Goal: Task Accomplishment & Management: Use online tool/utility

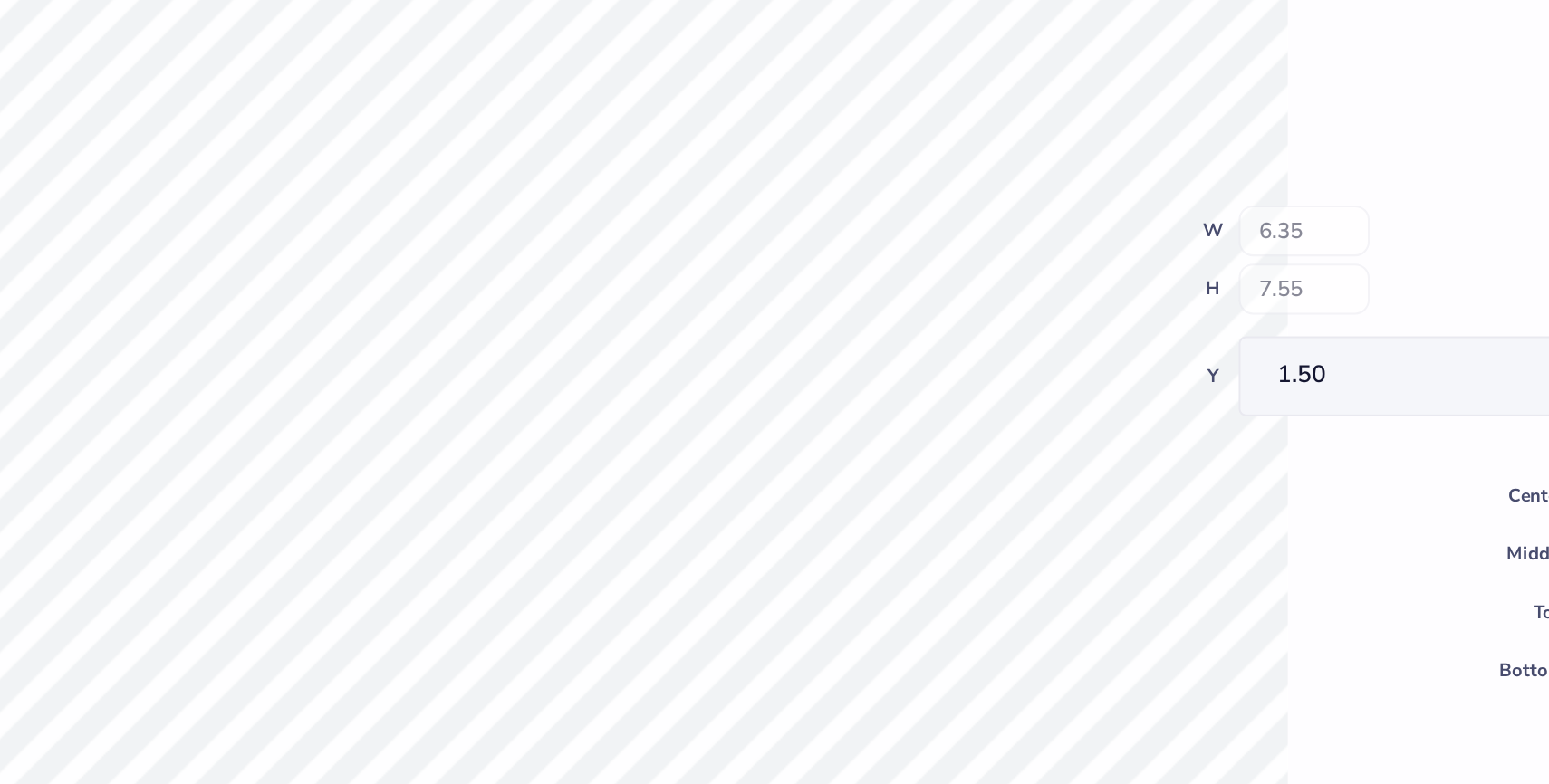
type input "2.68"
type input "1.76"
type input "5.33"
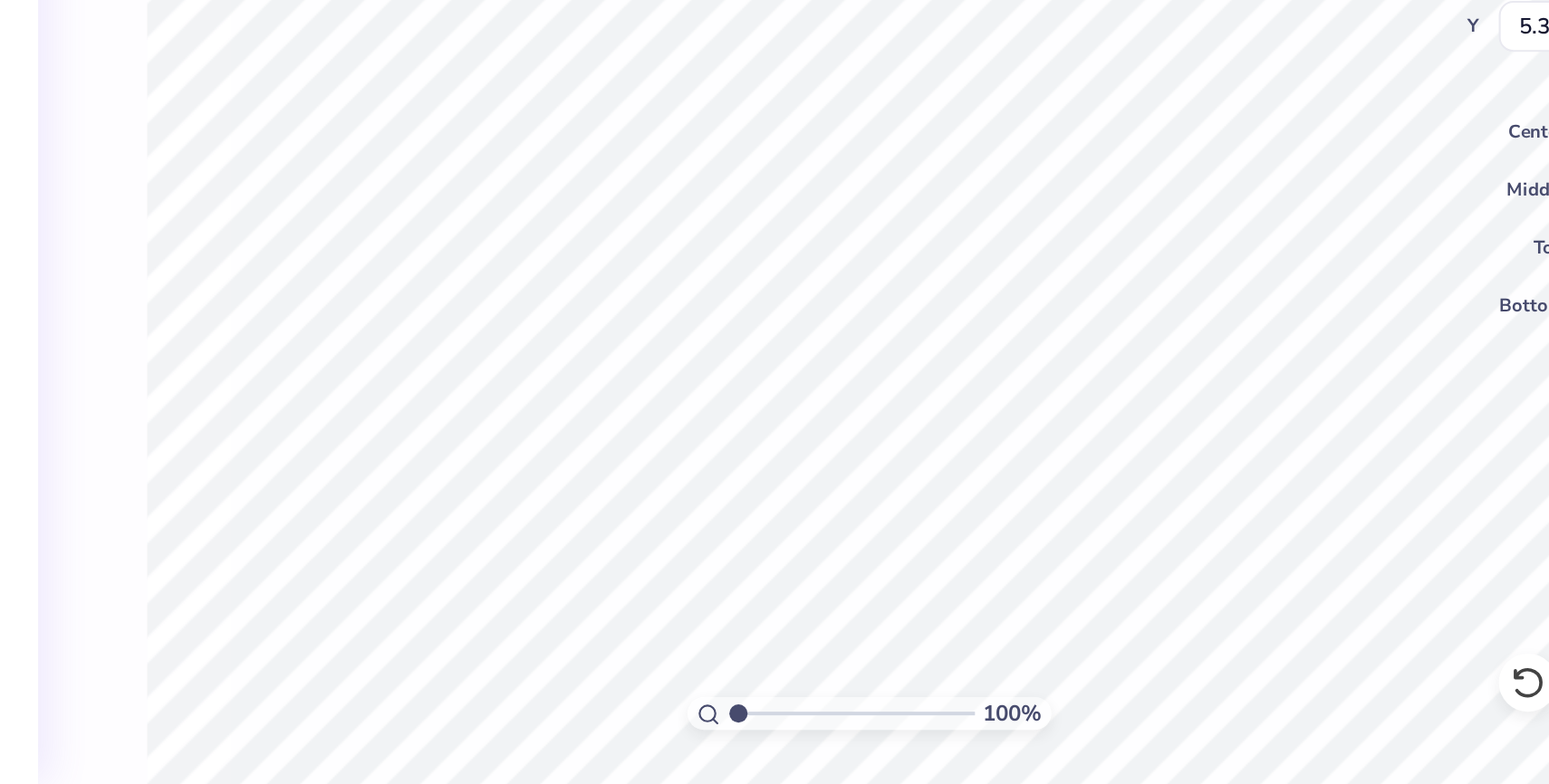
type textarea "S"
type textarea "Trilogy"
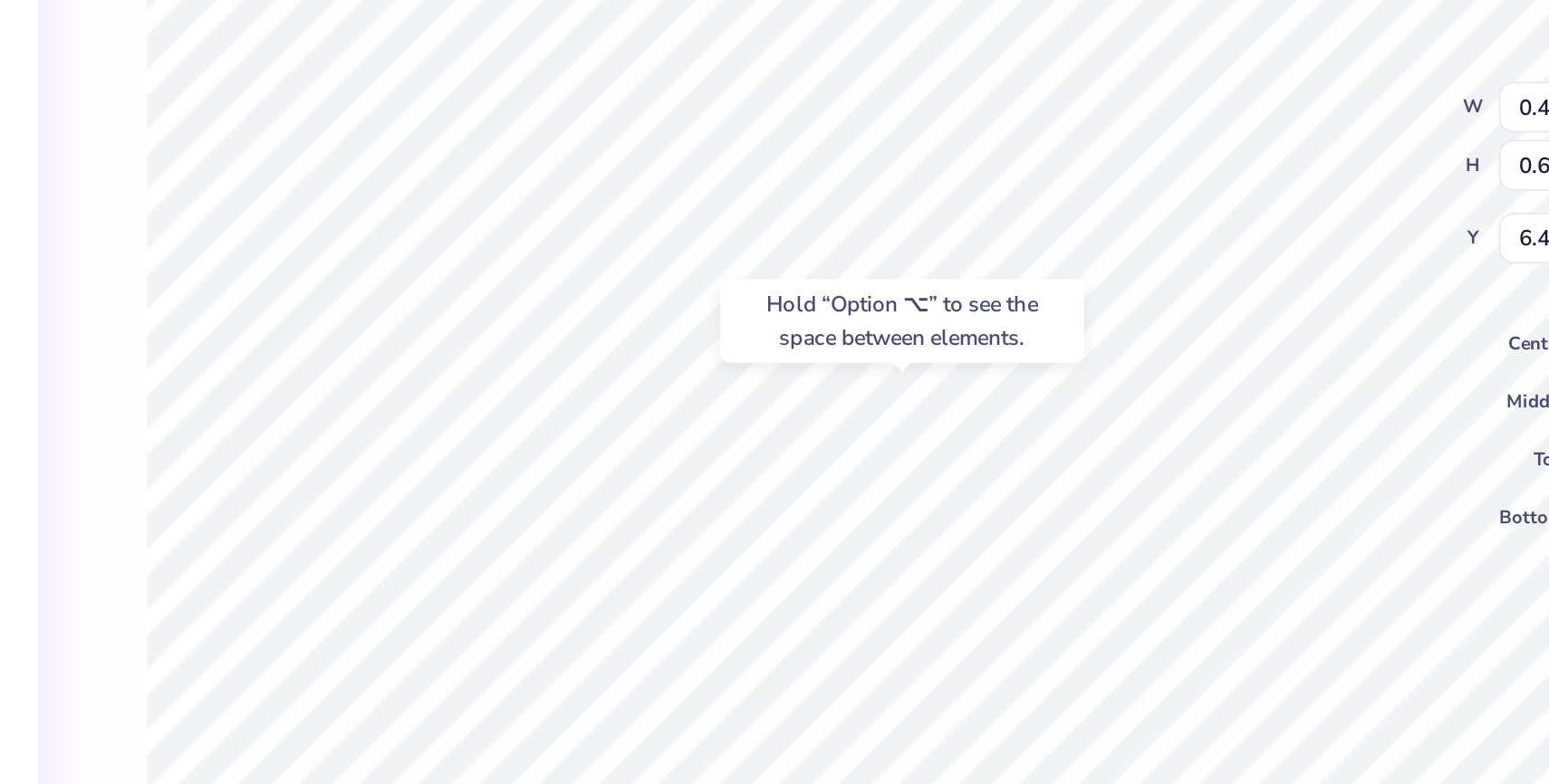
type input "6.42"
type input "7.08"
type input "6.91"
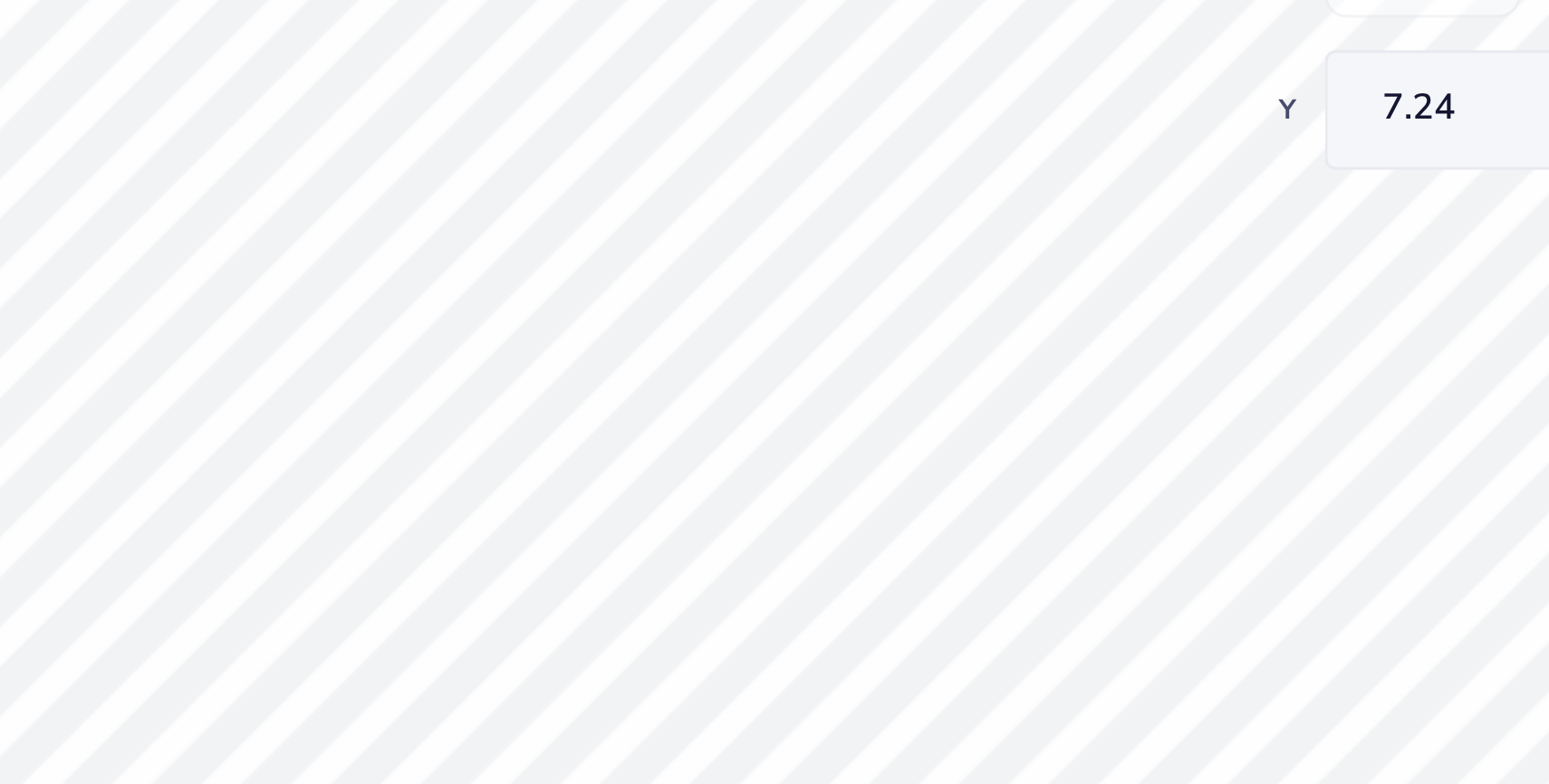
type input "7.24"
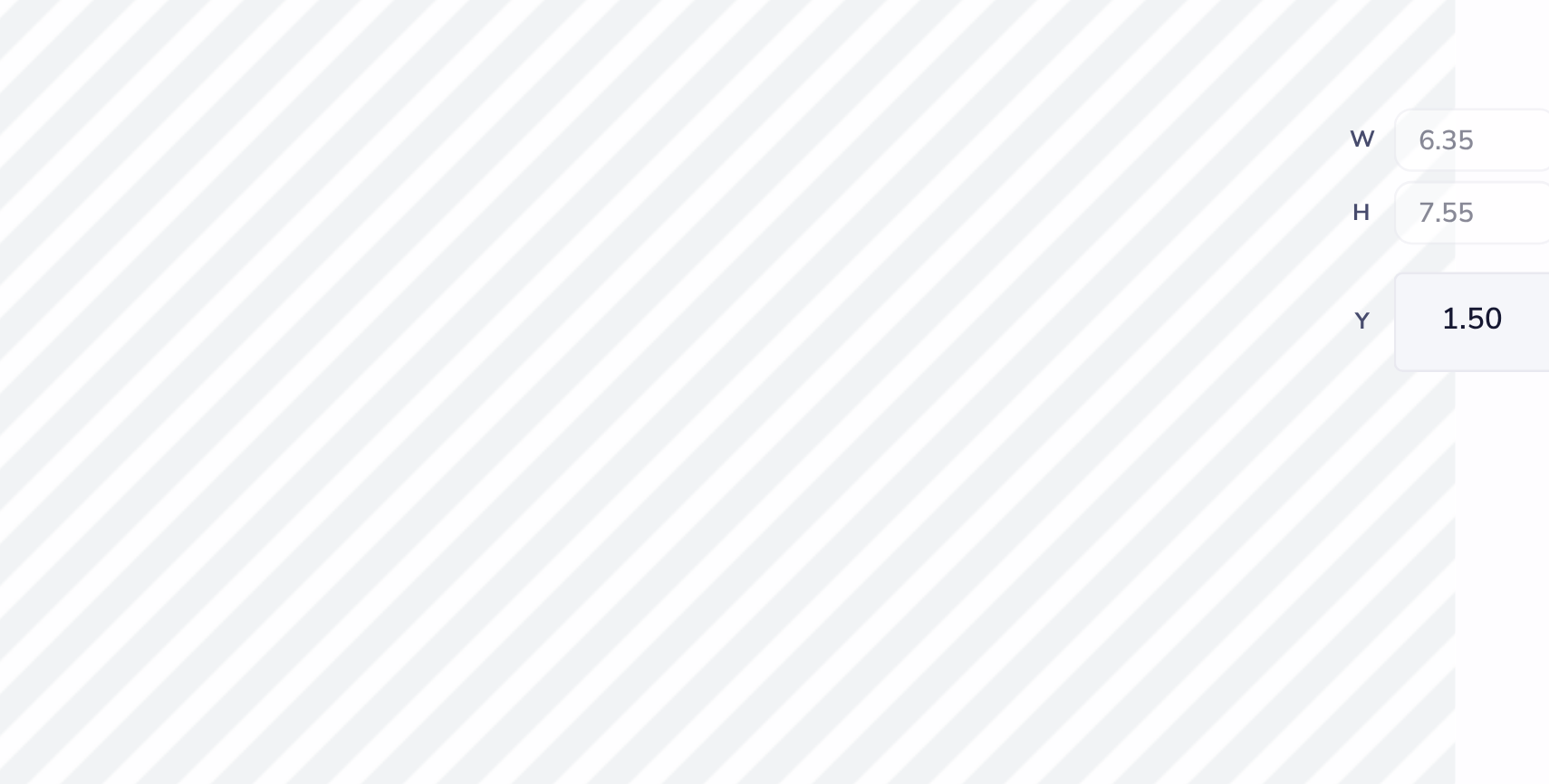
type input "2.68"
type input "1.76"
type input "5.33"
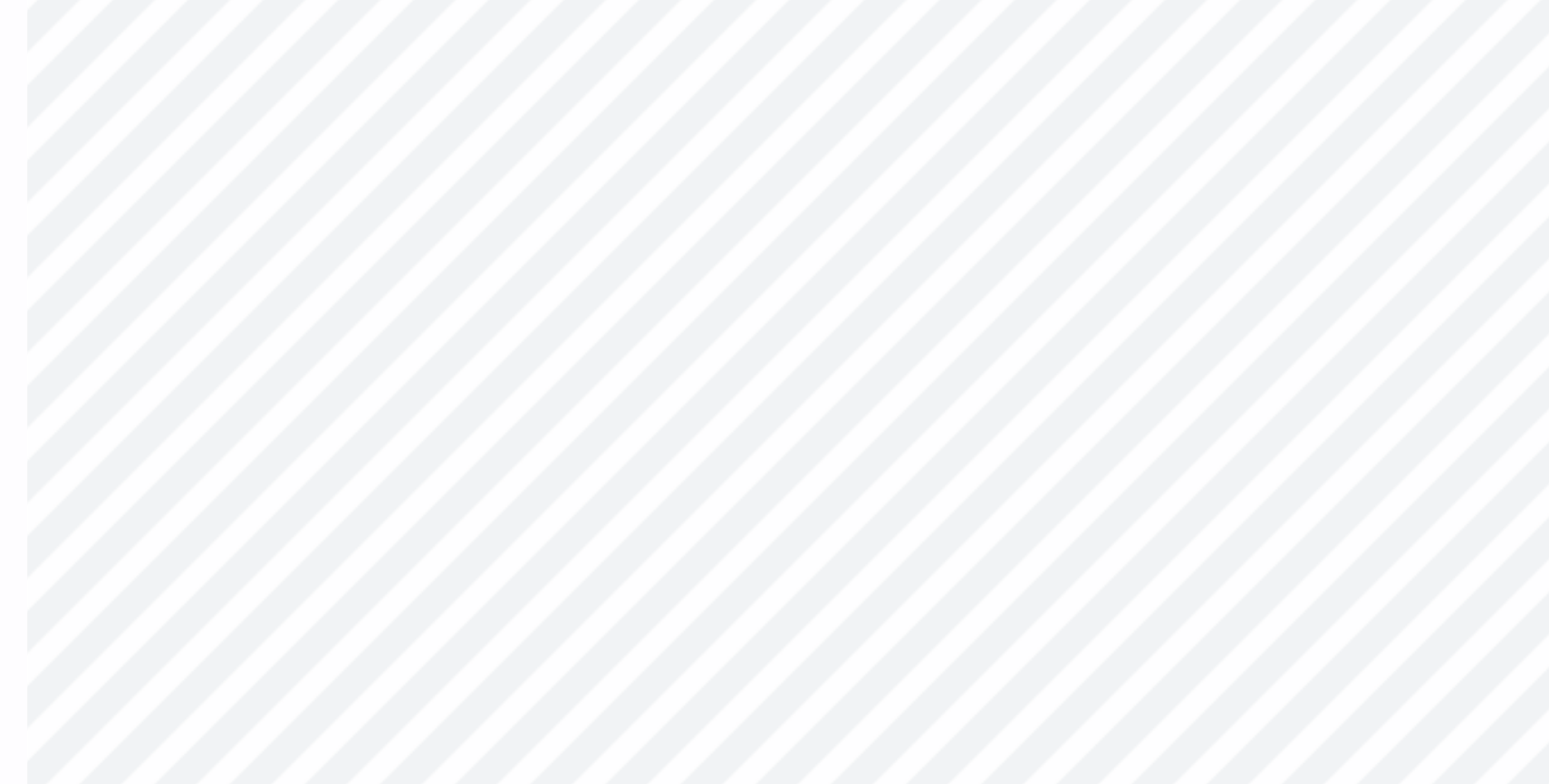
type textarea "S"
type textarea "Trilogy"
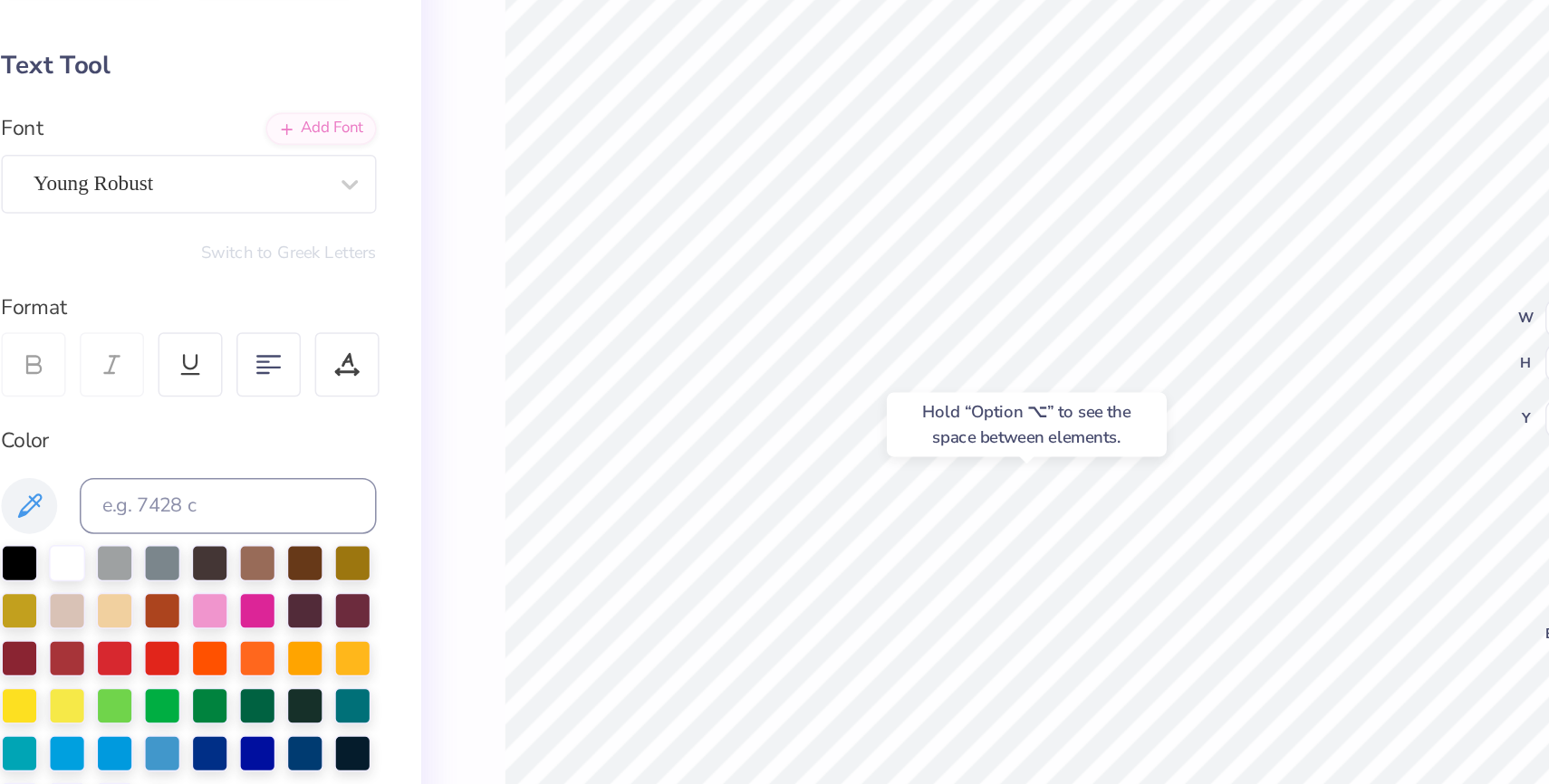
type input "5.44"
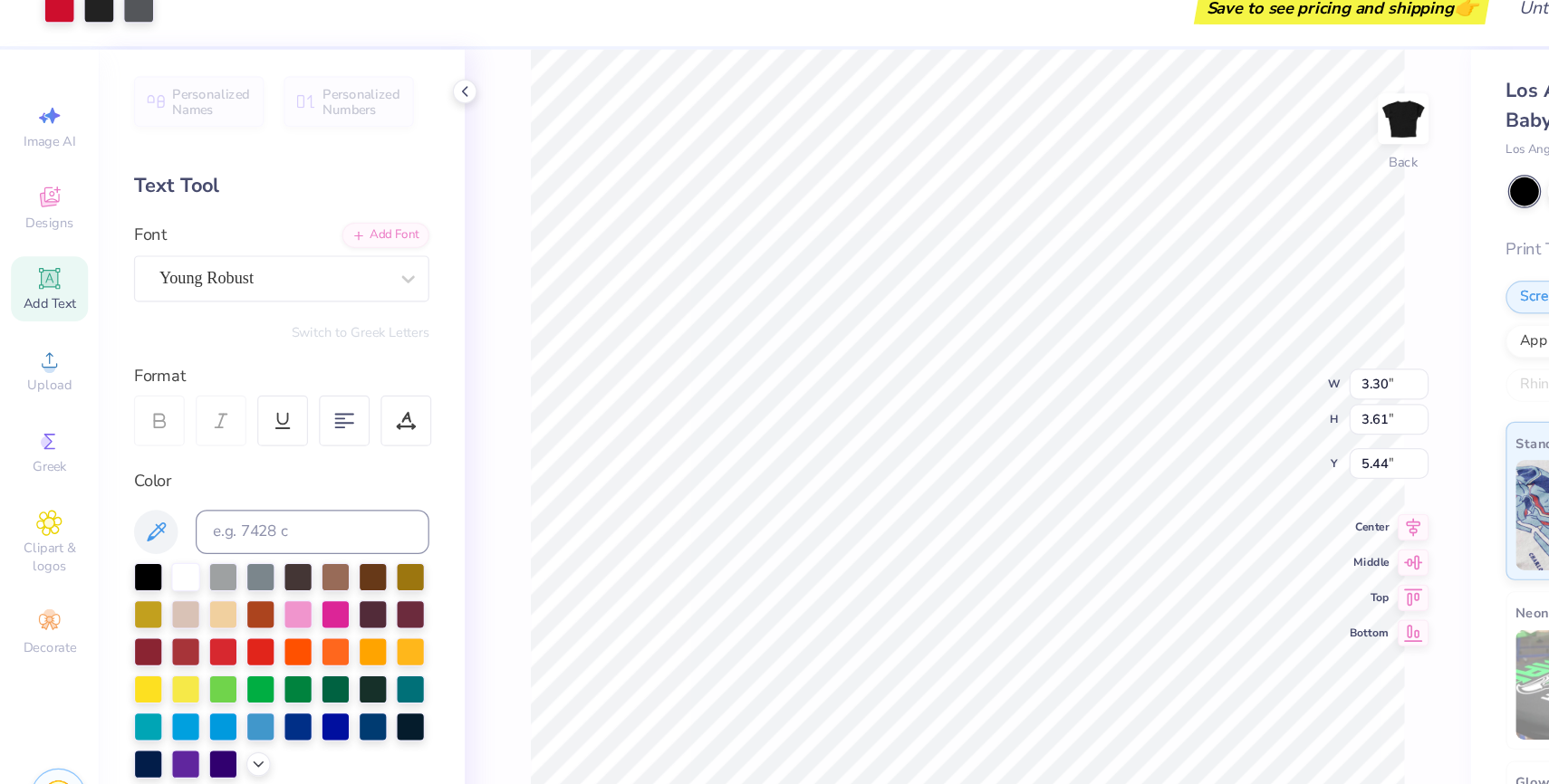
type input "3.14"
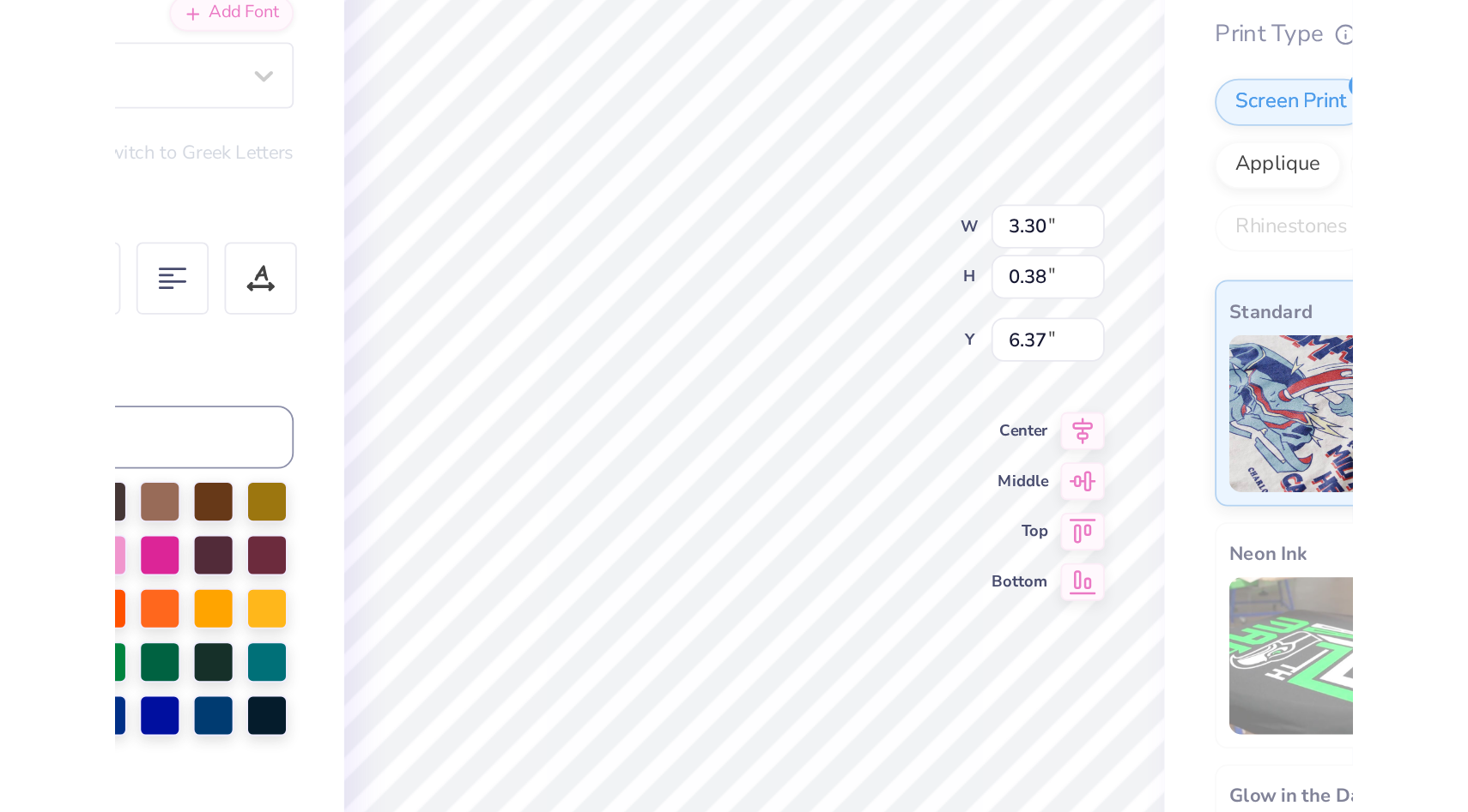
scroll to position [0, 6]
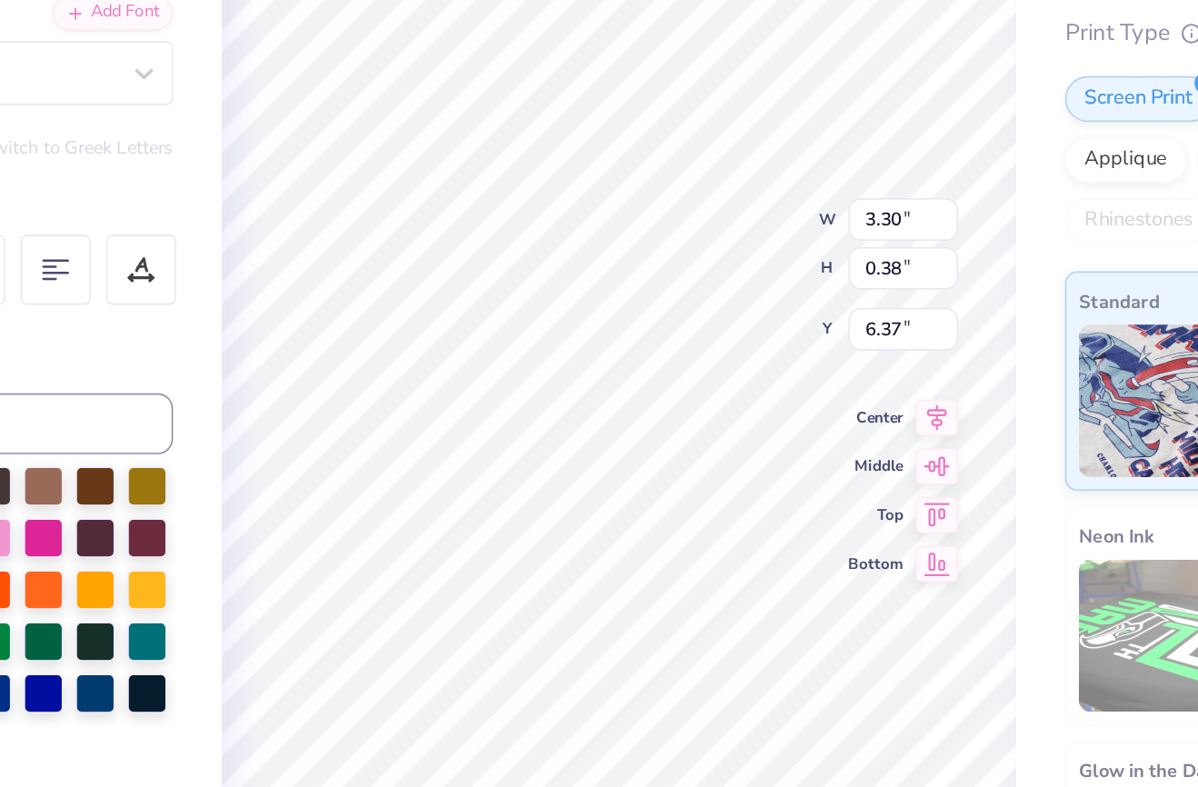
type textarea "NEWEST EDITION 2025"
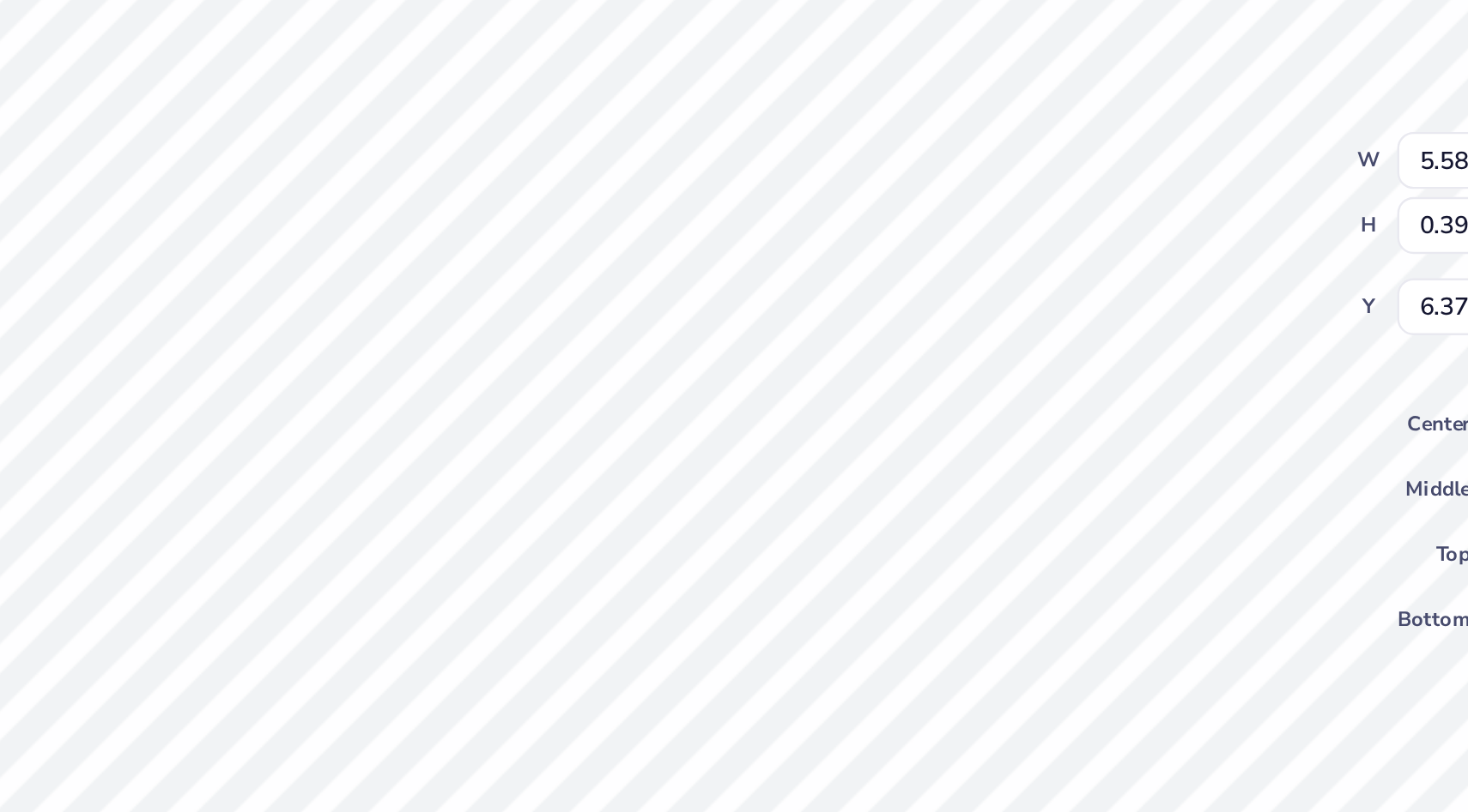
scroll to position [1, 2]
type textarea "NEWEST EDITION 2025"
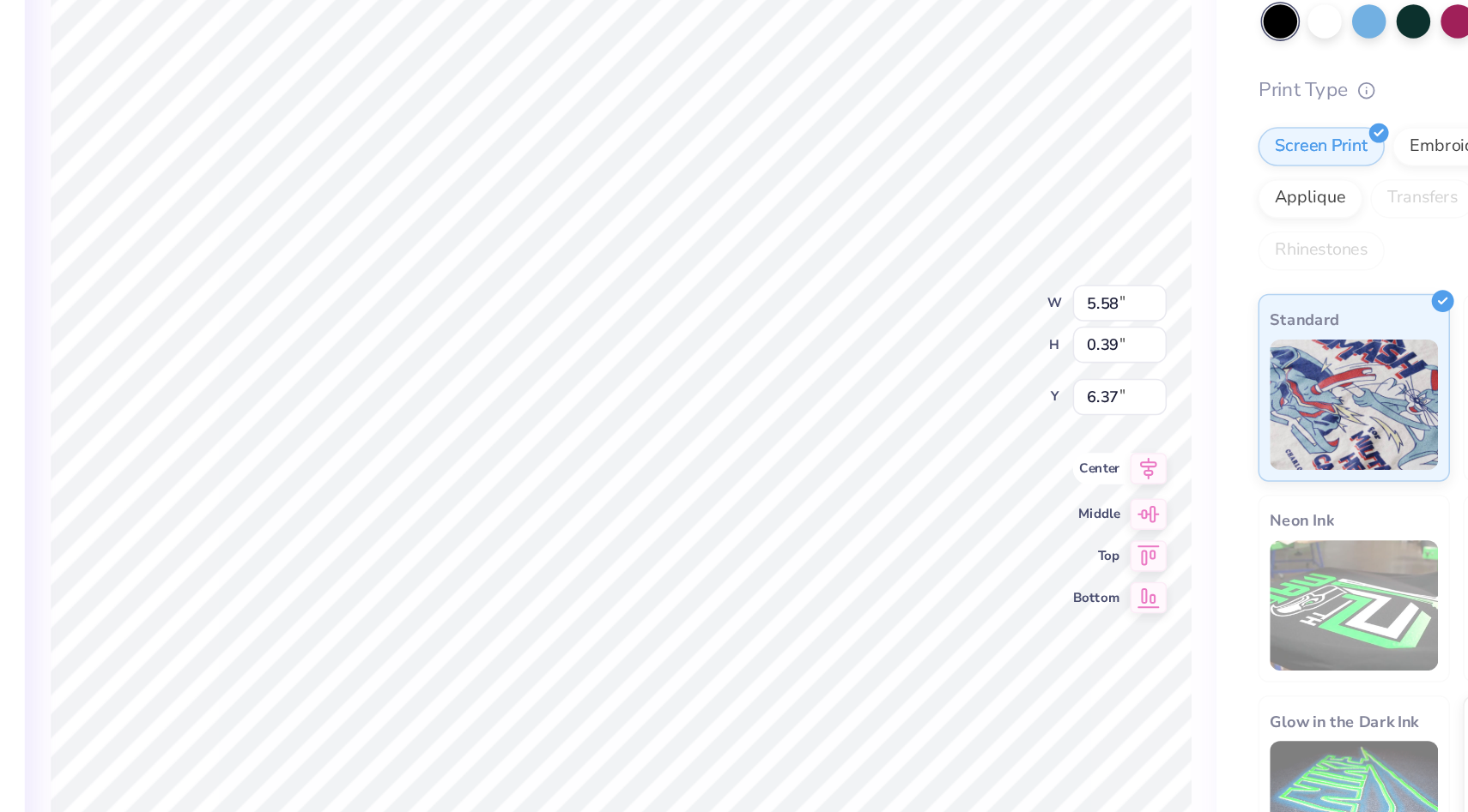
click at [1096, 465] on icon at bounding box center [1101, 466] width 11 height 14
click at [1104, 468] on icon at bounding box center [1101, 467] width 24 height 21
type input "4.42"
type input "1.01"
type input "6.05"
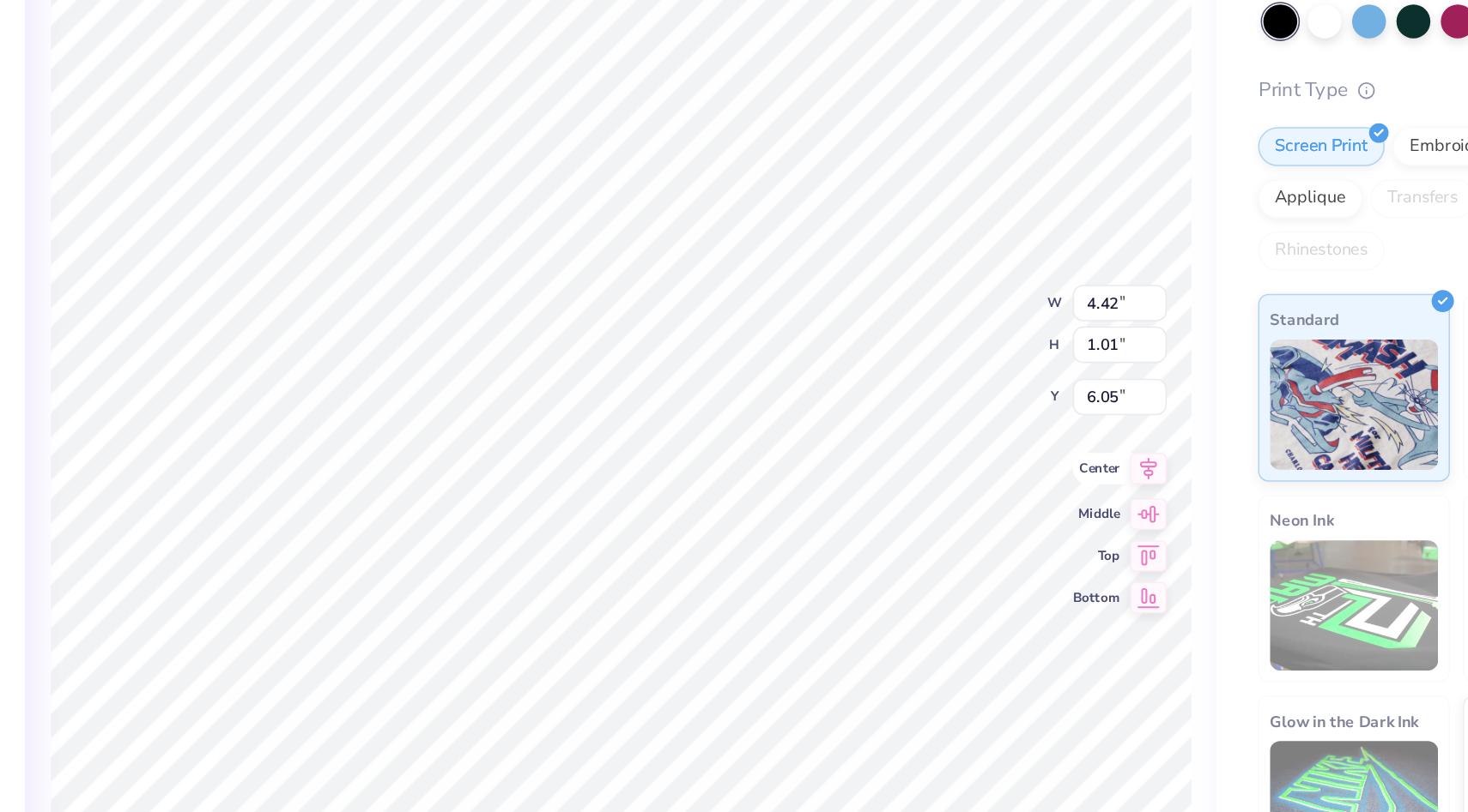
scroll to position [1, 0]
click at [1098, 471] on icon at bounding box center [1101, 467] width 24 height 21
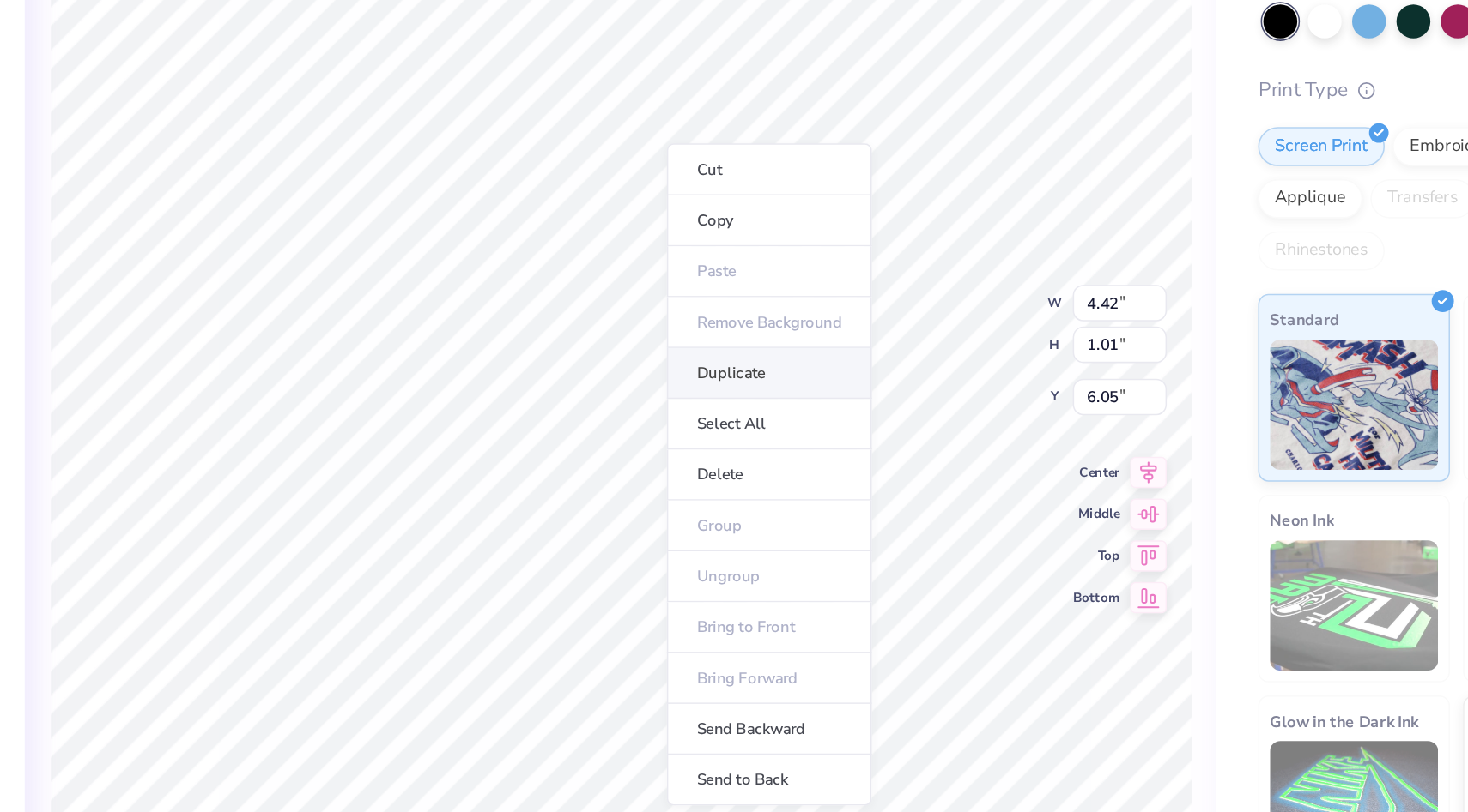
click at [860, 409] on li "Duplicate" at bounding box center [851, 405] width 135 height 33
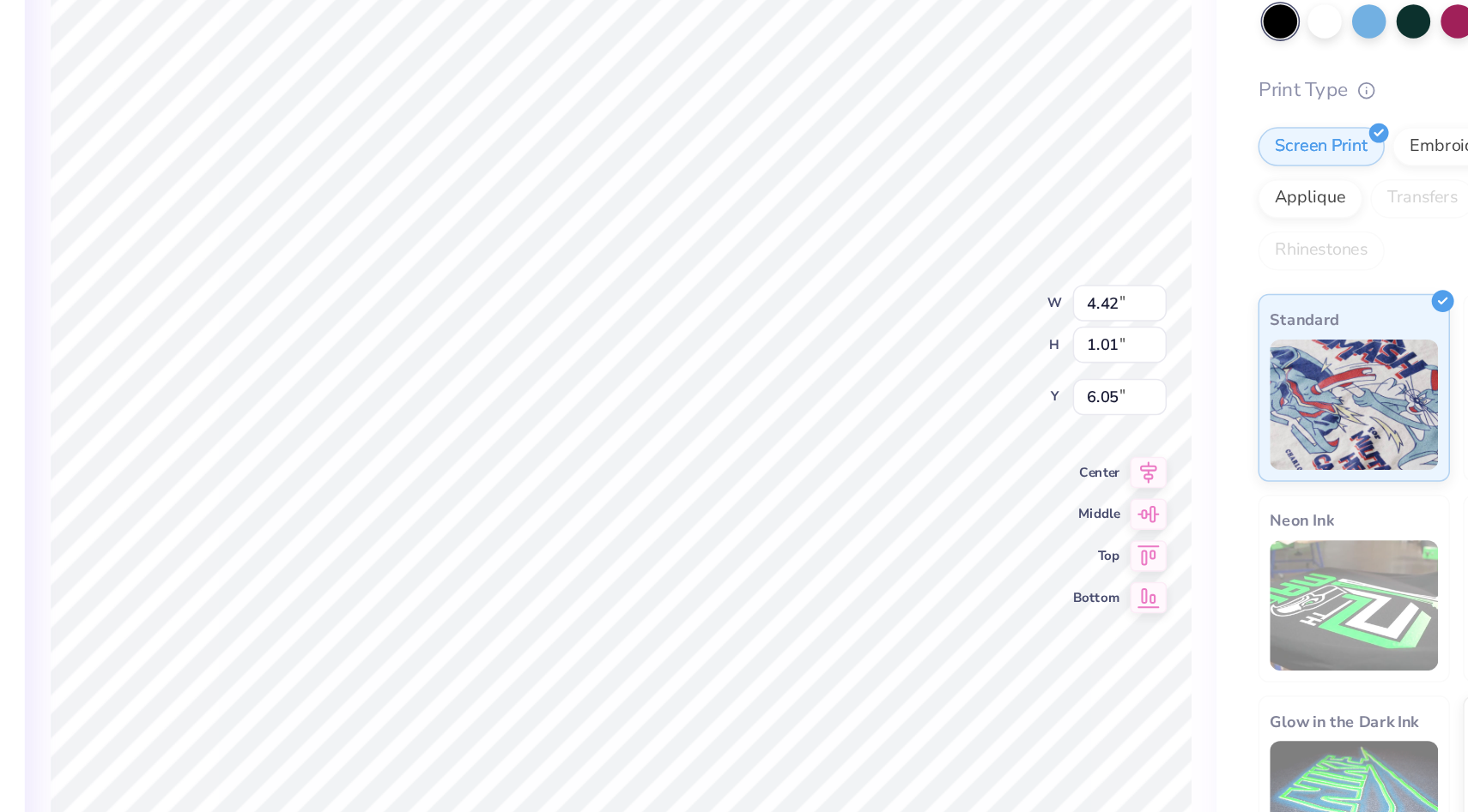
type input "6.24"
type textarea "NEWEST EDITION"
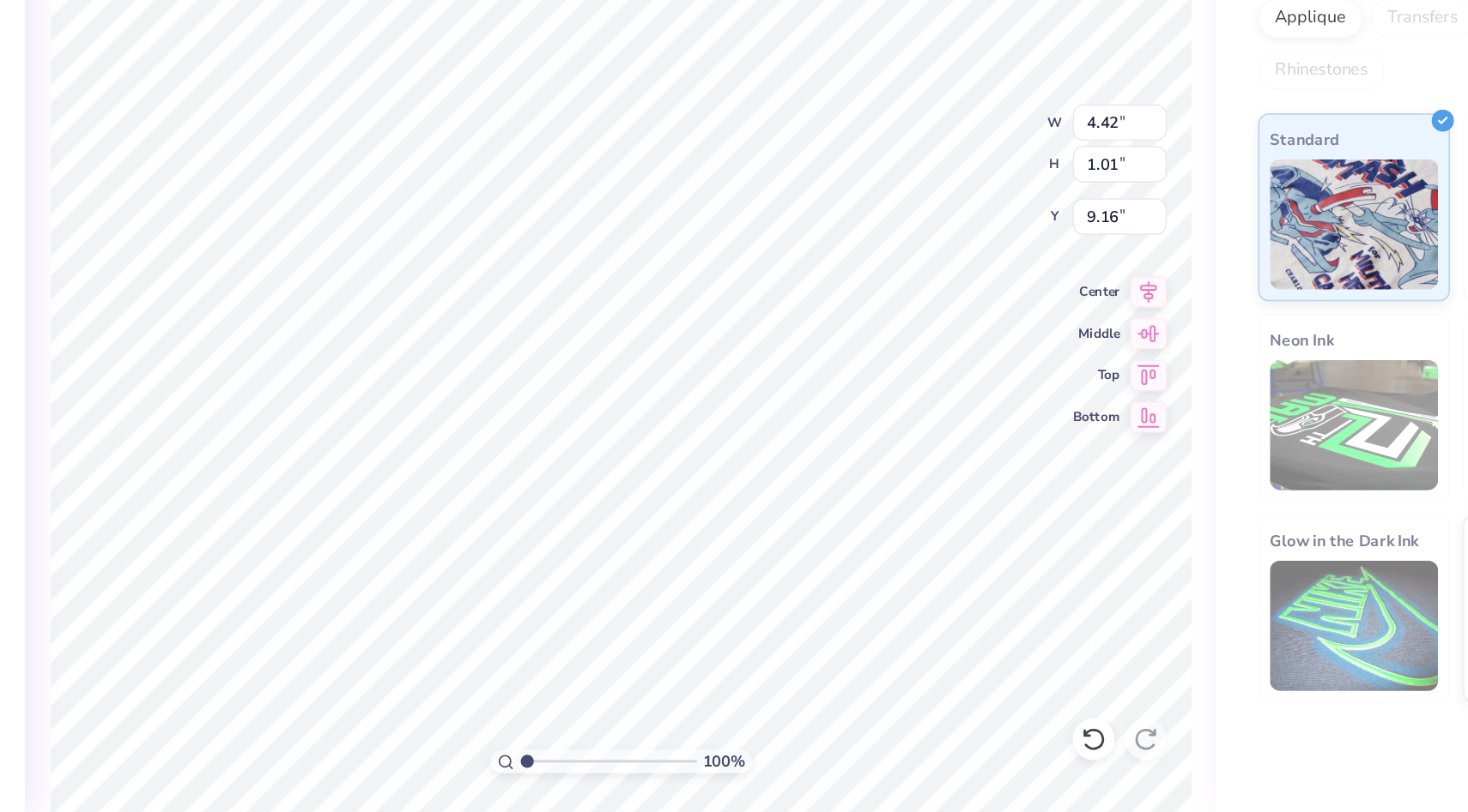
type textarea "2025"
type input "7.13"
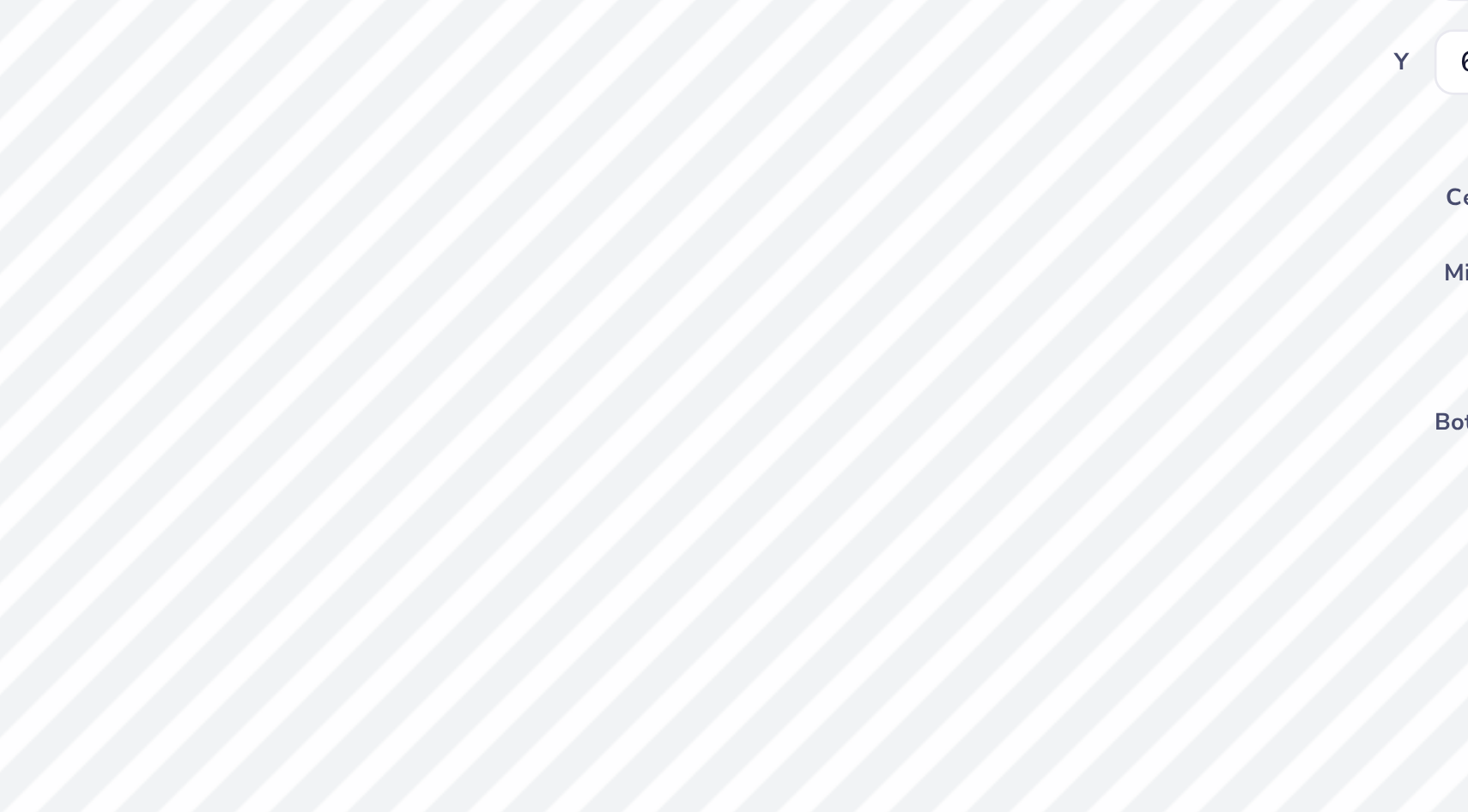
type input "3.95"
type input "0.35"
type input "6.40"
type input "0.68"
type input "0.25"
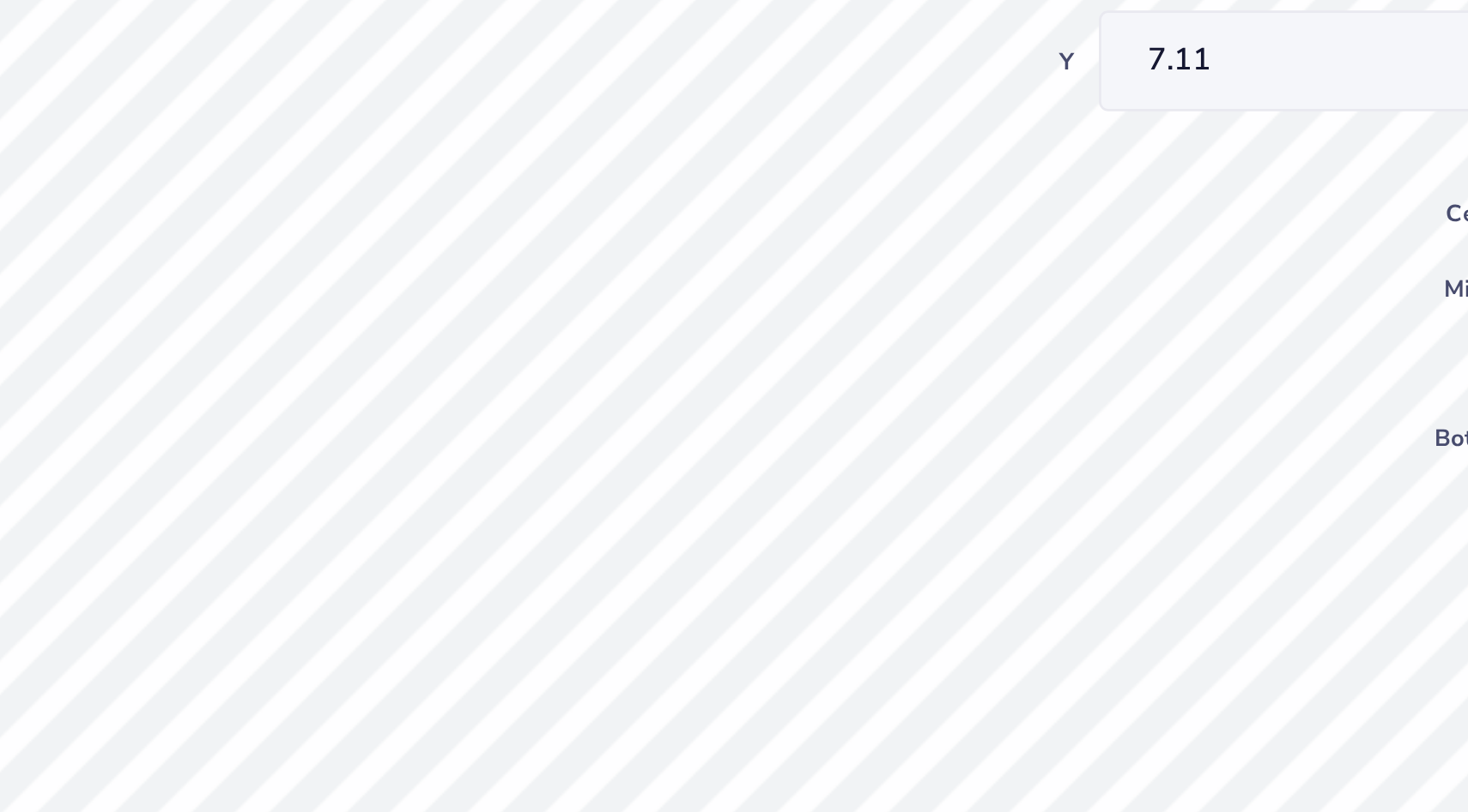
type input "6.94"
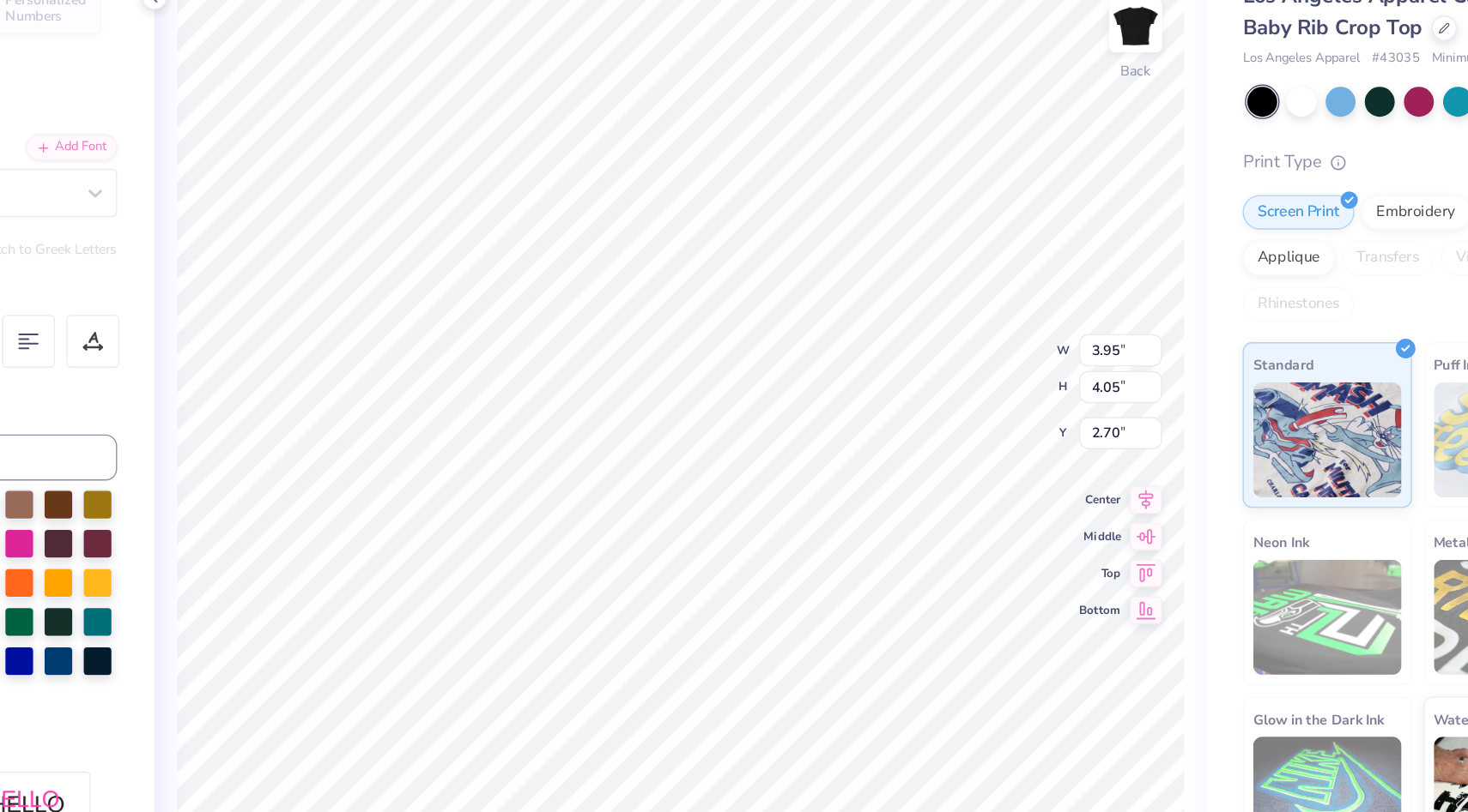
type input "2.70"
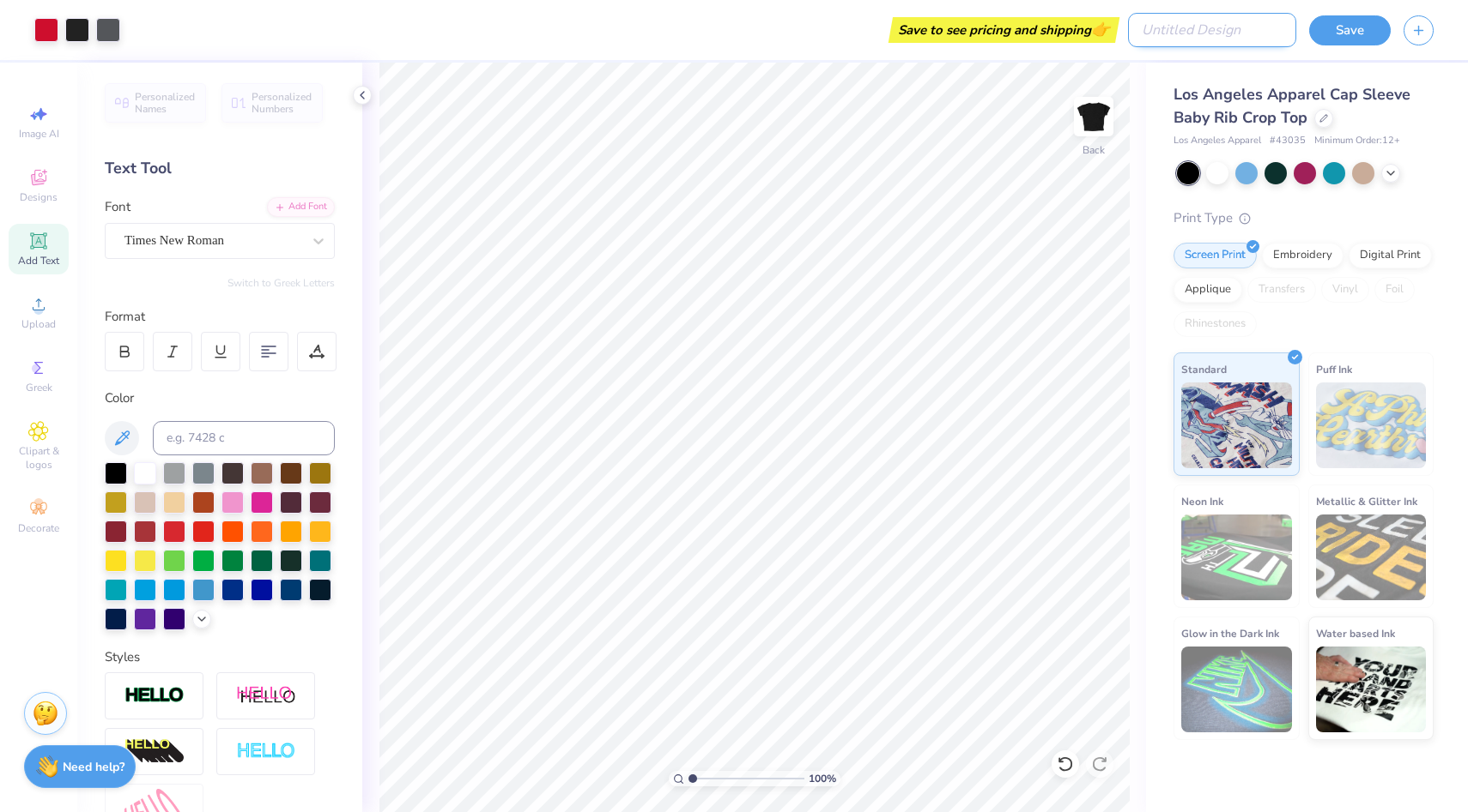
click at [1217, 24] on input "Design Title" at bounding box center [1212, 30] width 168 height 34
type input "W"
type input "welcome day shirt 1"
click at [1366, 42] on button "Save" at bounding box center [1350, 28] width 81 height 30
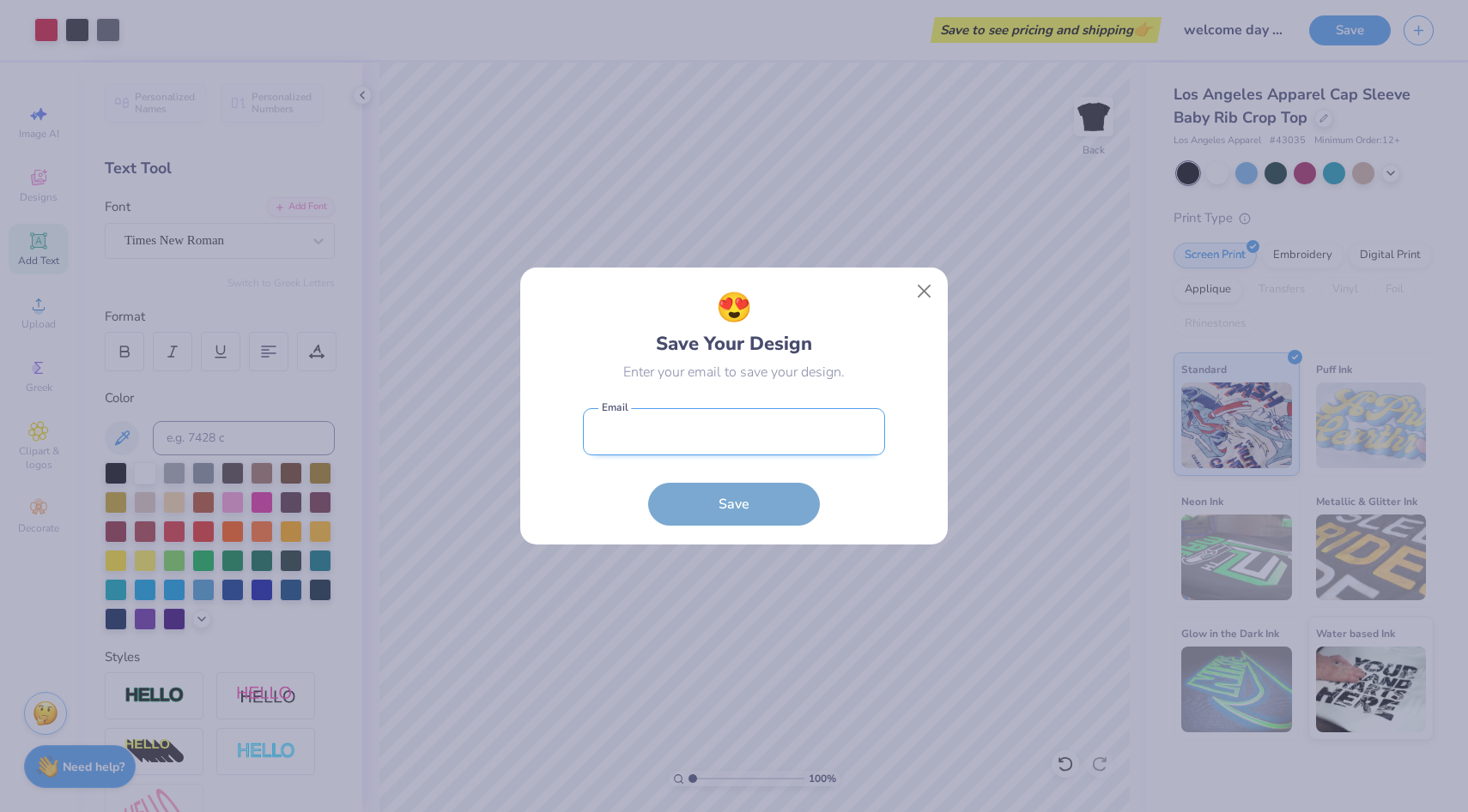
click at [671, 439] on input "email" at bounding box center [734, 432] width 302 height 47
type input "zeb5089@psu.edu"
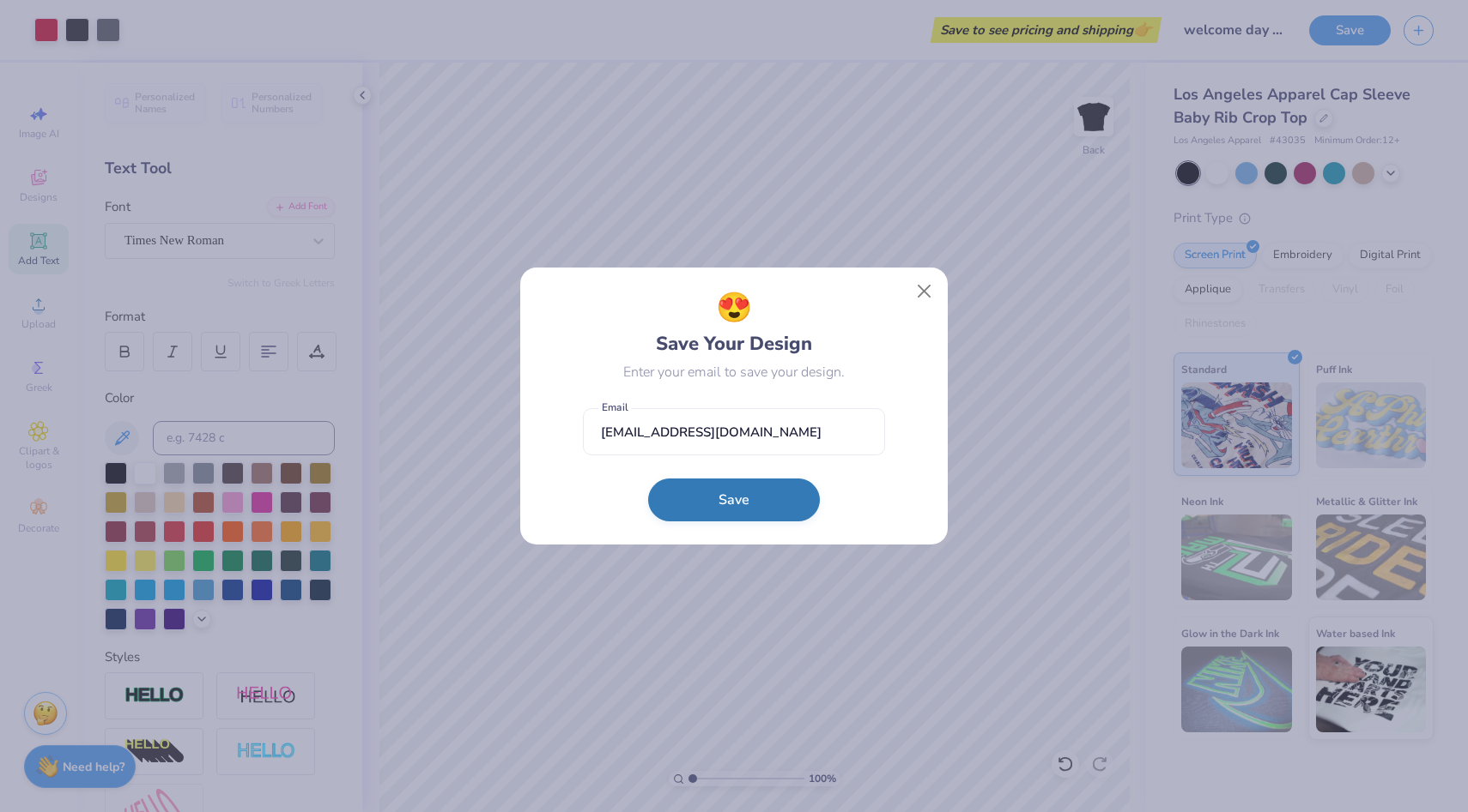
click at [777, 505] on button "Save" at bounding box center [734, 499] width 172 height 42
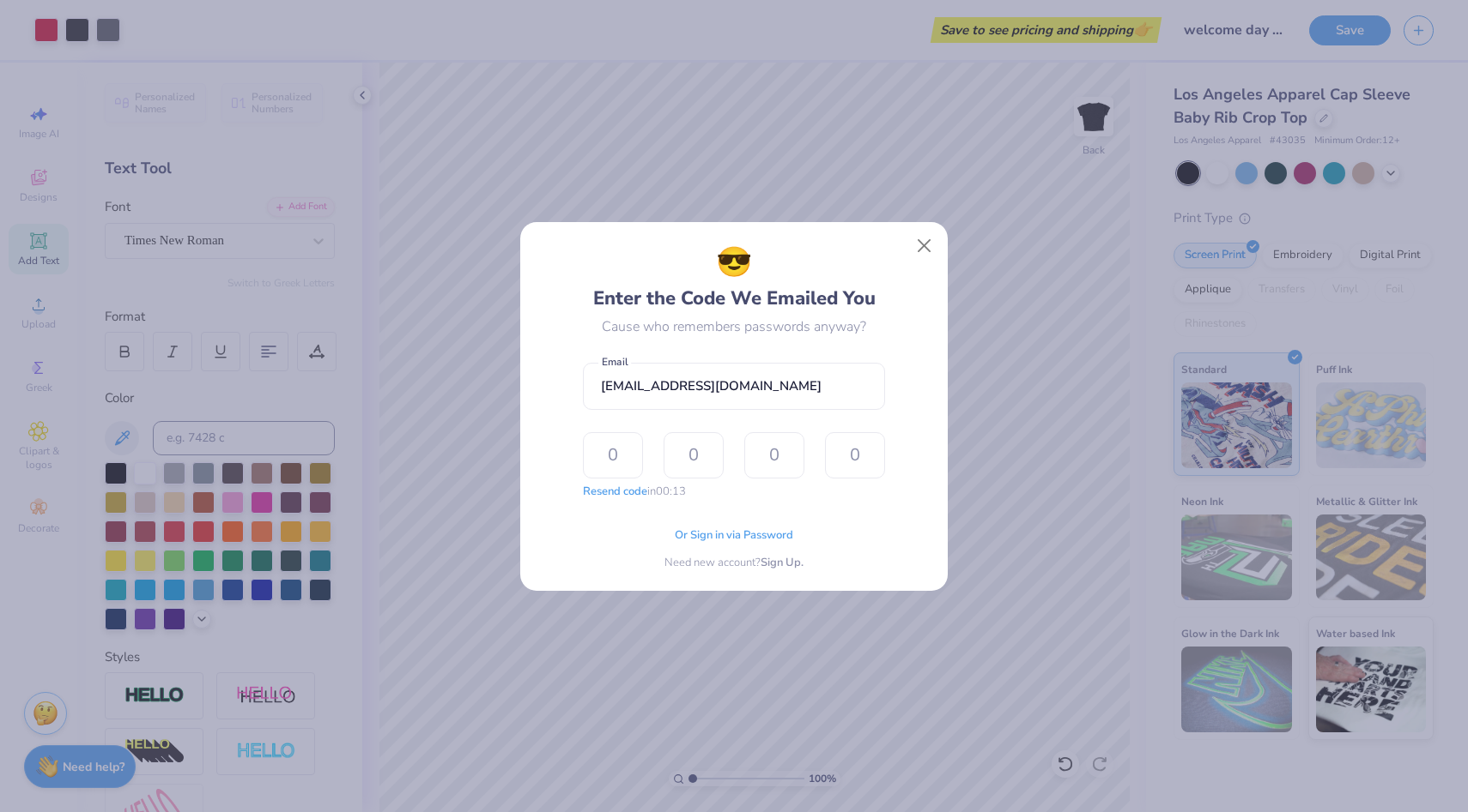
type input "5"
type input "9"
type input "7"
type input "4"
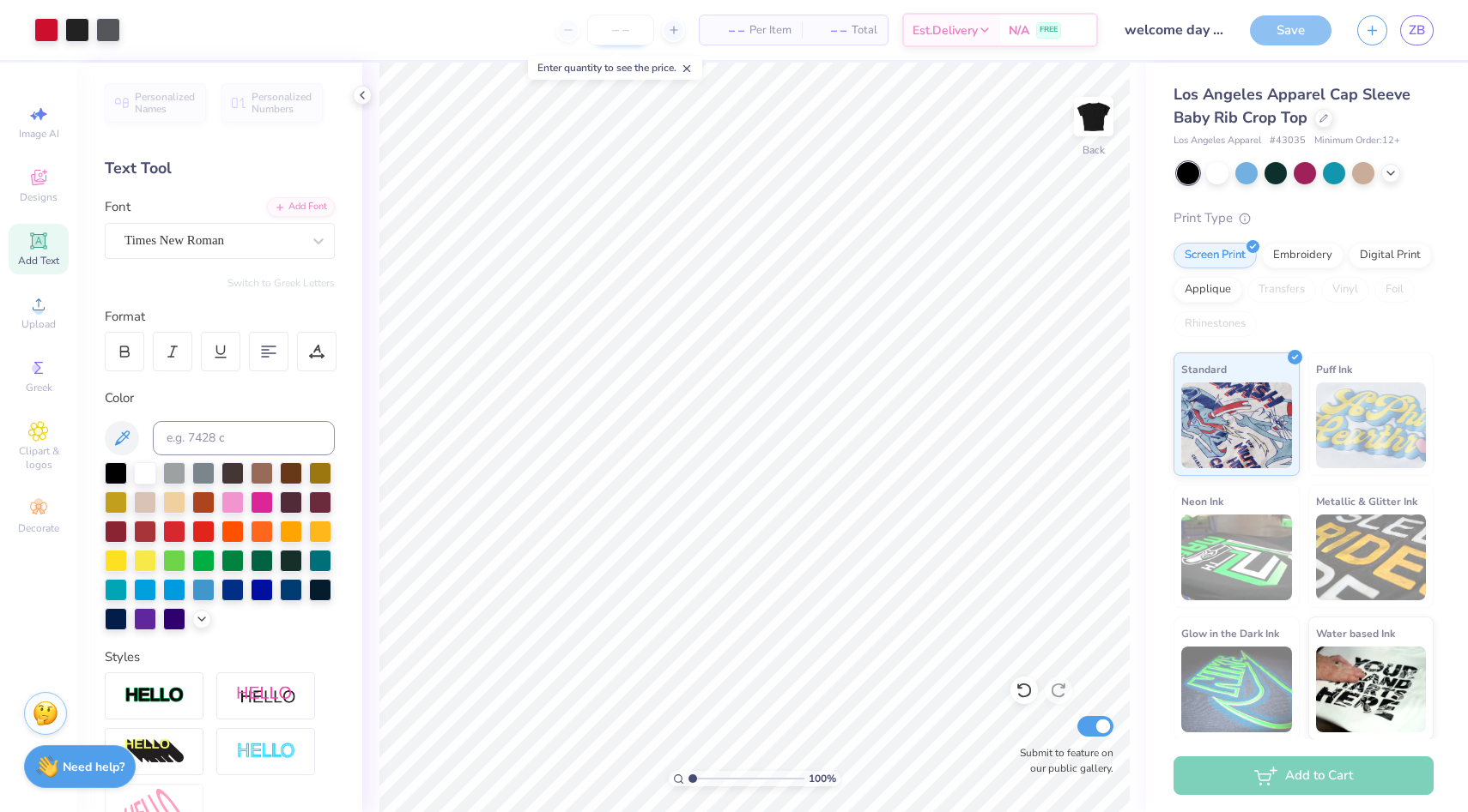
click at [625, 24] on input "number" at bounding box center [620, 29] width 67 height 31
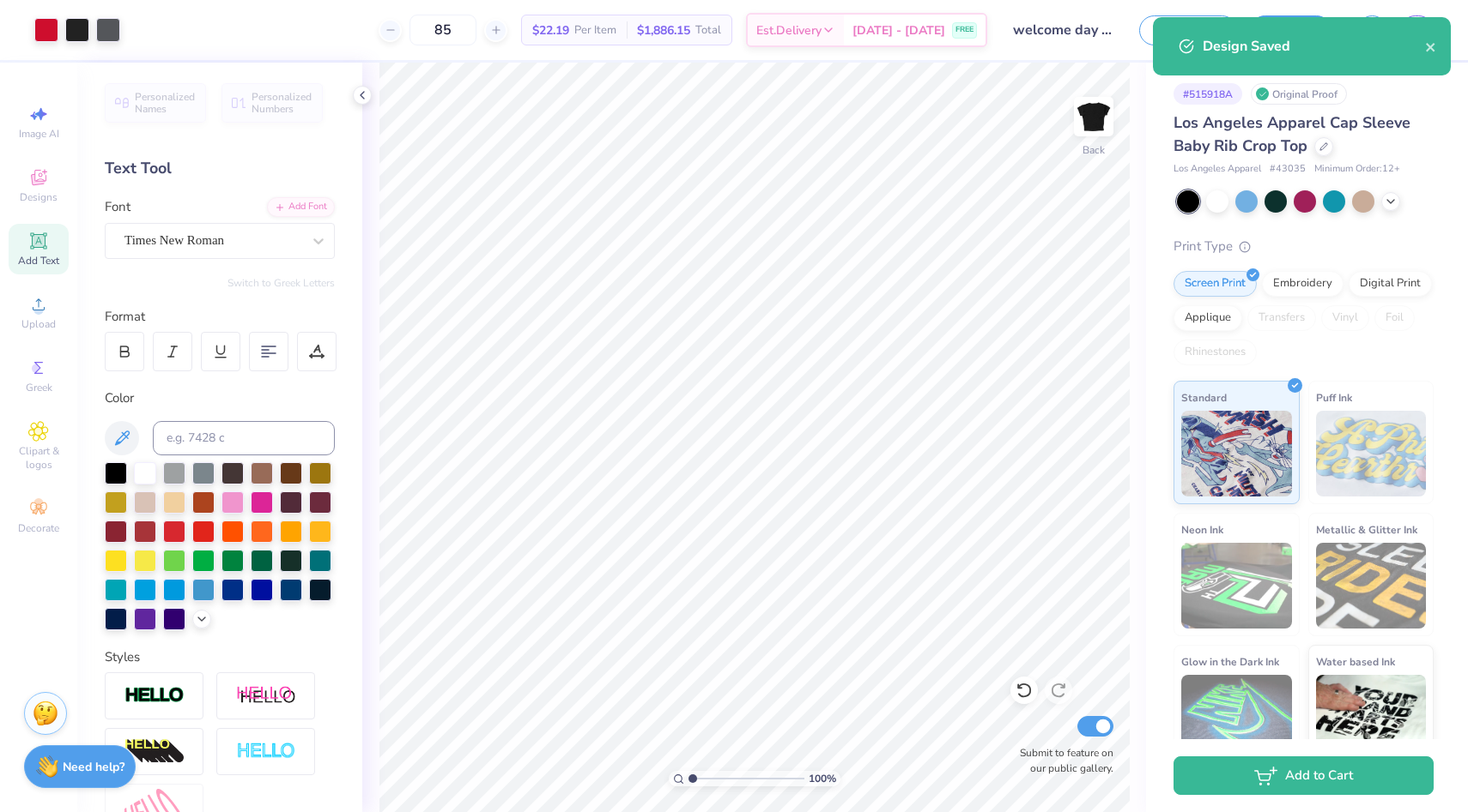
type input "85"
click at [739, 59] on div "85 $22.19 Per Item $1,886.15 Total Est. Delivery Sep 18 - 21 FREE" at bounding box center [560, 30] width 854 height 60
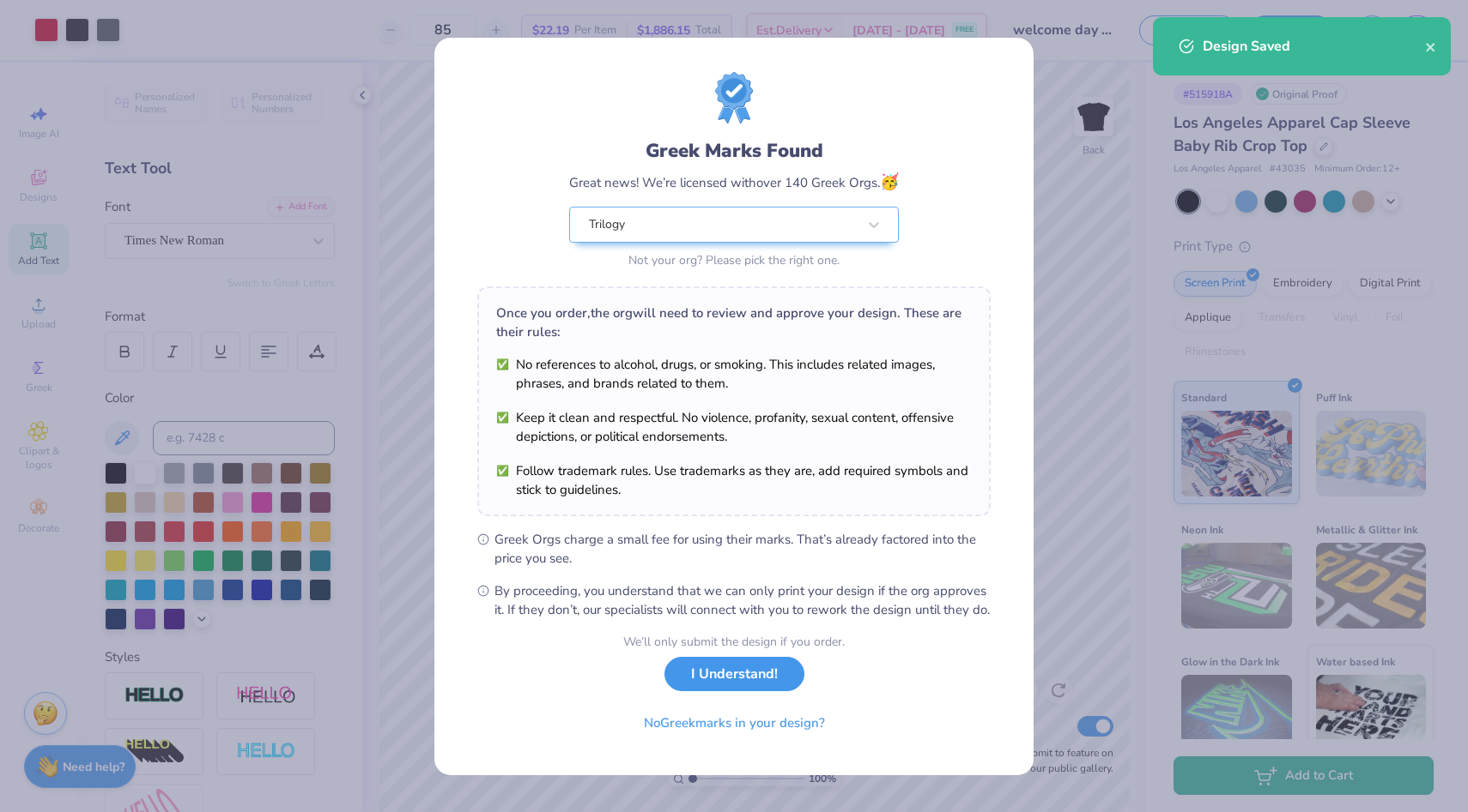
click at [719, 690] on button "I Understand!" at bounding box center [734, 674] width 140 height 35
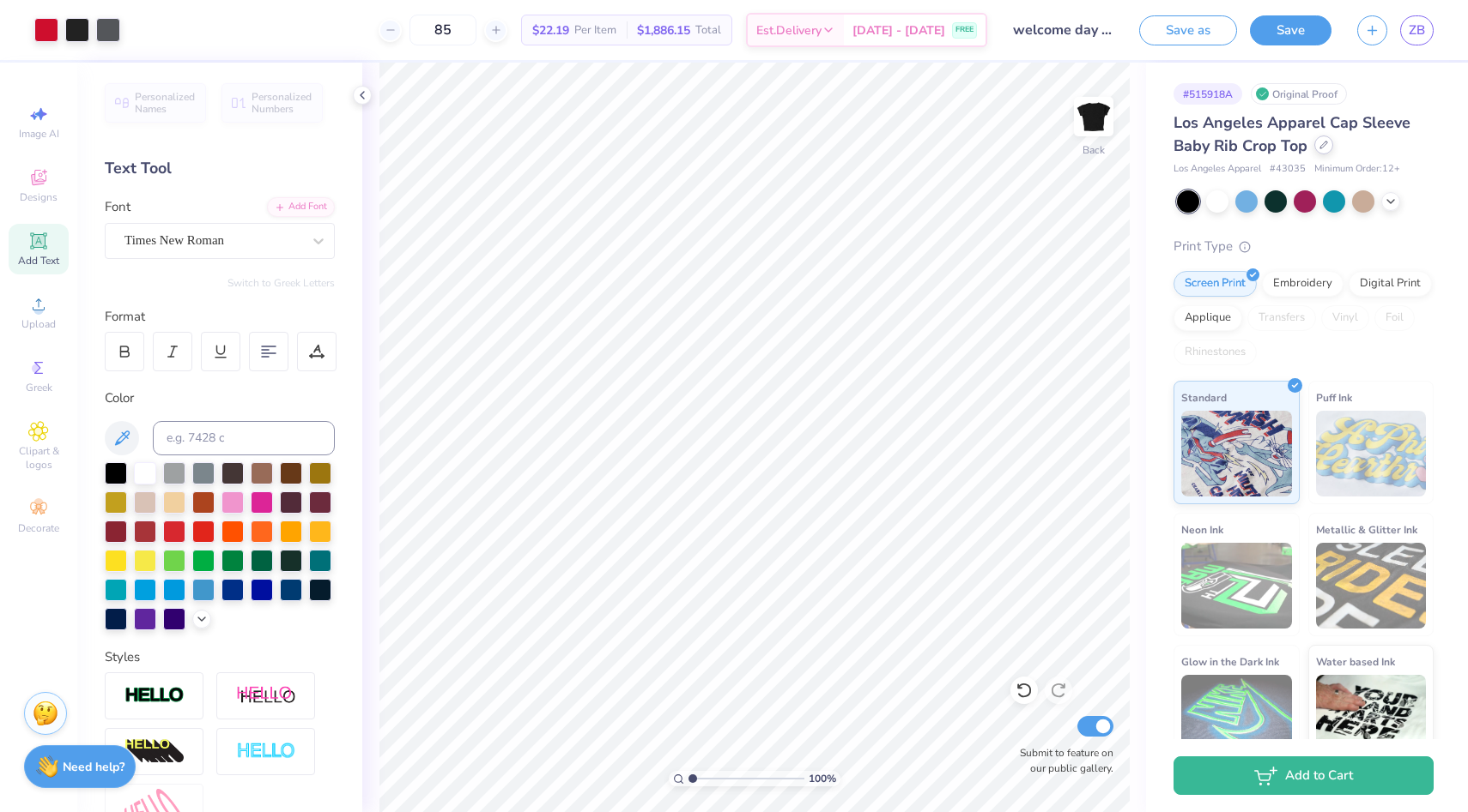
click at [1324, 147] on icon at bounding box center [1323, 144] width 9 height 8
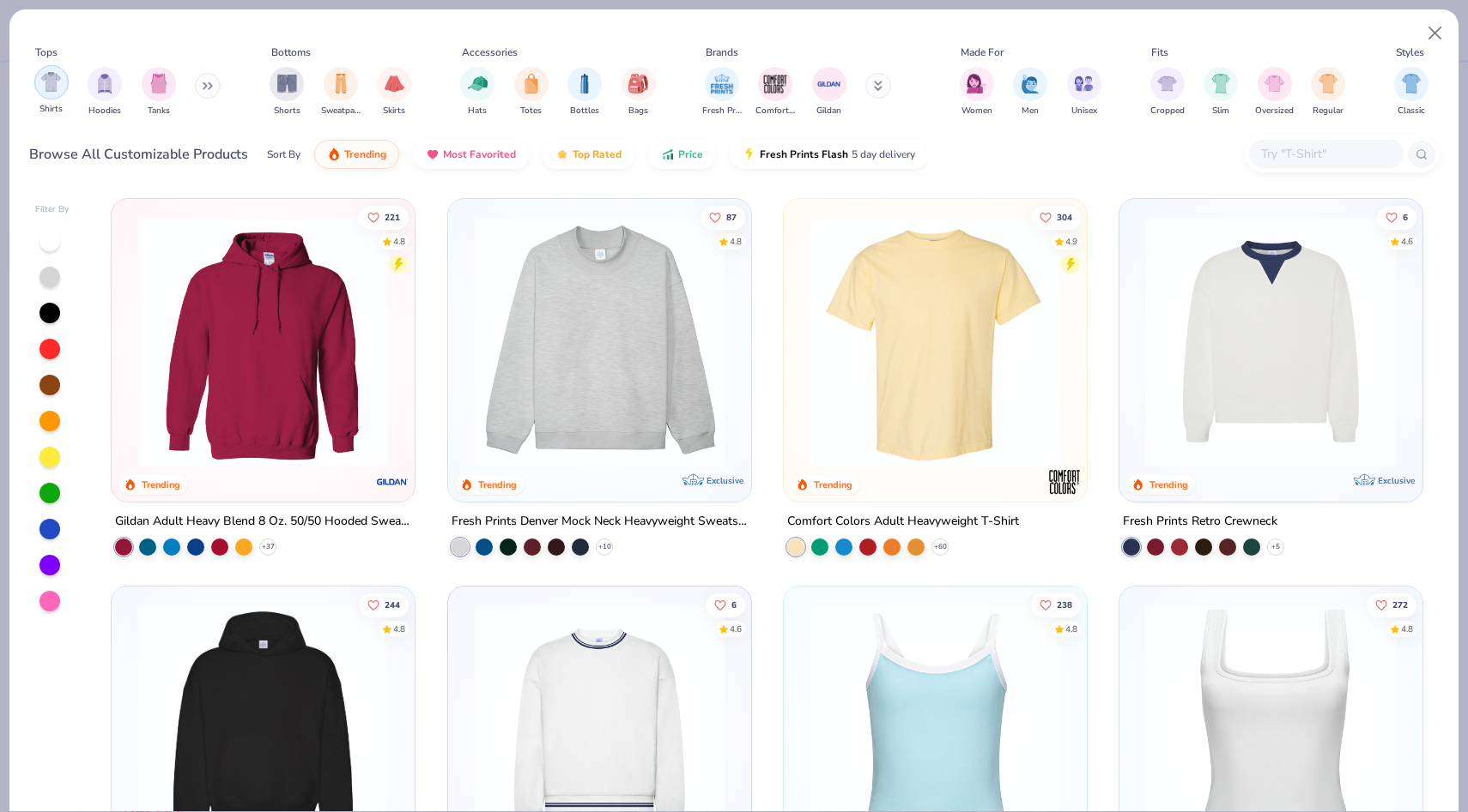
click at [55, 91] on img "filter for Shirts" at bounding box center [51, 81] width 20 height 20
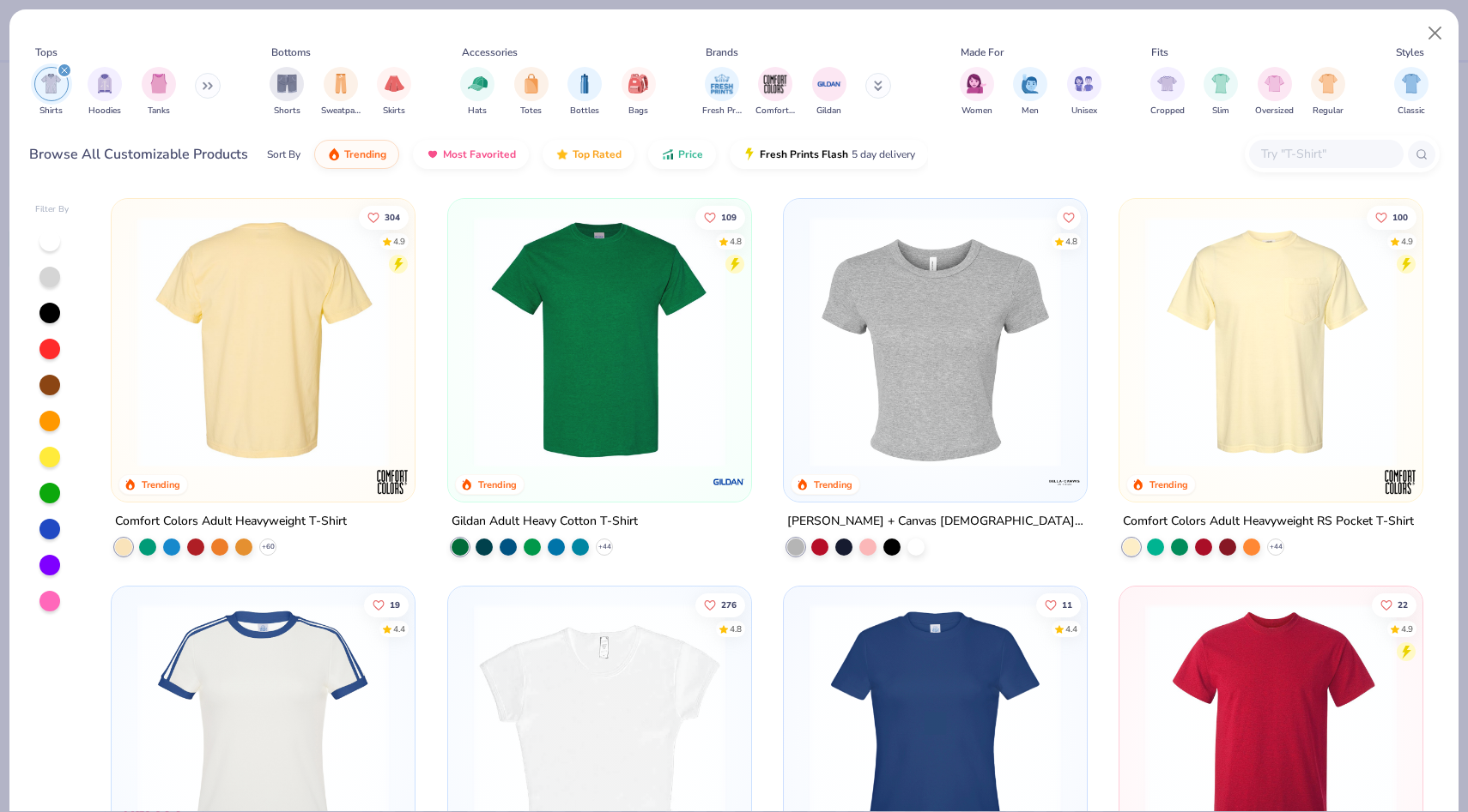
scroll to position [74, 0]
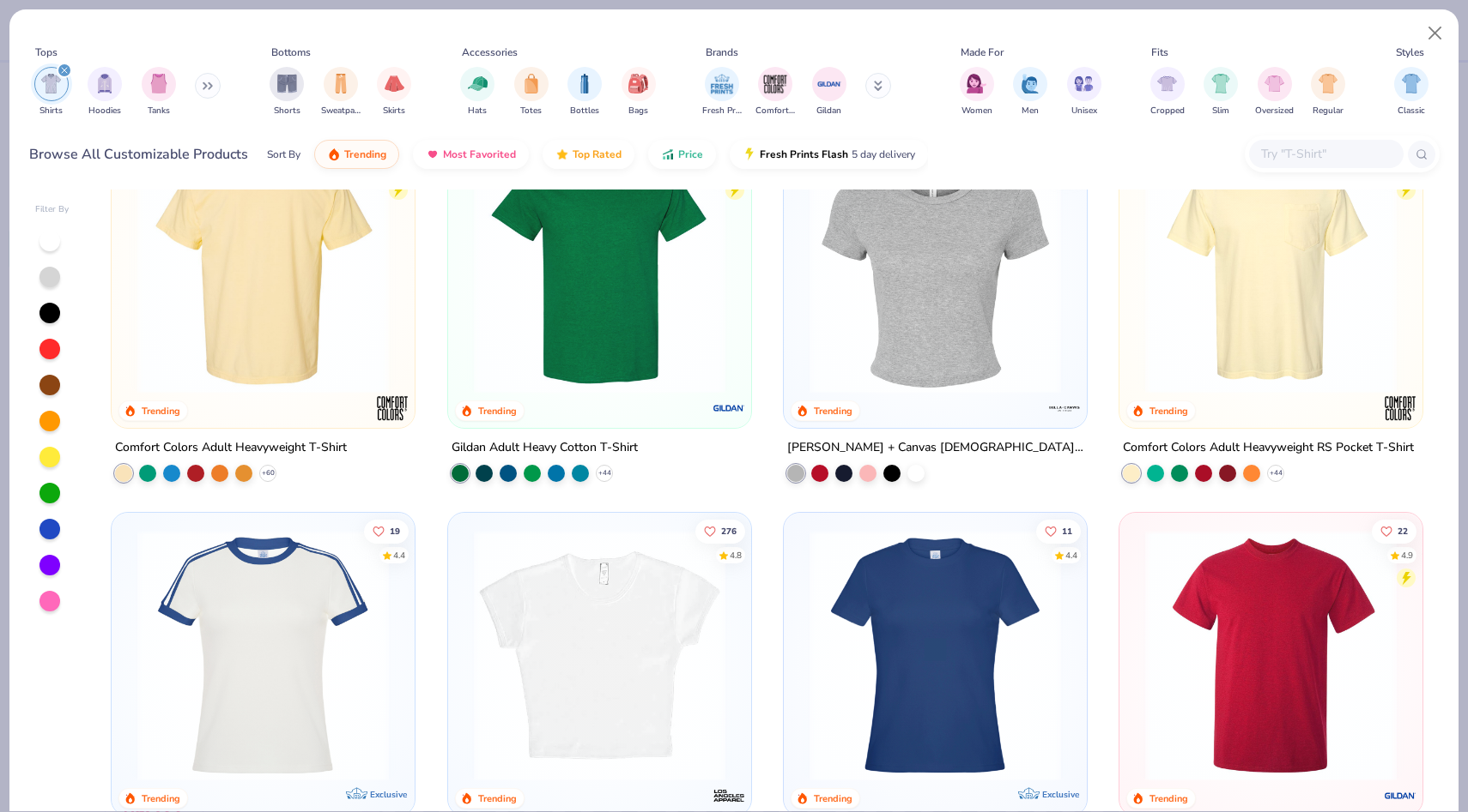
click at [529, 342] on img at bounding box center [599, 268] width 268 height 251
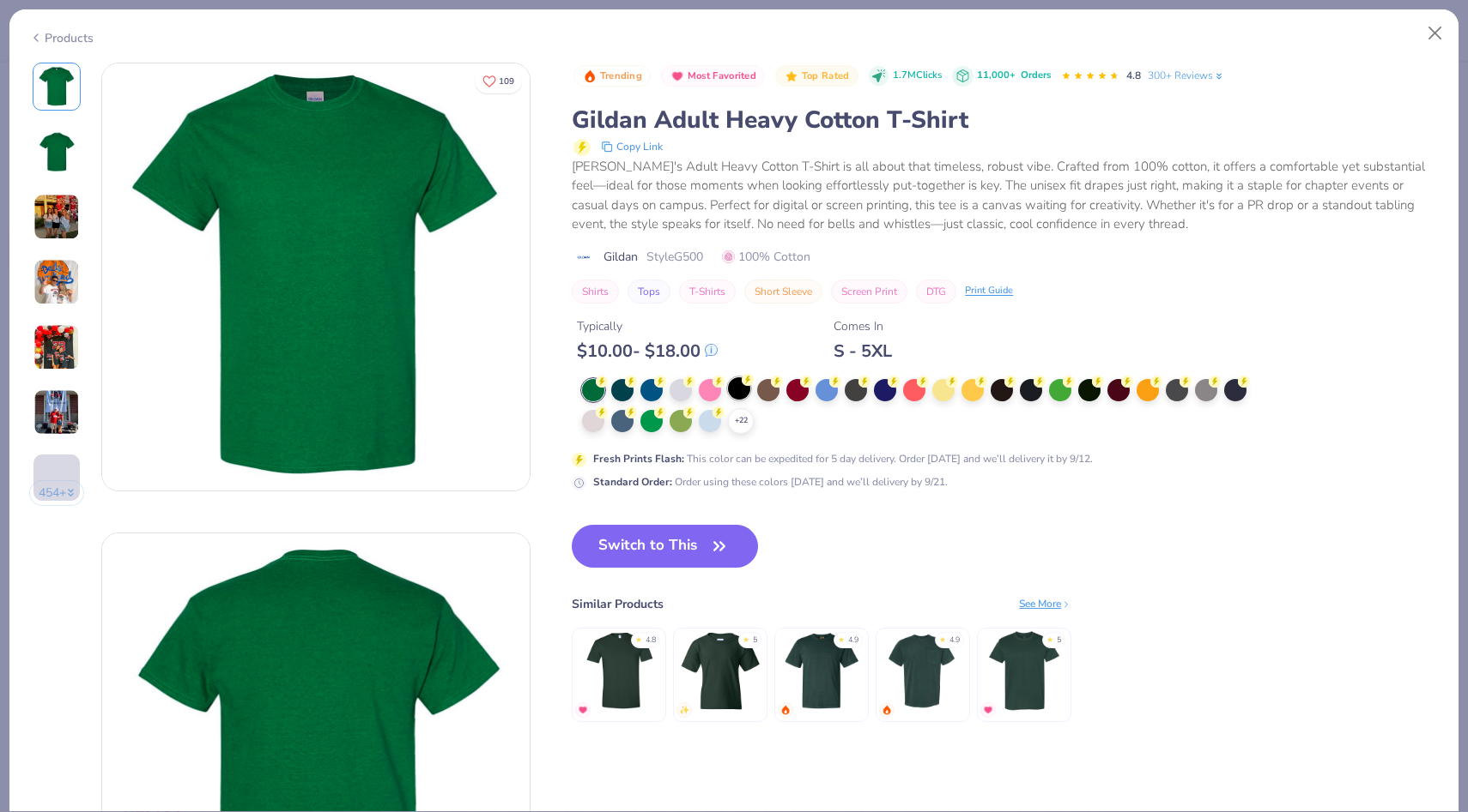
click at [741, 393] on div at bounding box center [740, 389] width 23 height 23
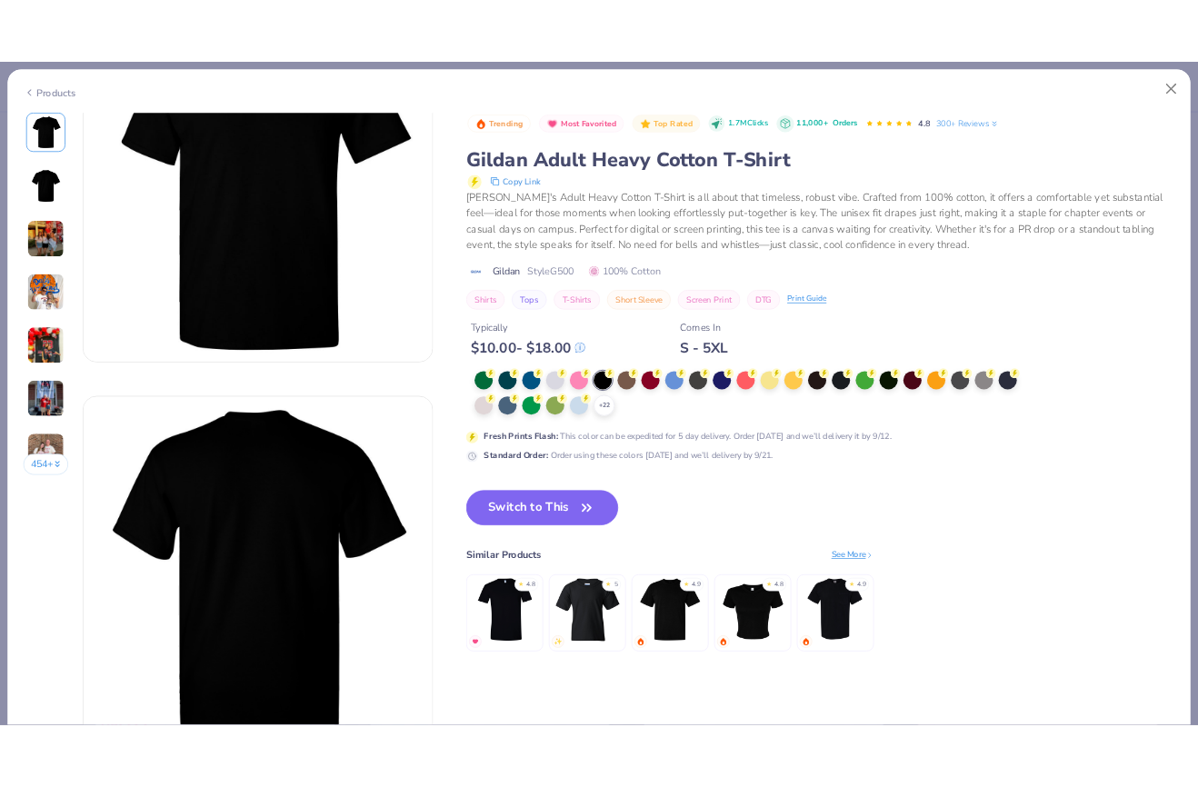
scroll to position [166, 0]
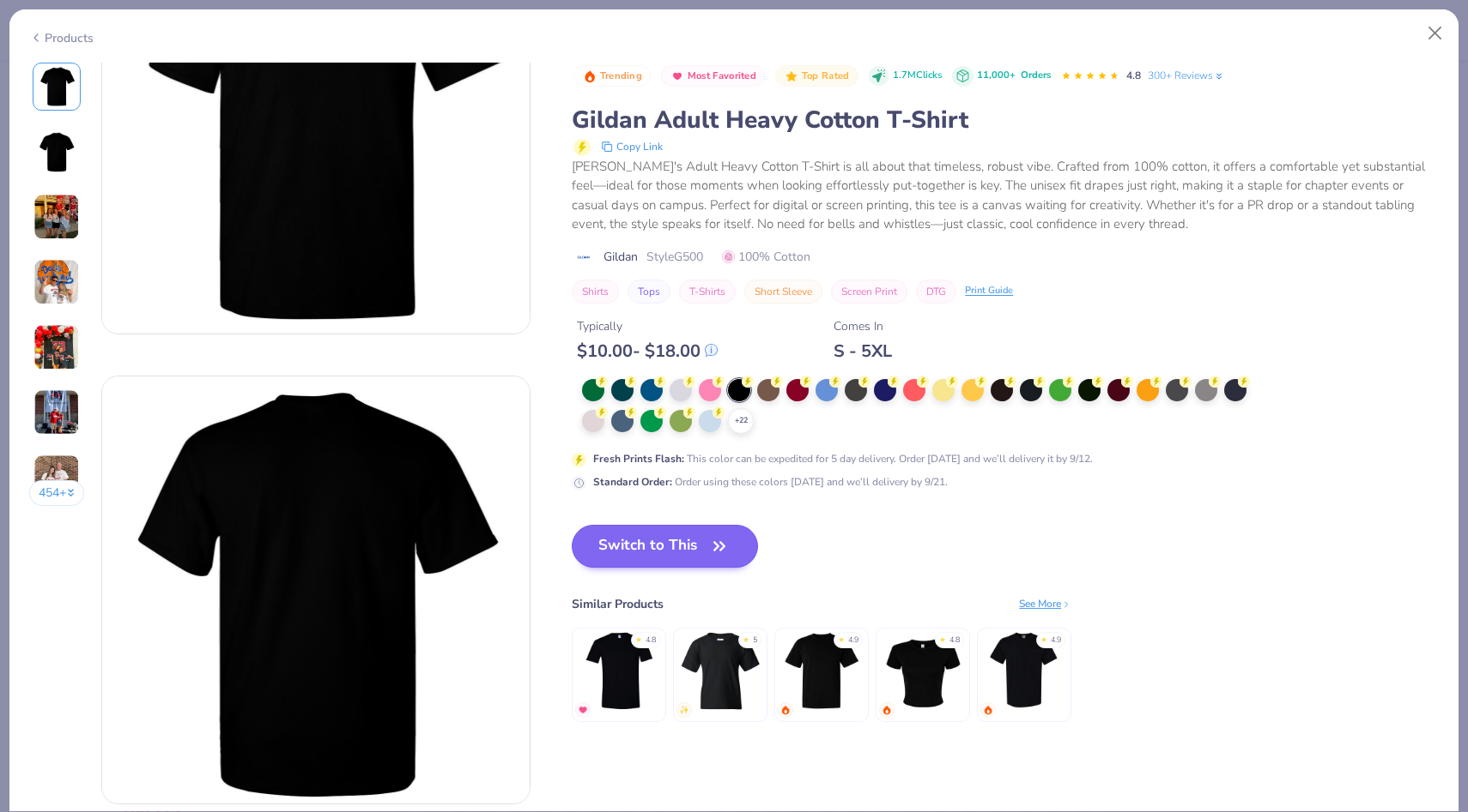
click at [685, 542] on button "Switch to This" at bounding box center [664, 546] width 186 height 42
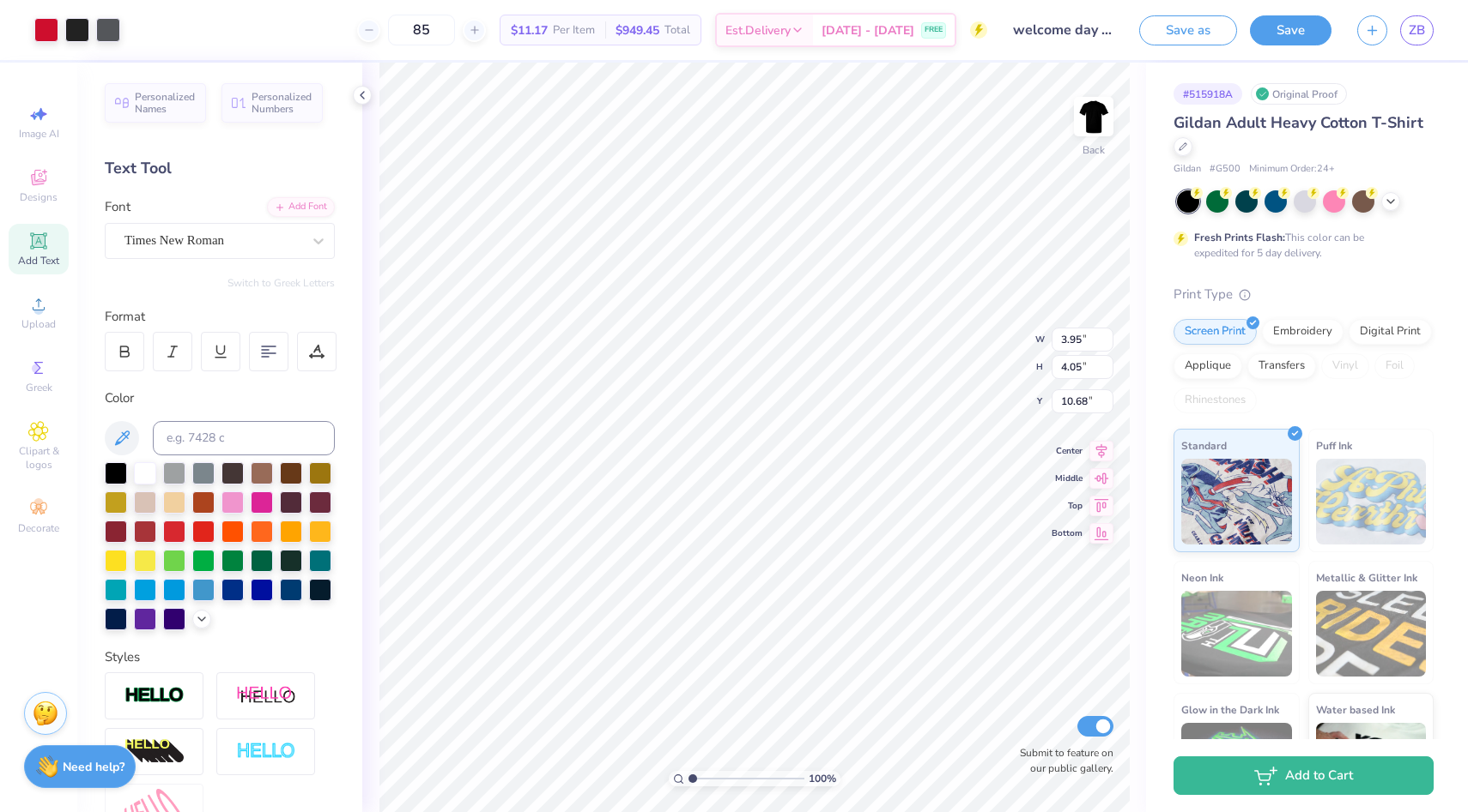
type input "4.01"
type input "6.12"
type input "6.27"
type input "3.68"
click at [1089, 117] on img at bounding box center [1093, 116] width 69 height 69
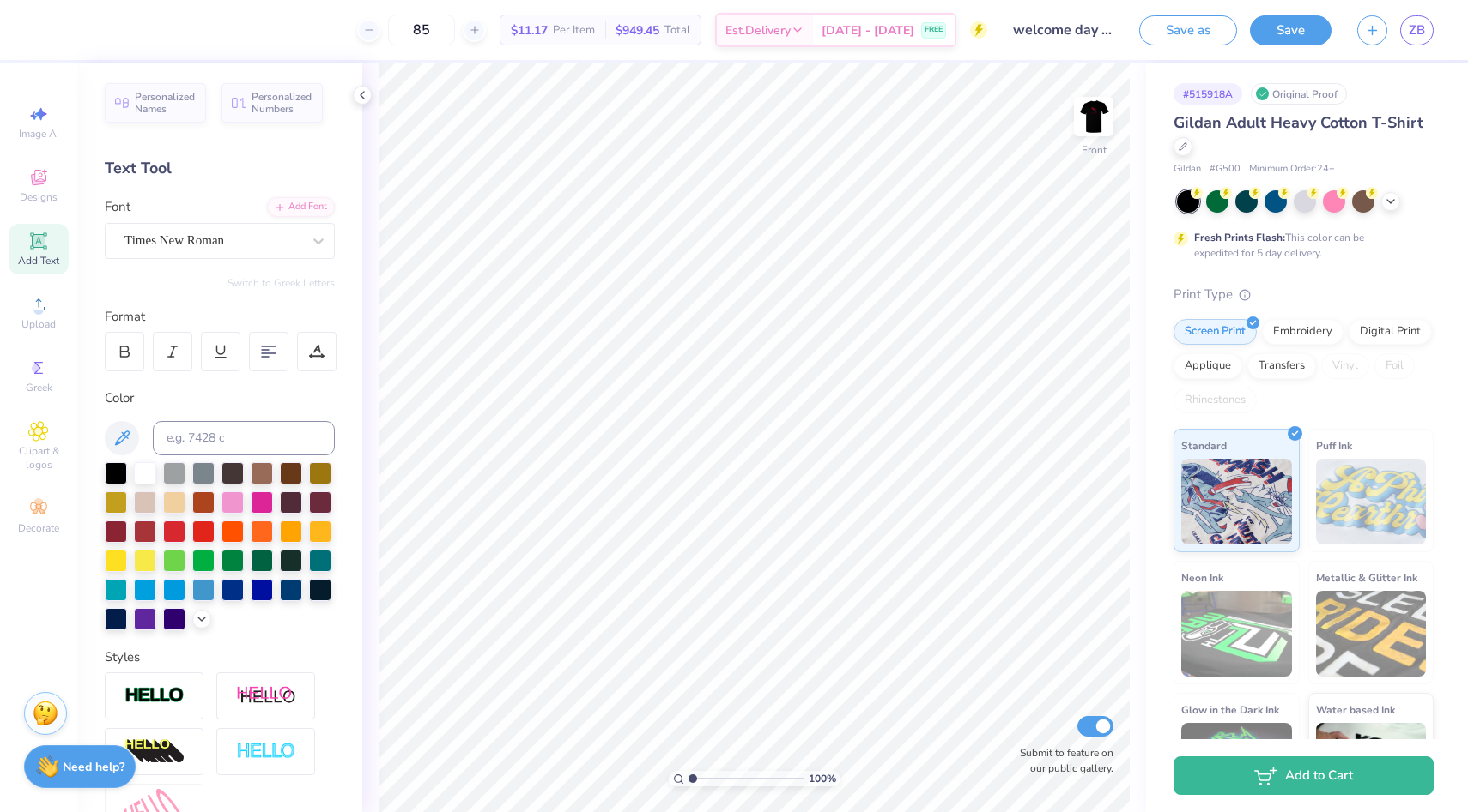
click at [1089, 117] on img at bounding box center [1093, 116] width 34 height 34
type input "4.39"
click at [1282, 38] on button "Save" at bounding box center [1290, 28] width 81 height 30
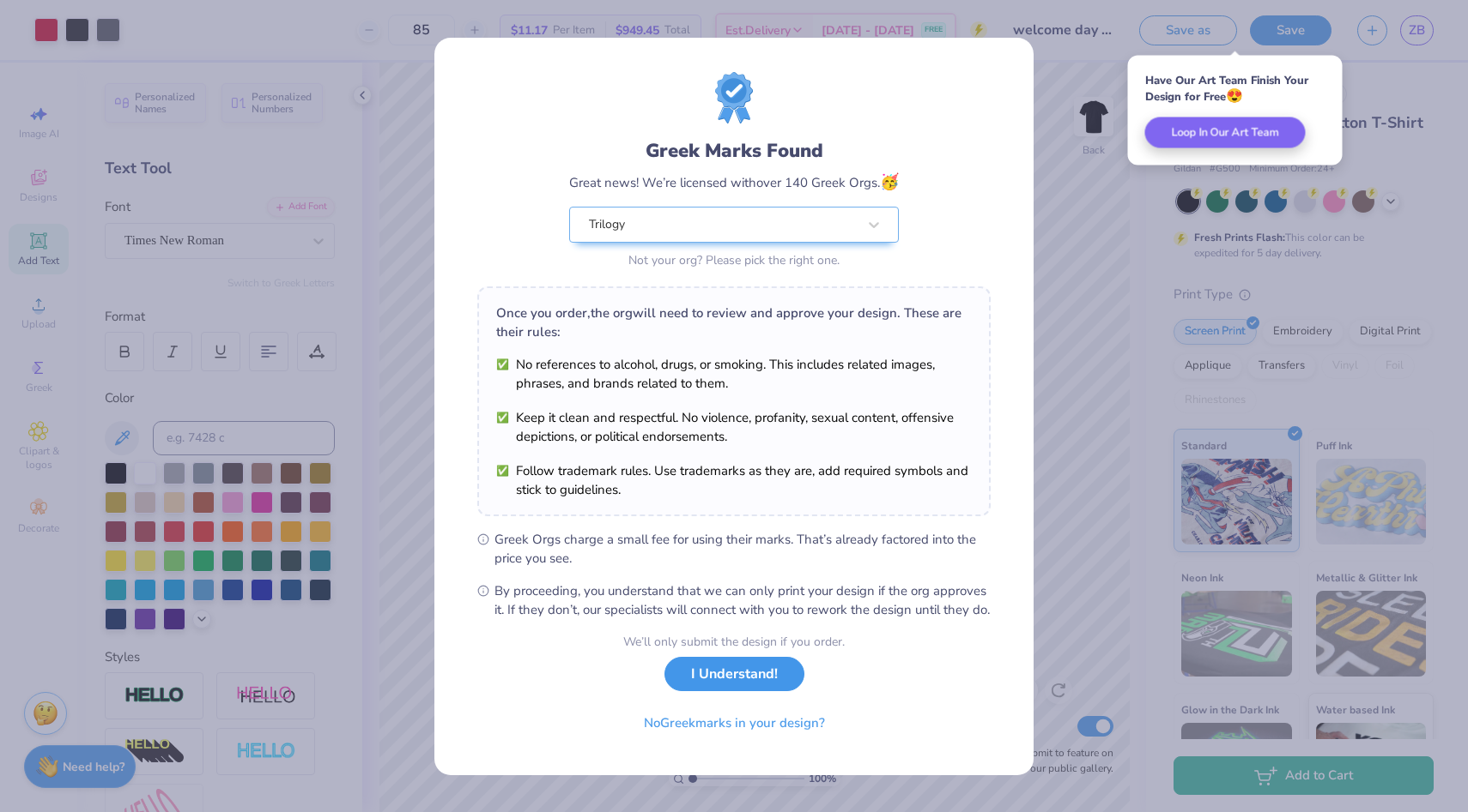
click at [760, 690] on button "I Understand!" at bounding box center [734, 674] width 140 height 35
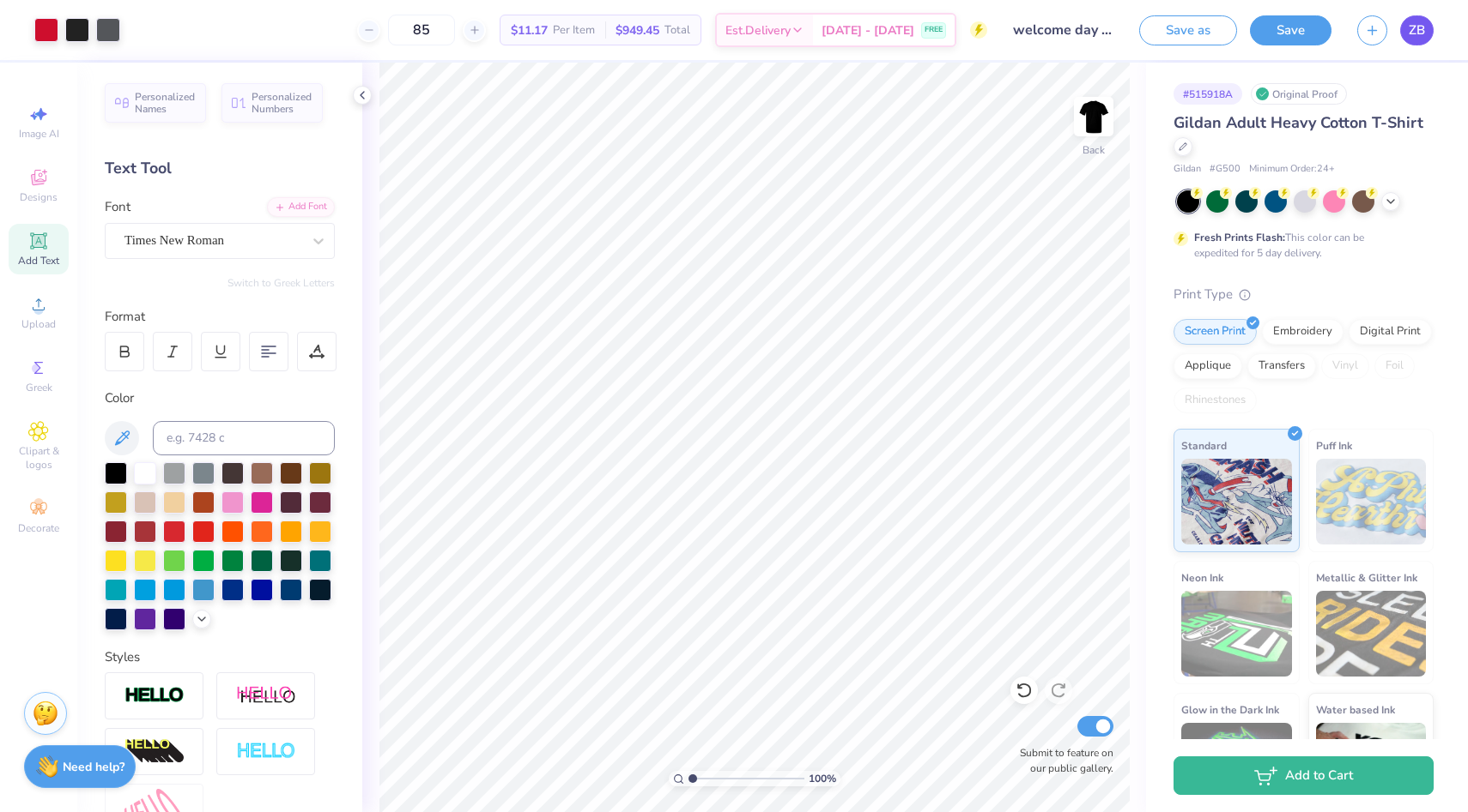
click at [1425, 37] on link "ZB" at bounding box center [1416, 30] width 33 height 30
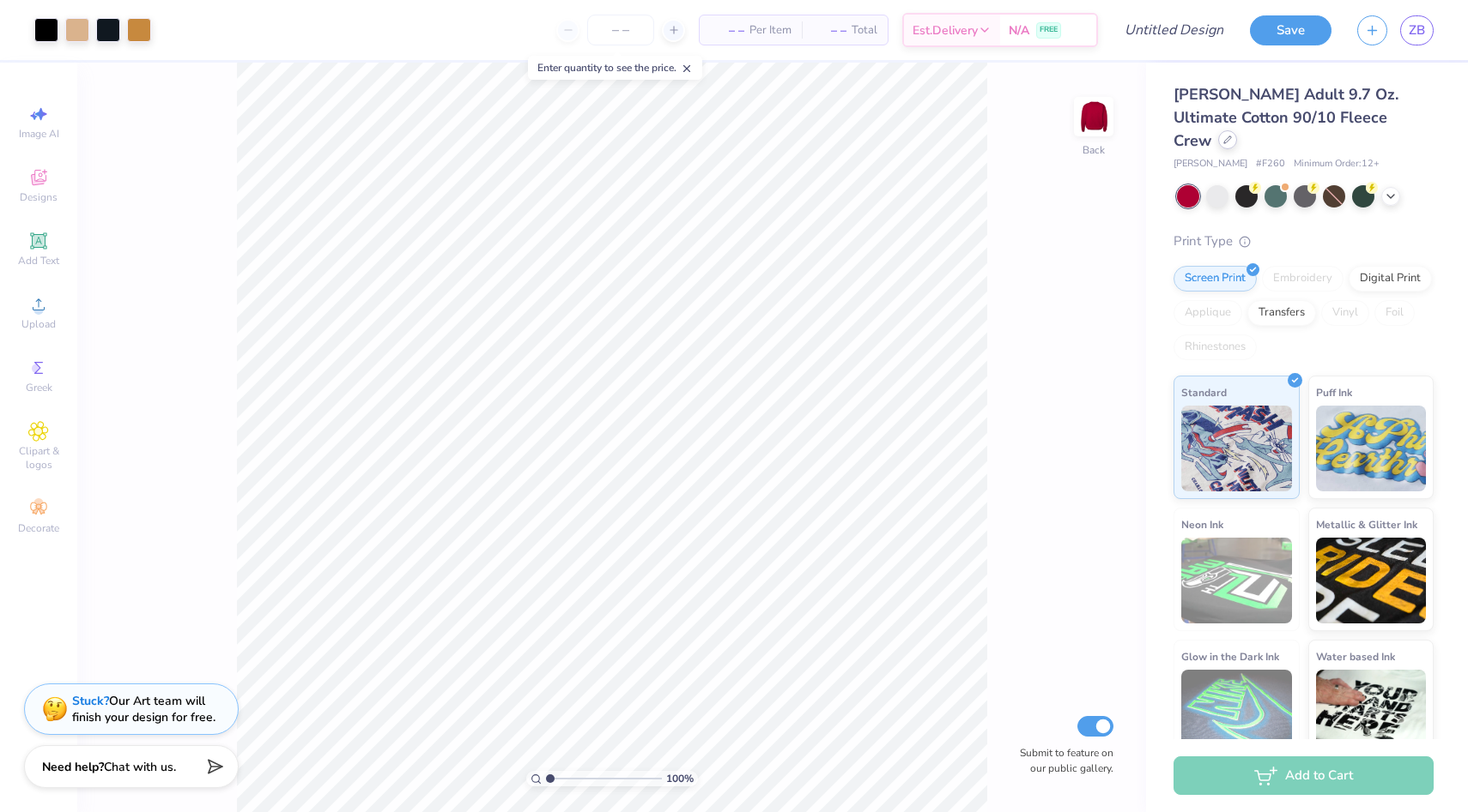
click at [1237, 130] on div at bounding box center [1227, 140] width 19 height 19
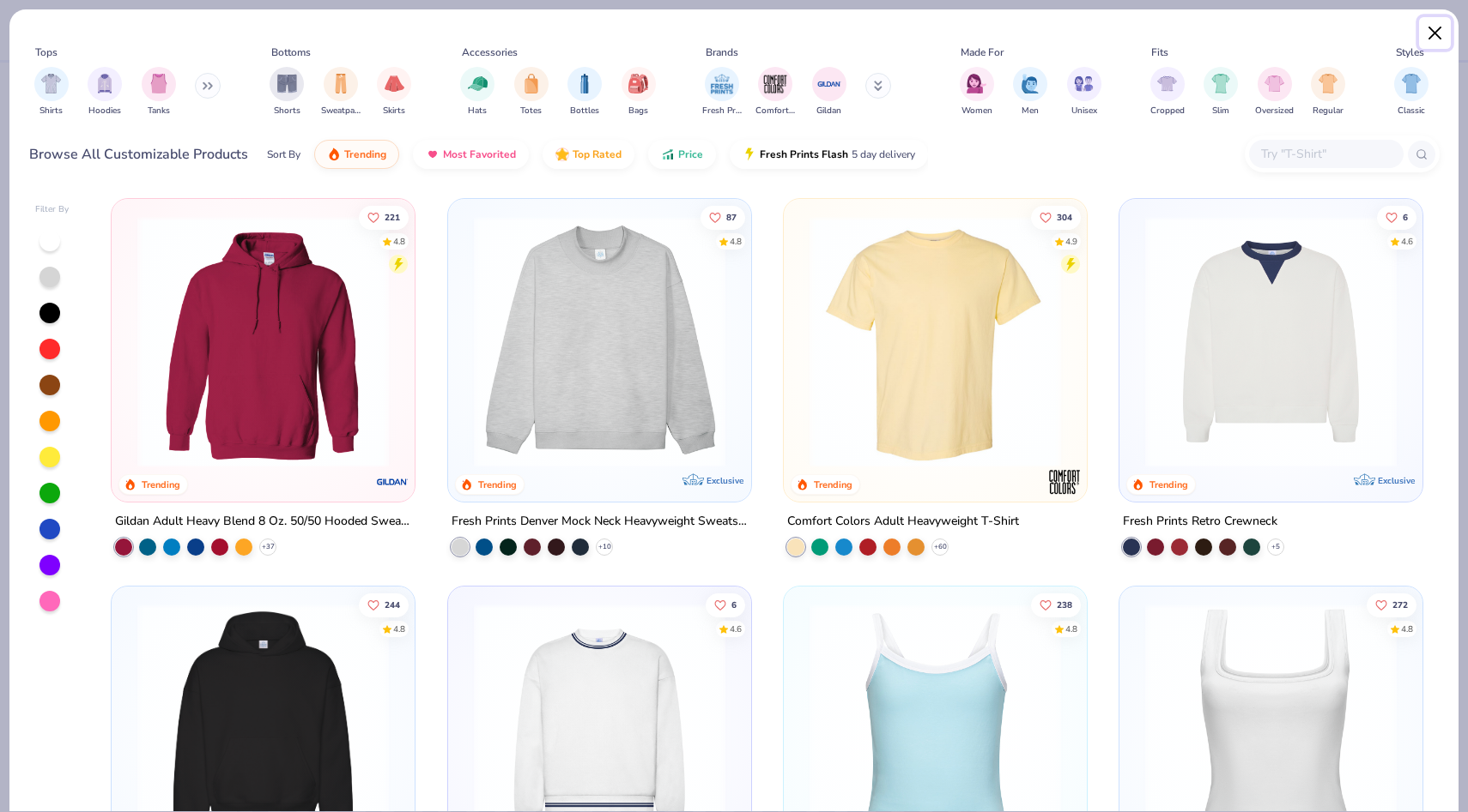
click at [1442, 34] on button "Close" at bounding box center [1435, 33] width 33 height 33
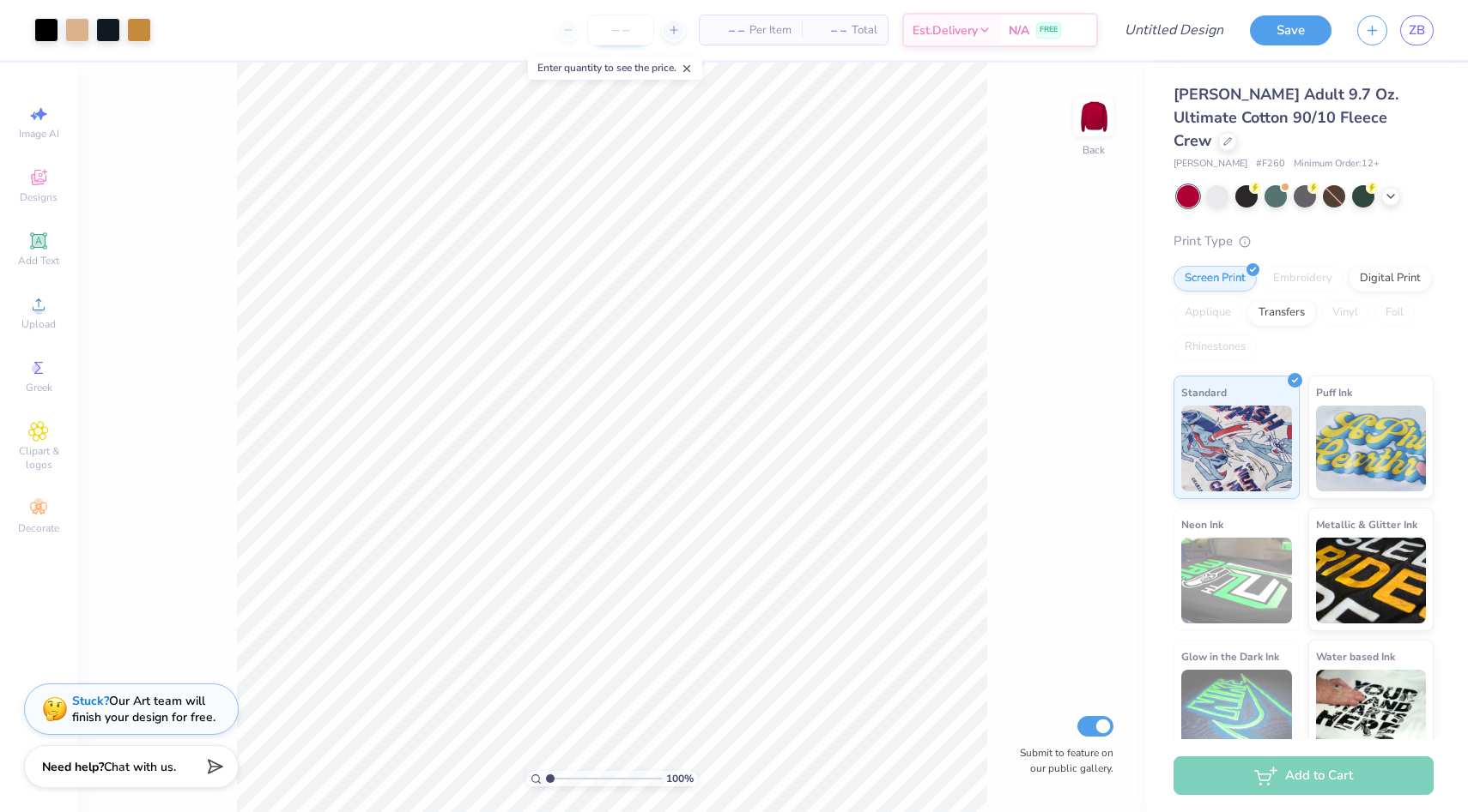
click at [600, 30] on input "number" at bounding box center [620, 29] width 67 height 31
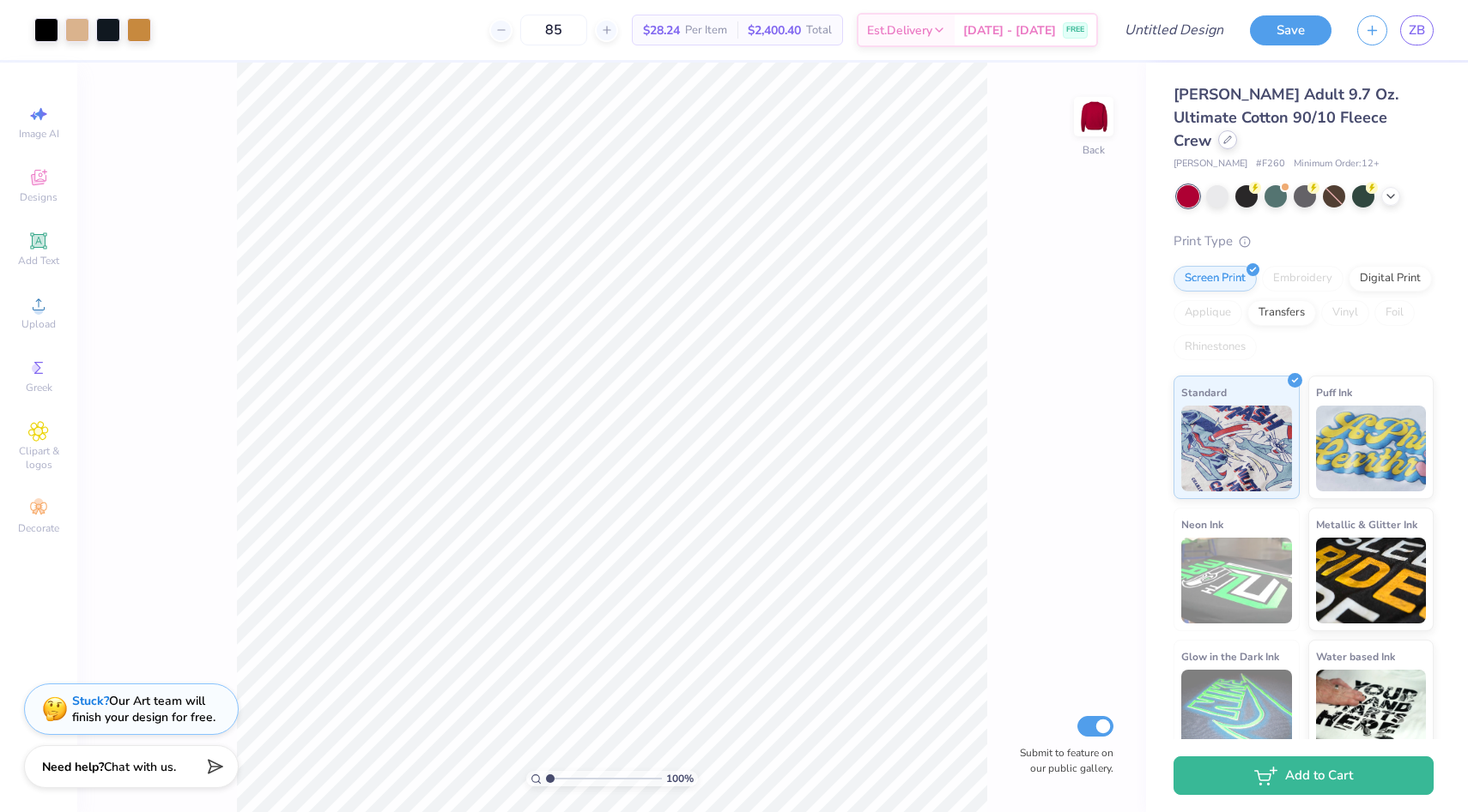
type input "85"
click at [1237, 130] on div at bounding box center [1227, 140] width 19 height 19
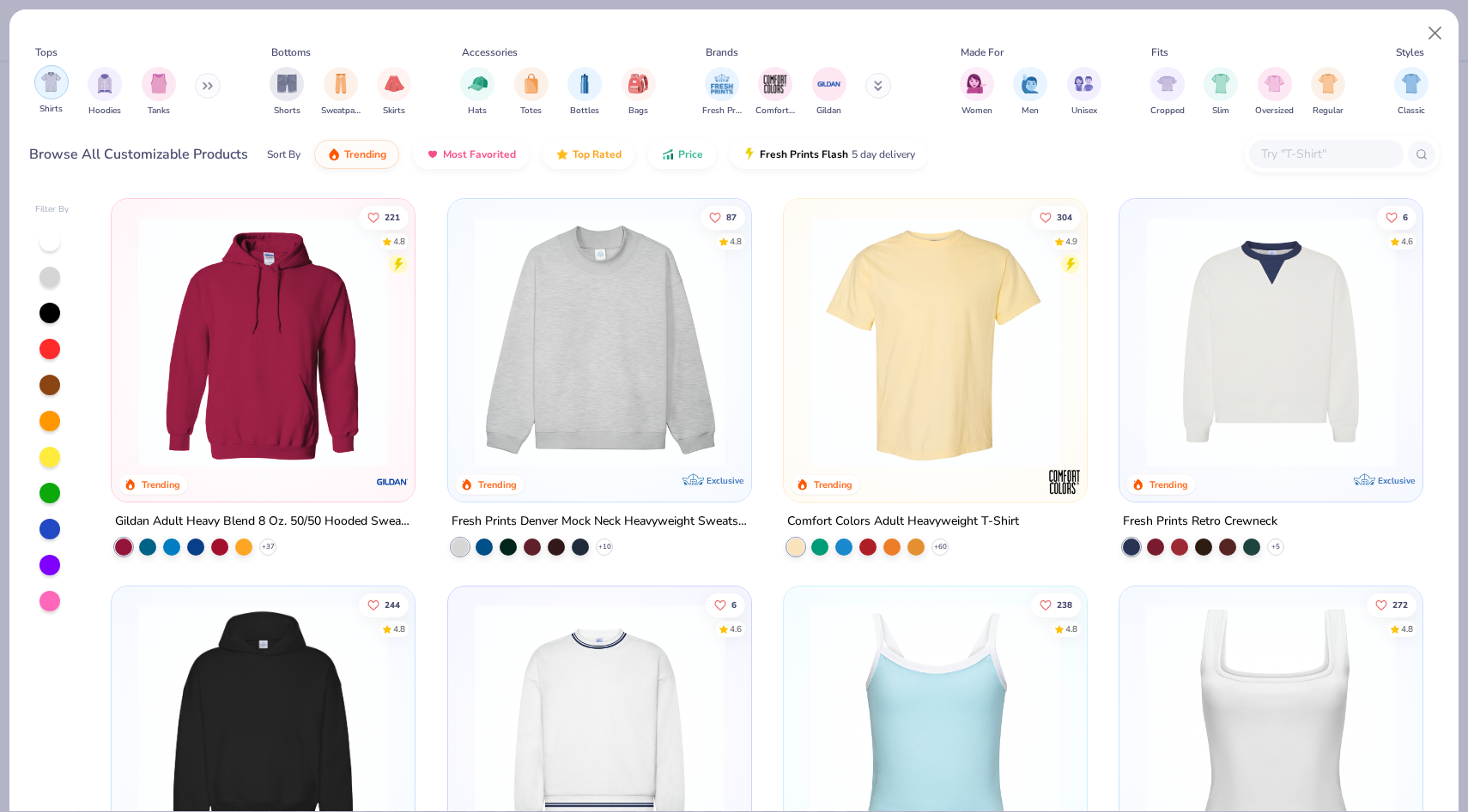
click at [61, 91] on div "filter for Shirts" at bounding box center [51, 82] width 34 height 34
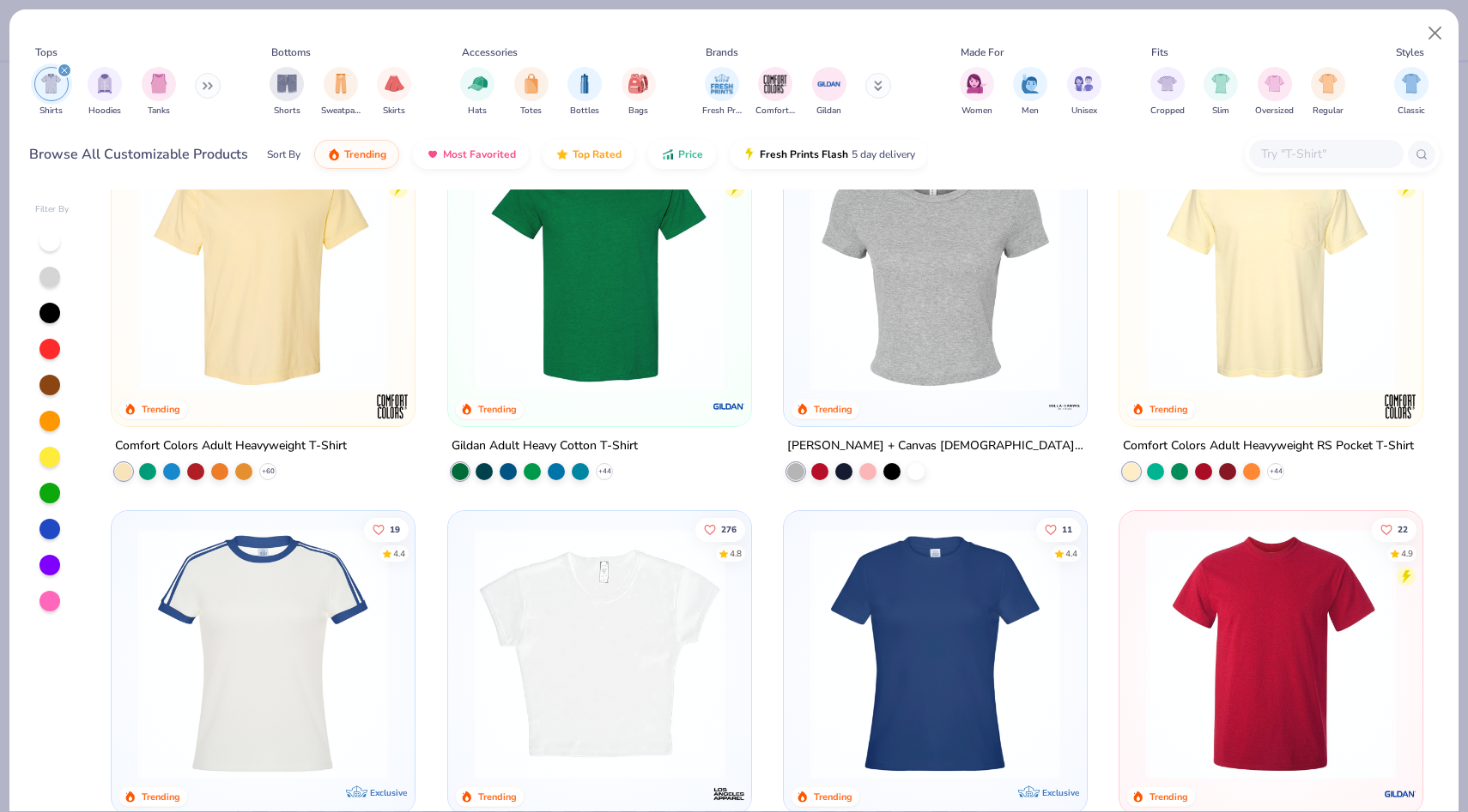
scroll to position [76, 0]
click at [608, 323] on img at bounding box center [599, 265] width 268 height 251
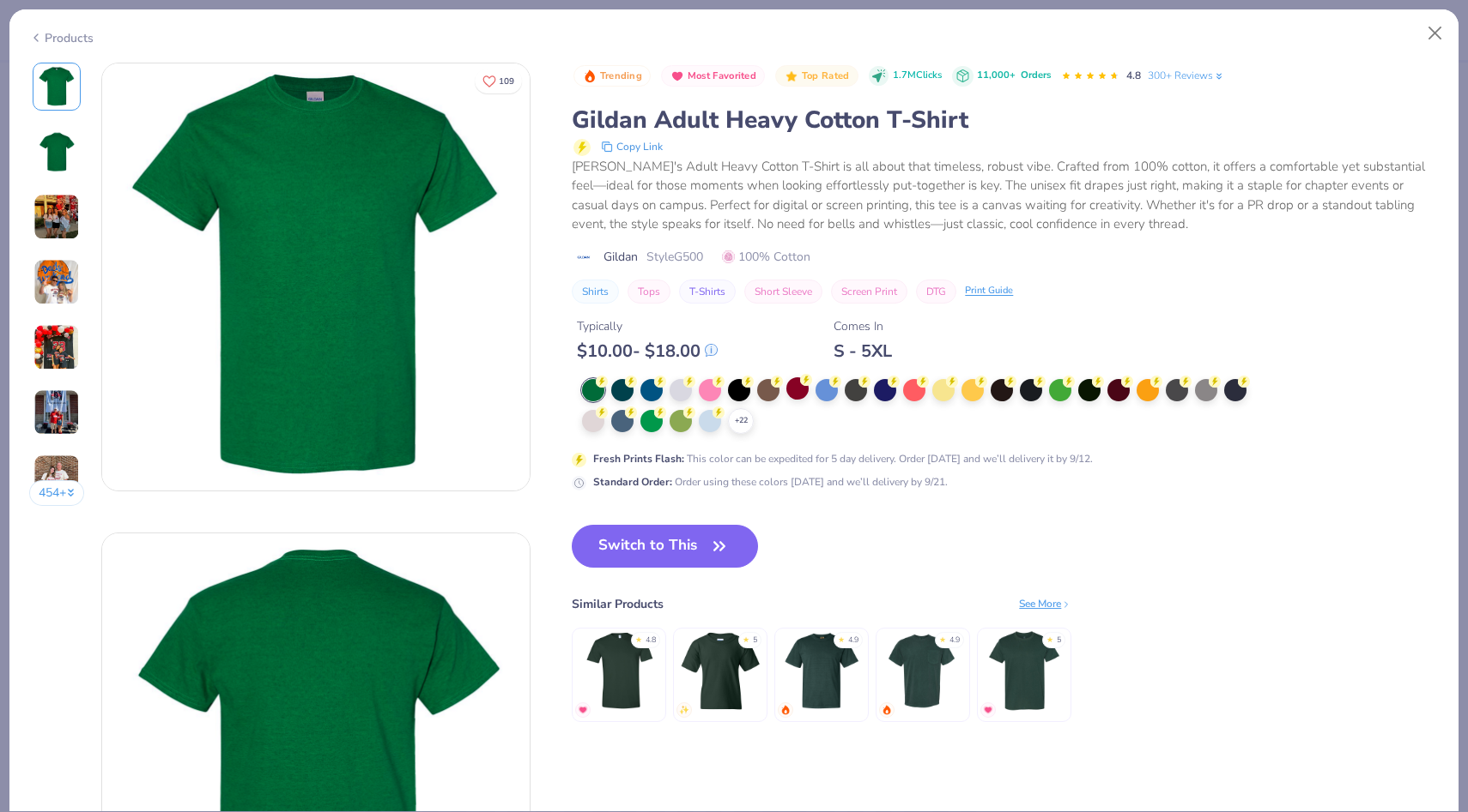
click at [789, 379] on div at bounding box center [797, 389] width 23 height 23
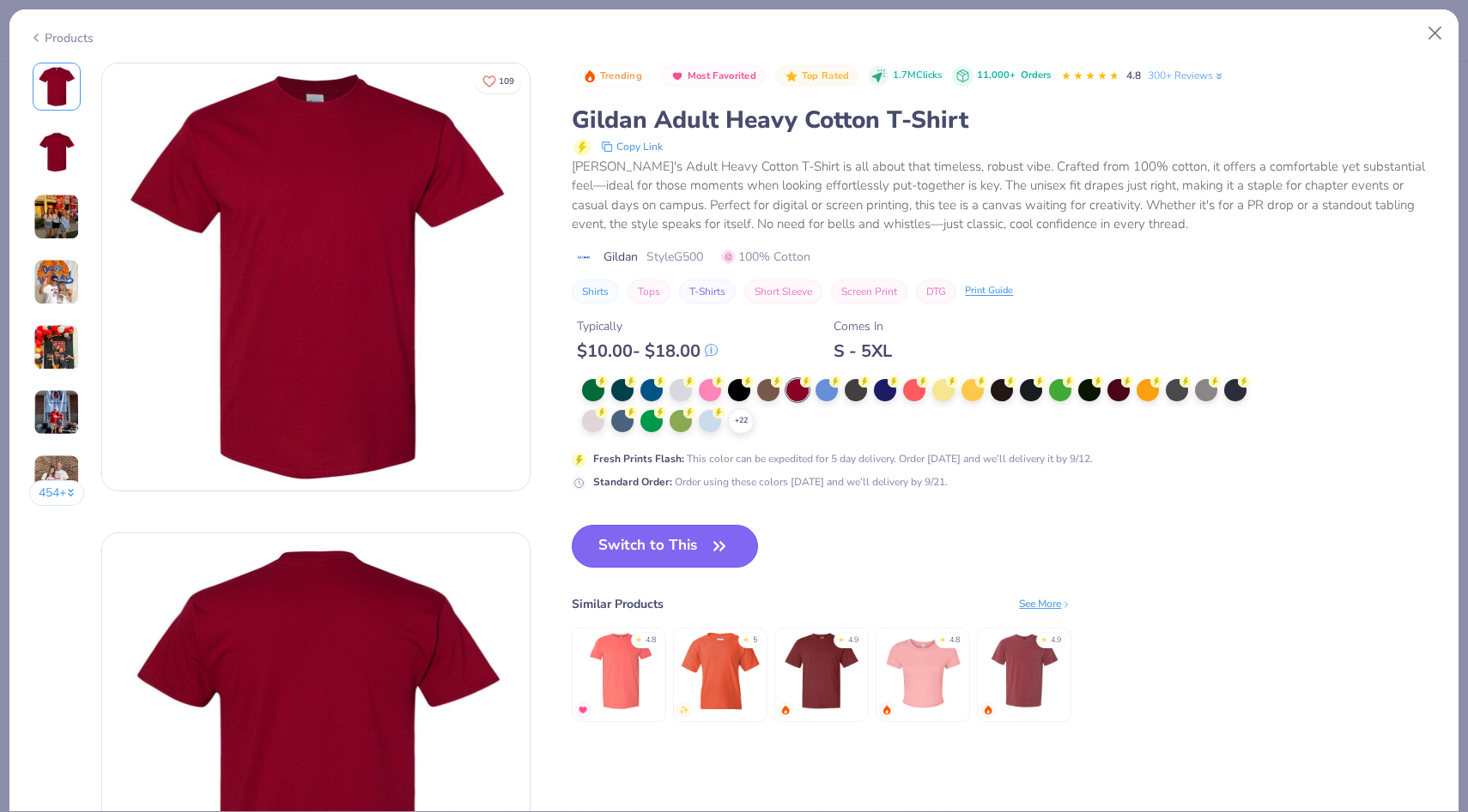
click at [696, 561] on button "Switch to This" at bounding box center [664, 546] width 186 height 42
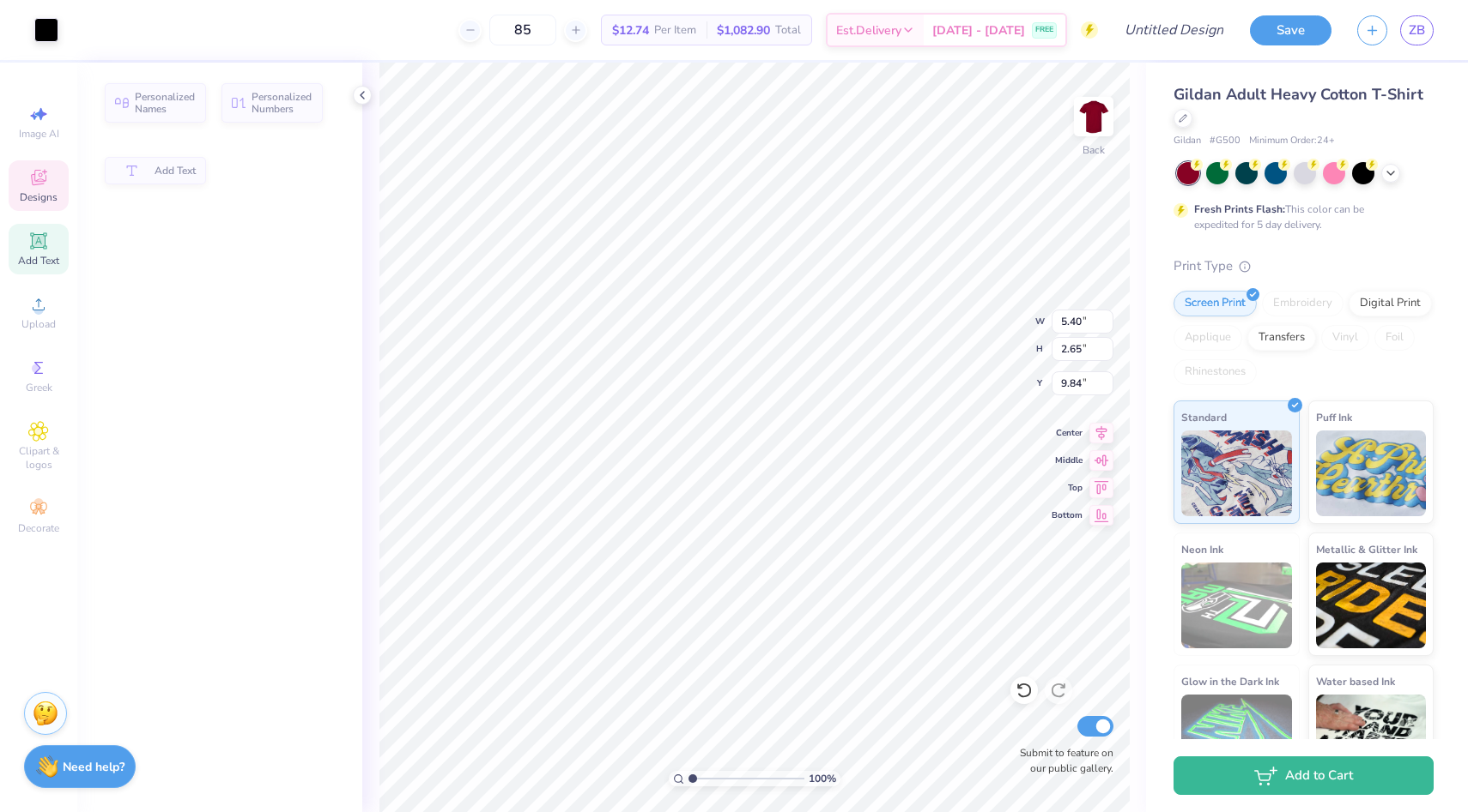
type input "5.40"
type input "2.65"
type input "9.84"
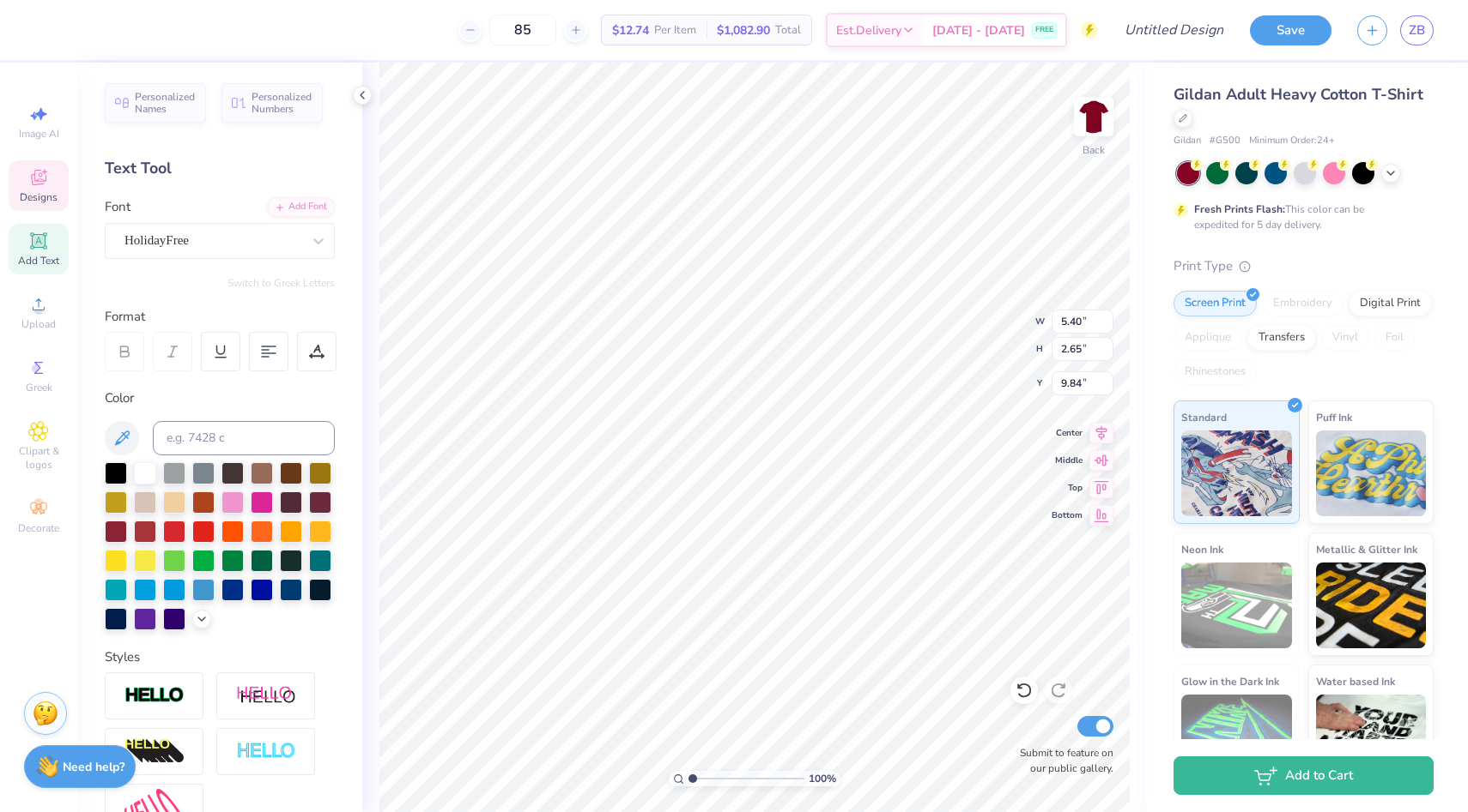
type textarea "K"
type textarea "Trilogy"
type input "1.42"
type input "1.89"
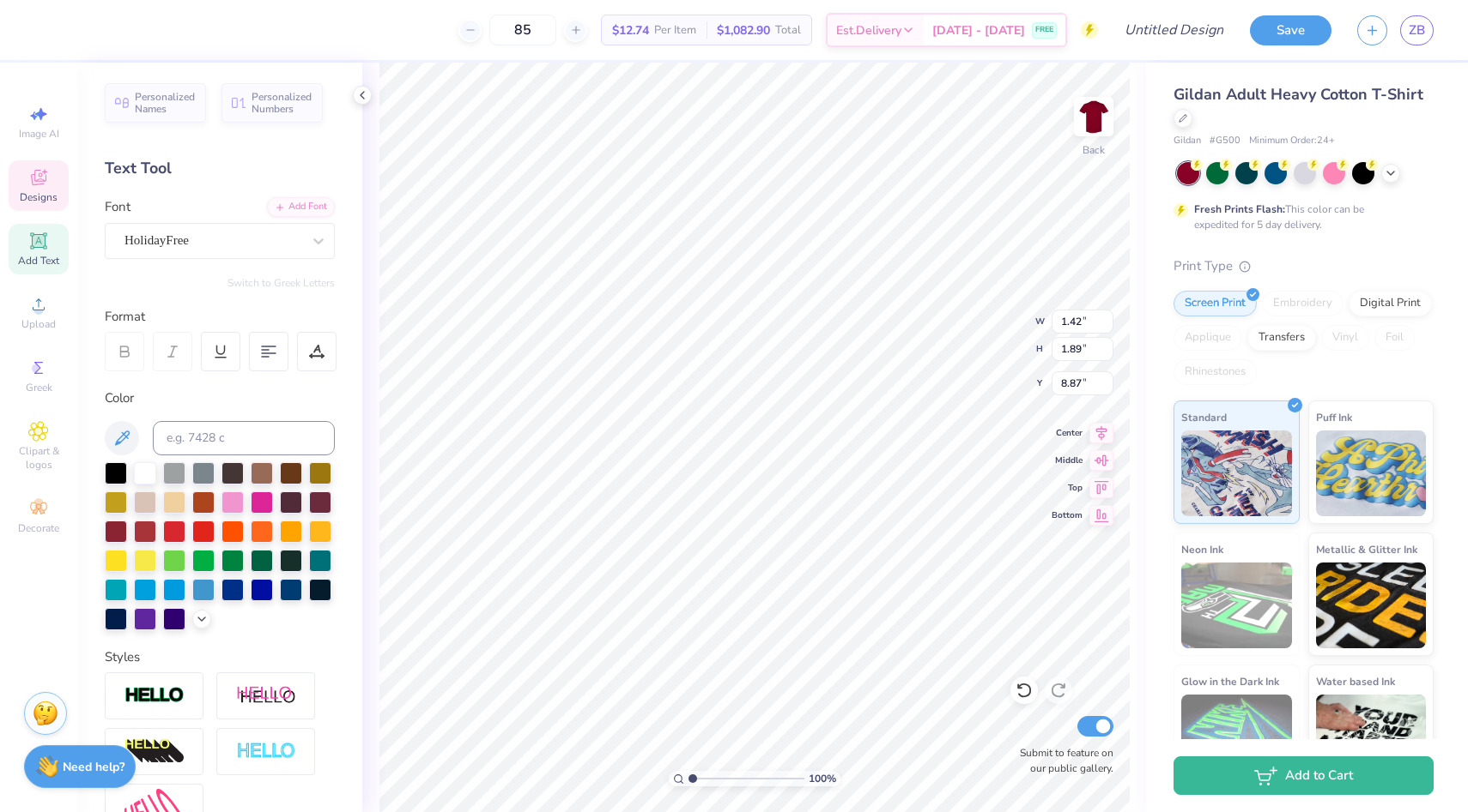
type input "8.87"
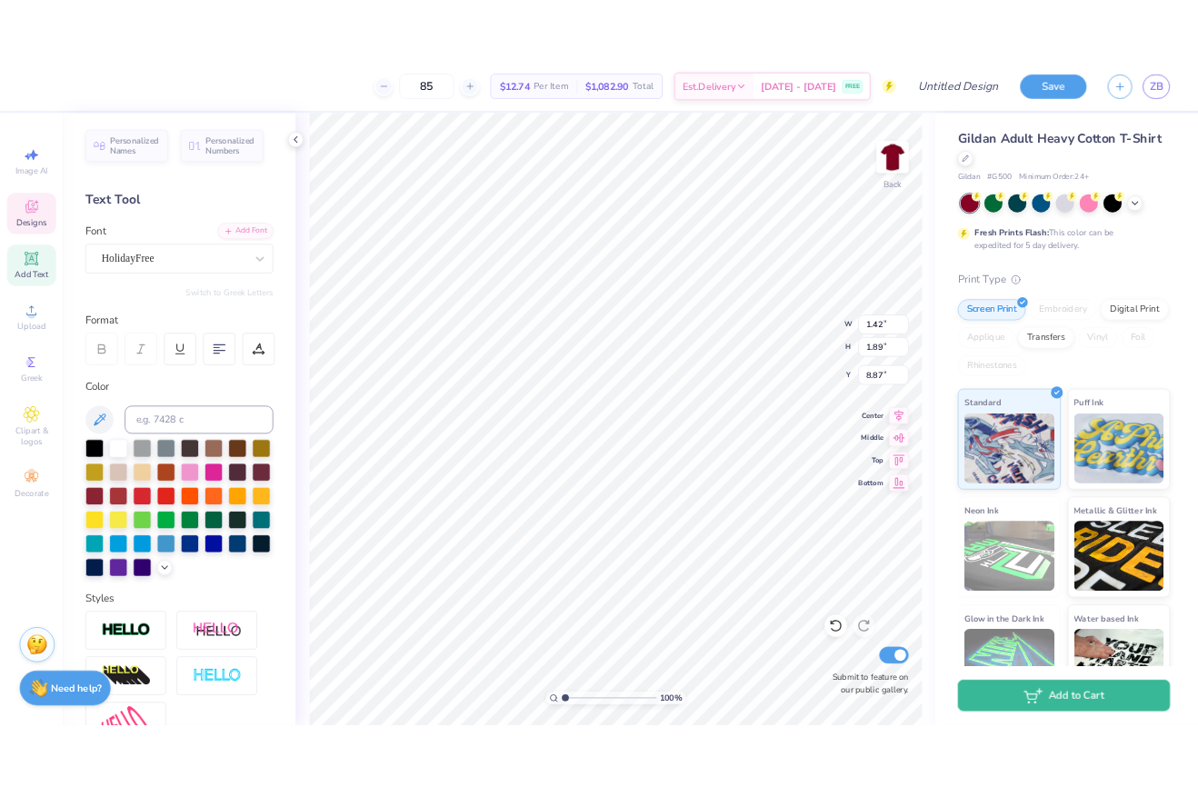
scroll to position [0, 0]
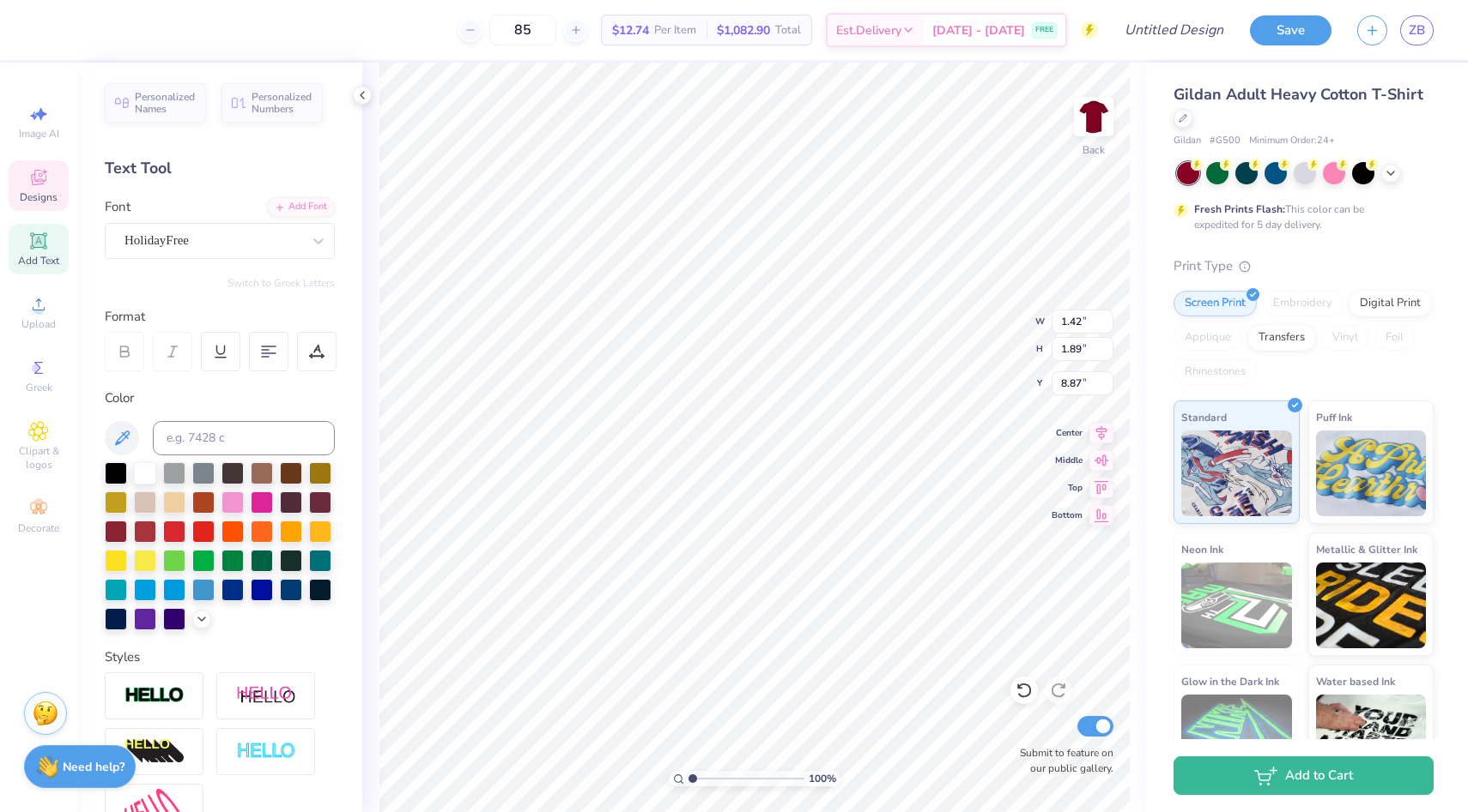
type textarea "MC 2025"
type input "3.01"
type input "2.35"
type input "10.50"
type input "7.66"
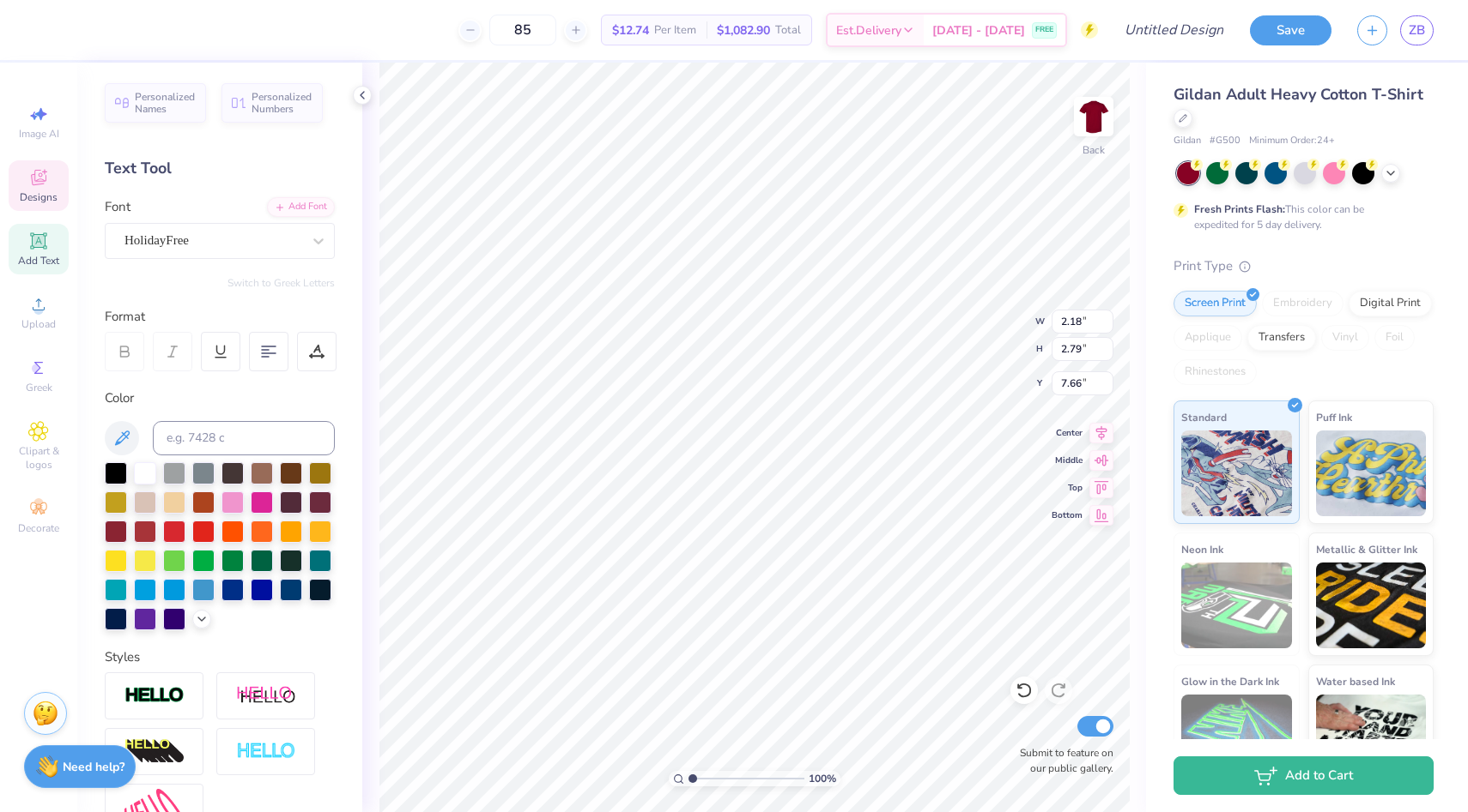
type input "2.18"
type input "2.79"
type input "8.25"
type input "9.58"
type input "9.76"
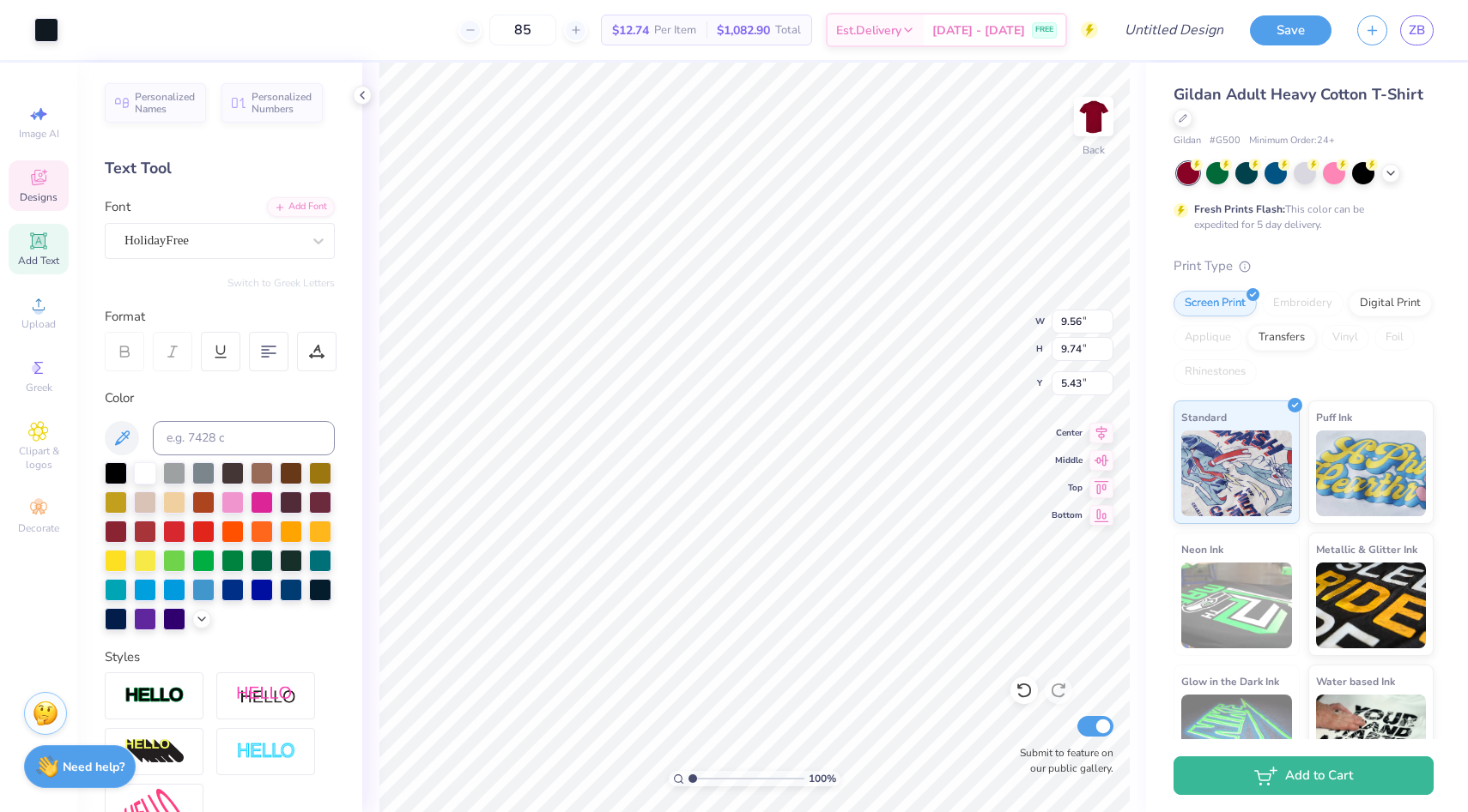
type input "5.41"
type input "9.57"
type input "9.75"
type input "9.49"
type input "11.71"
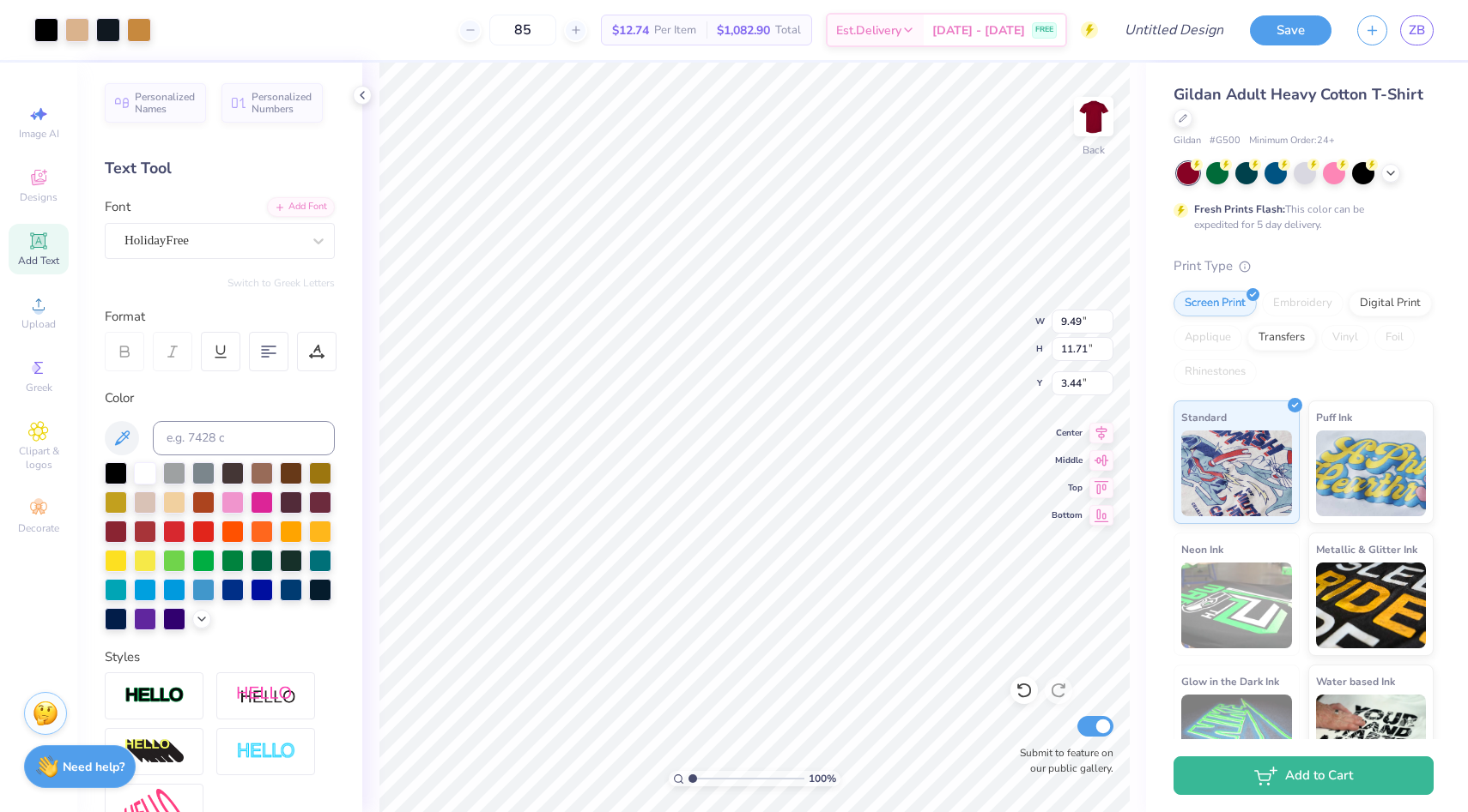
type input "3.78"
type input "8.74"
type input "8.95"
type input "4.01"
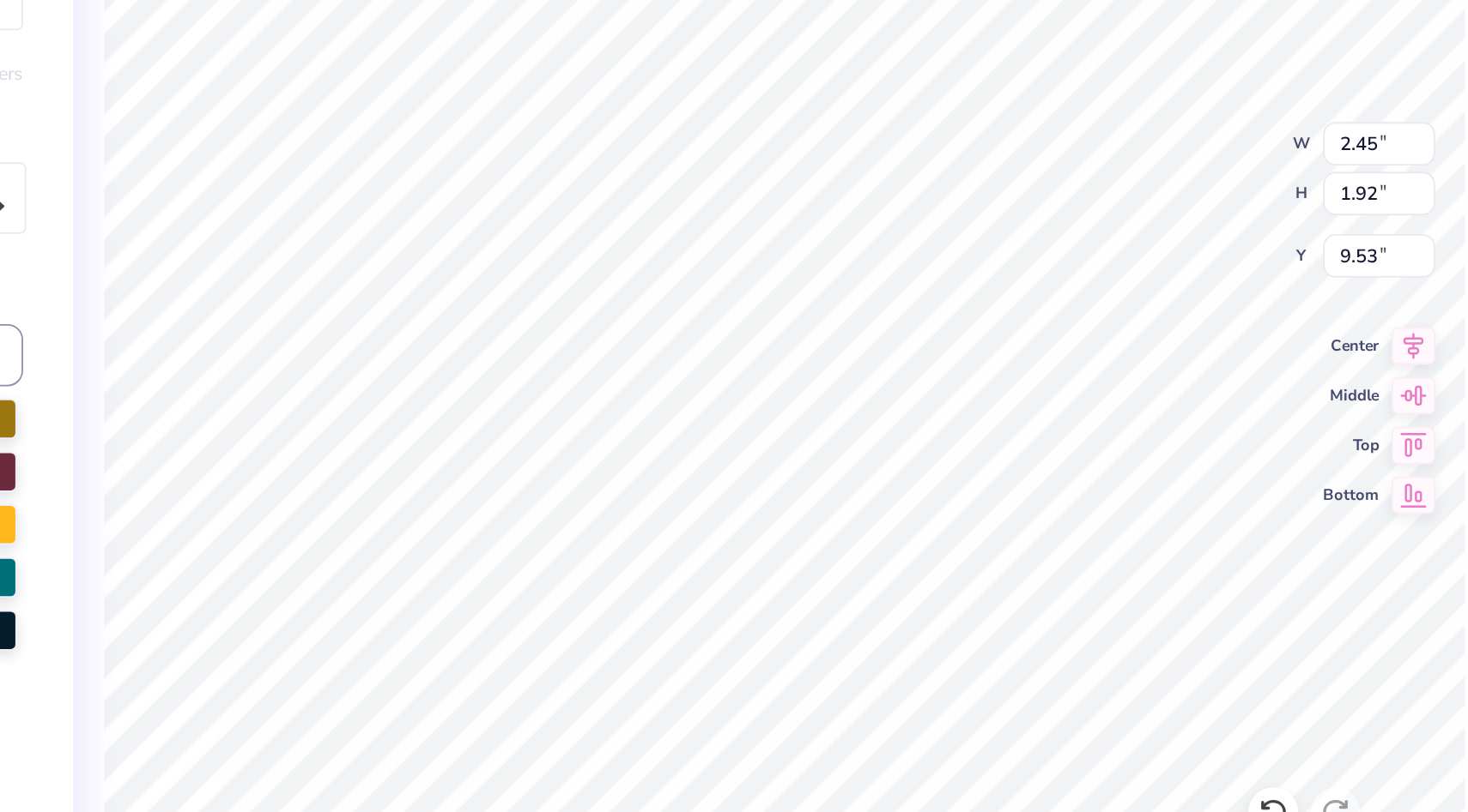
type input "9.40"
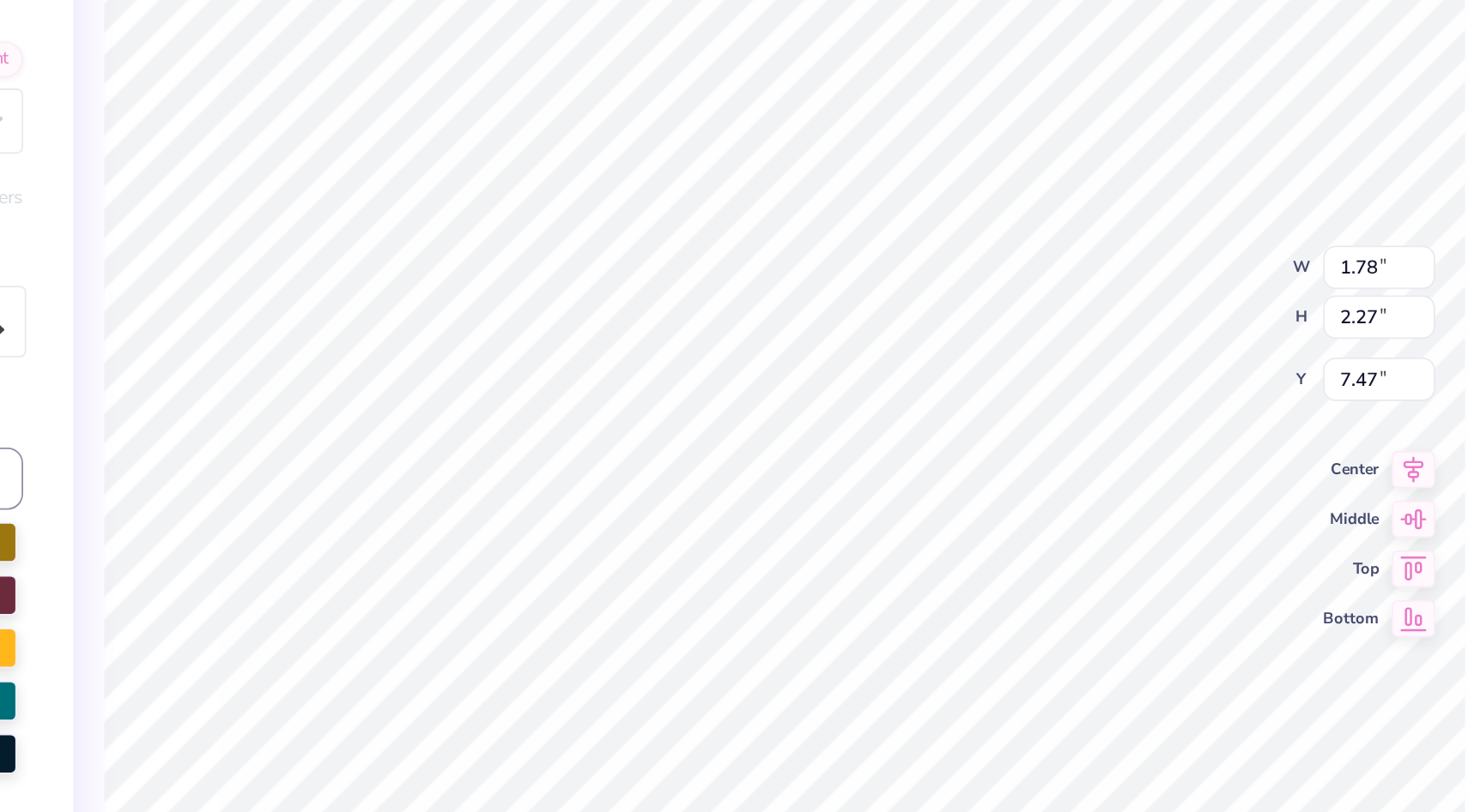
type input "7.47"
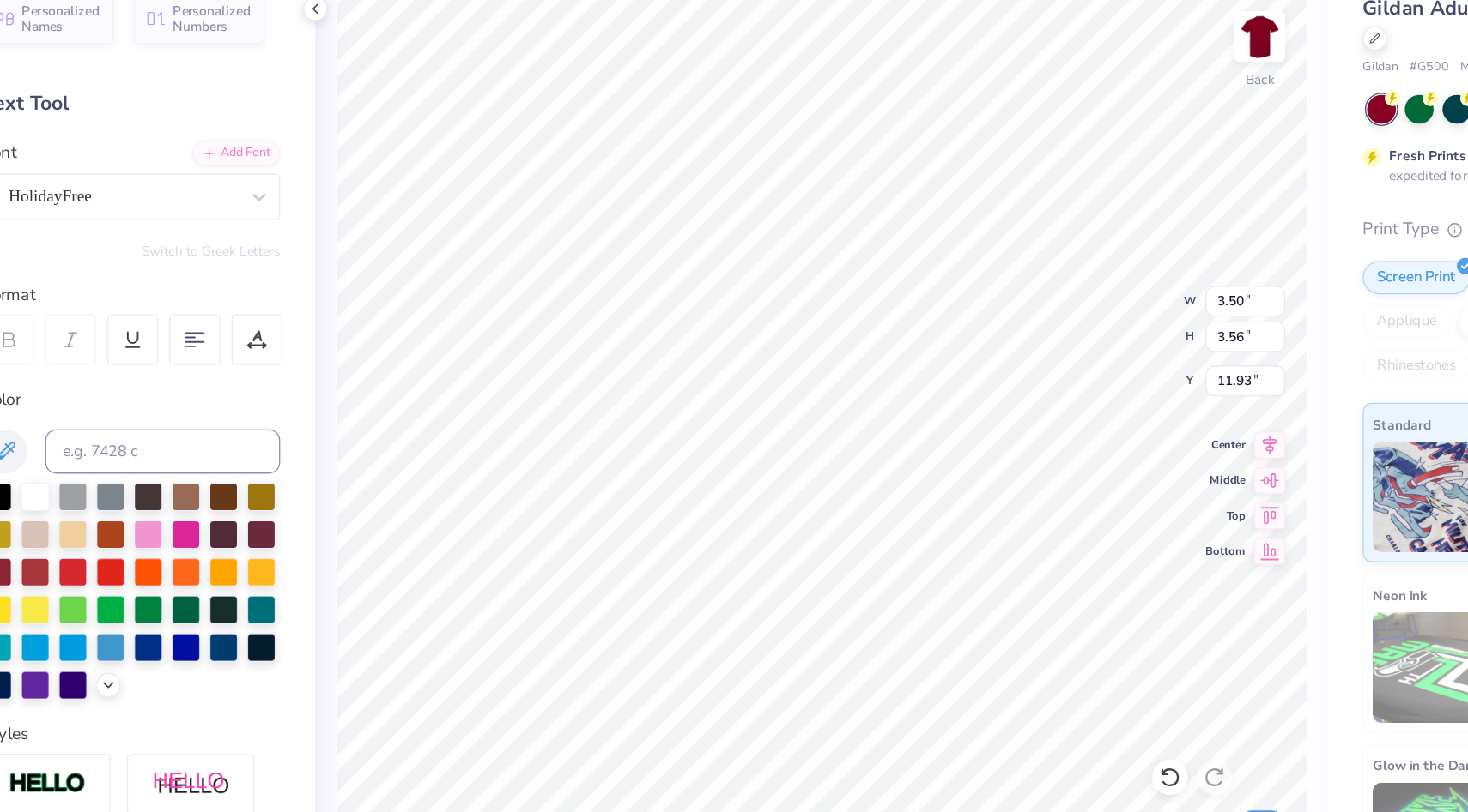
type input "11.74"
type input "3.09"
type input "3.15"
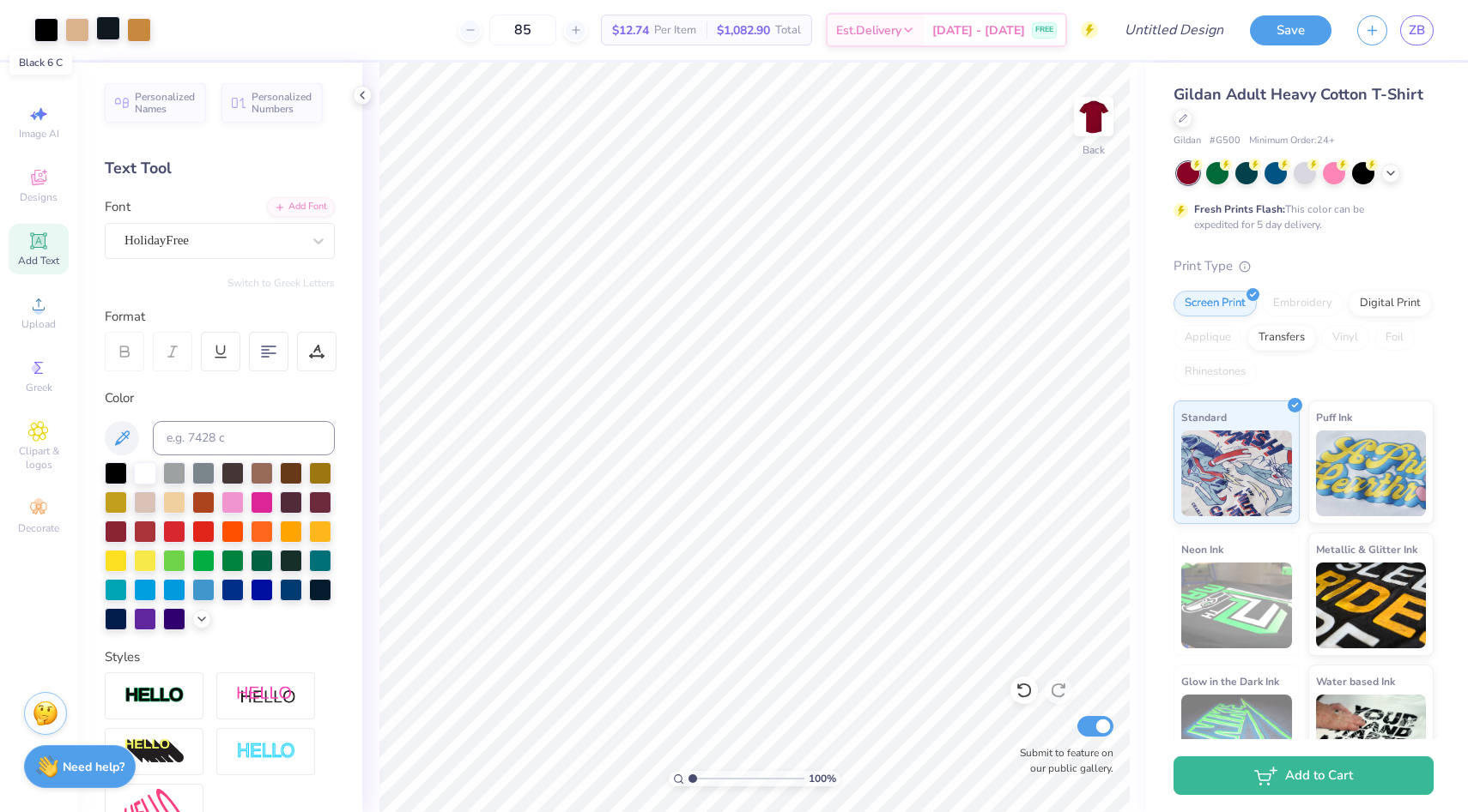
click at [105, 30] on div at bounding box center [108, 27] width 24 height 24
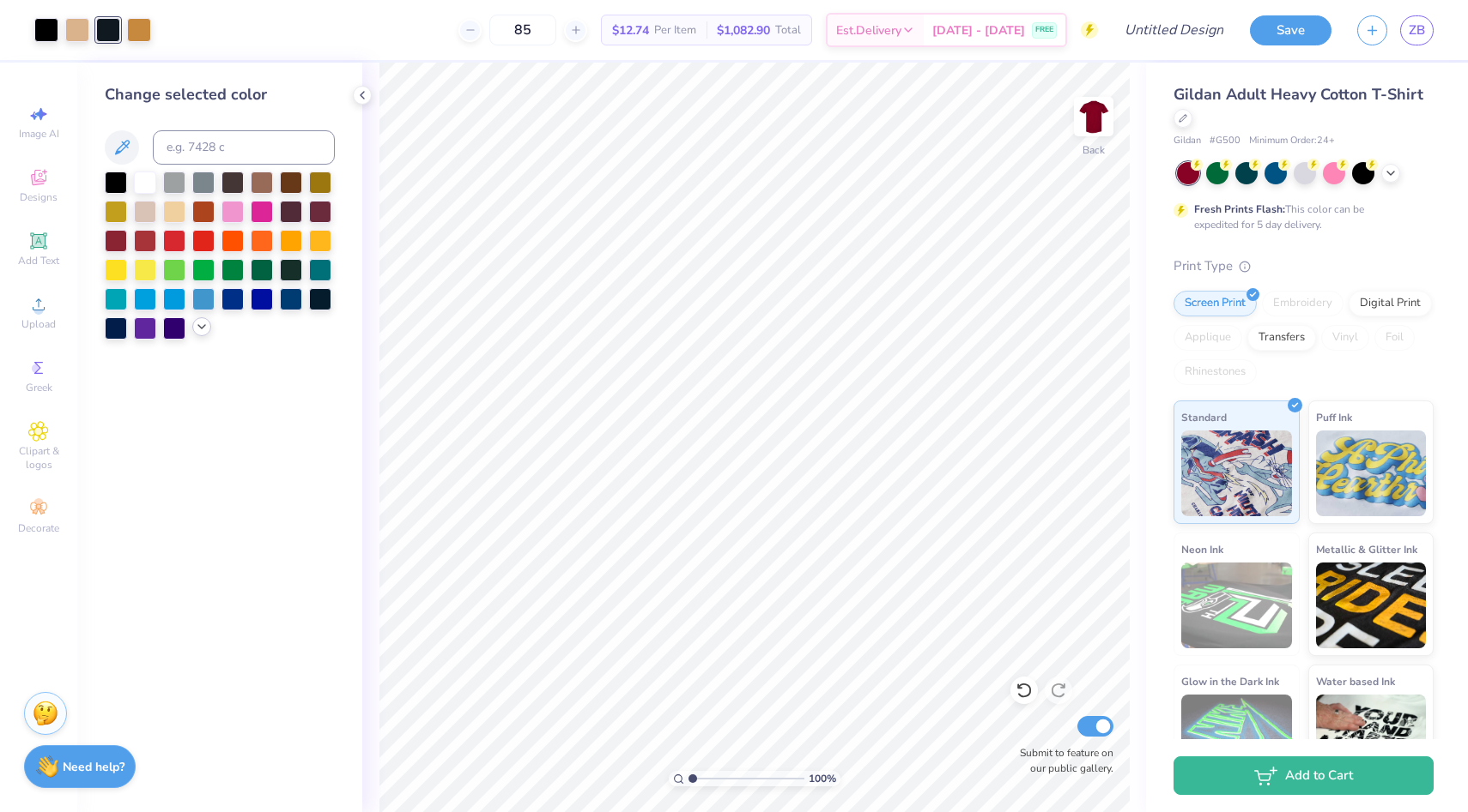
click at [206, 330] on icon at bounding box center [201, 327] width 14 height 14
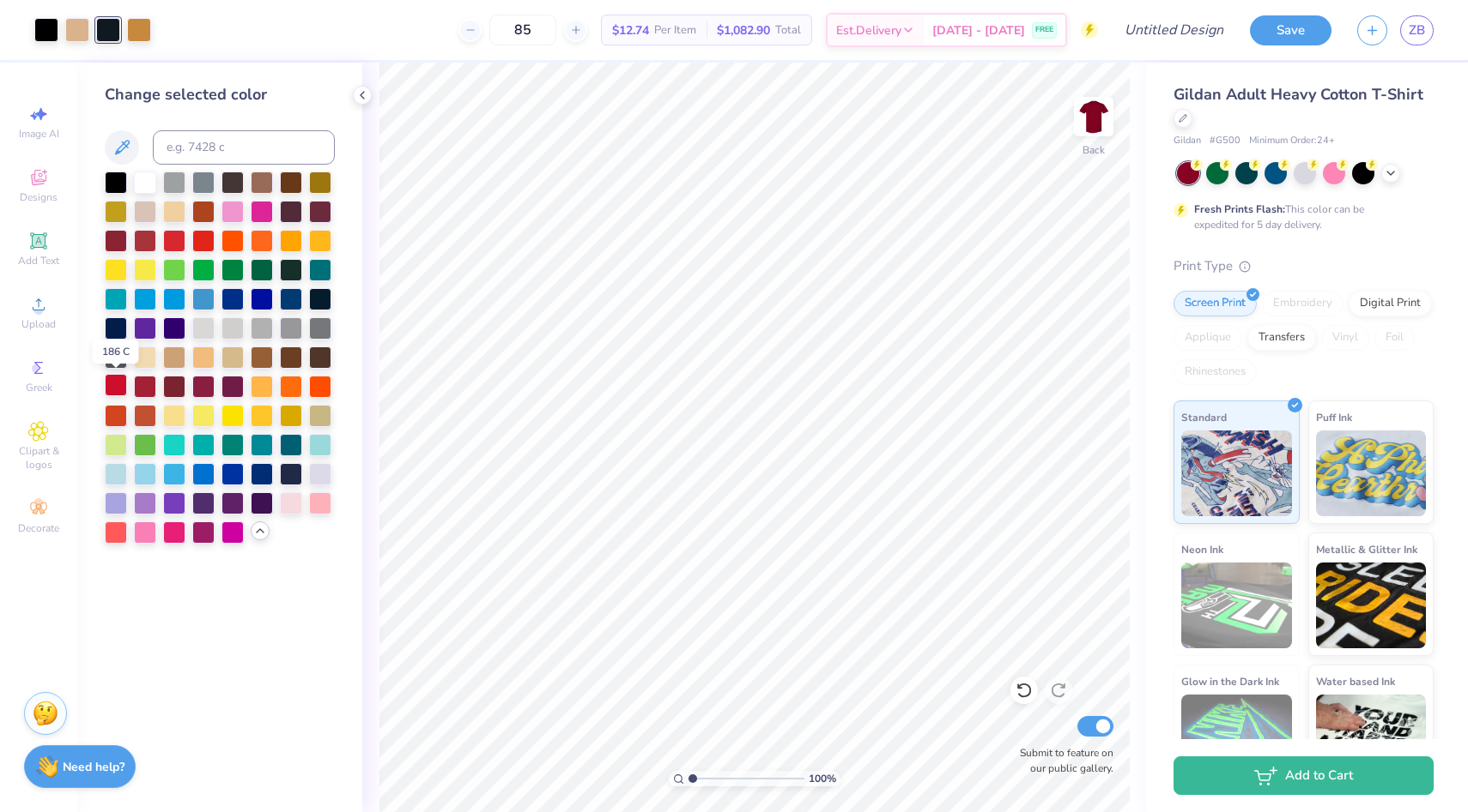
click at [118, 390] on div at bounding box center [116, 385] width 23 height 23
click at [113, 173] on div at bounding box center [116, 181] width 23 height 23
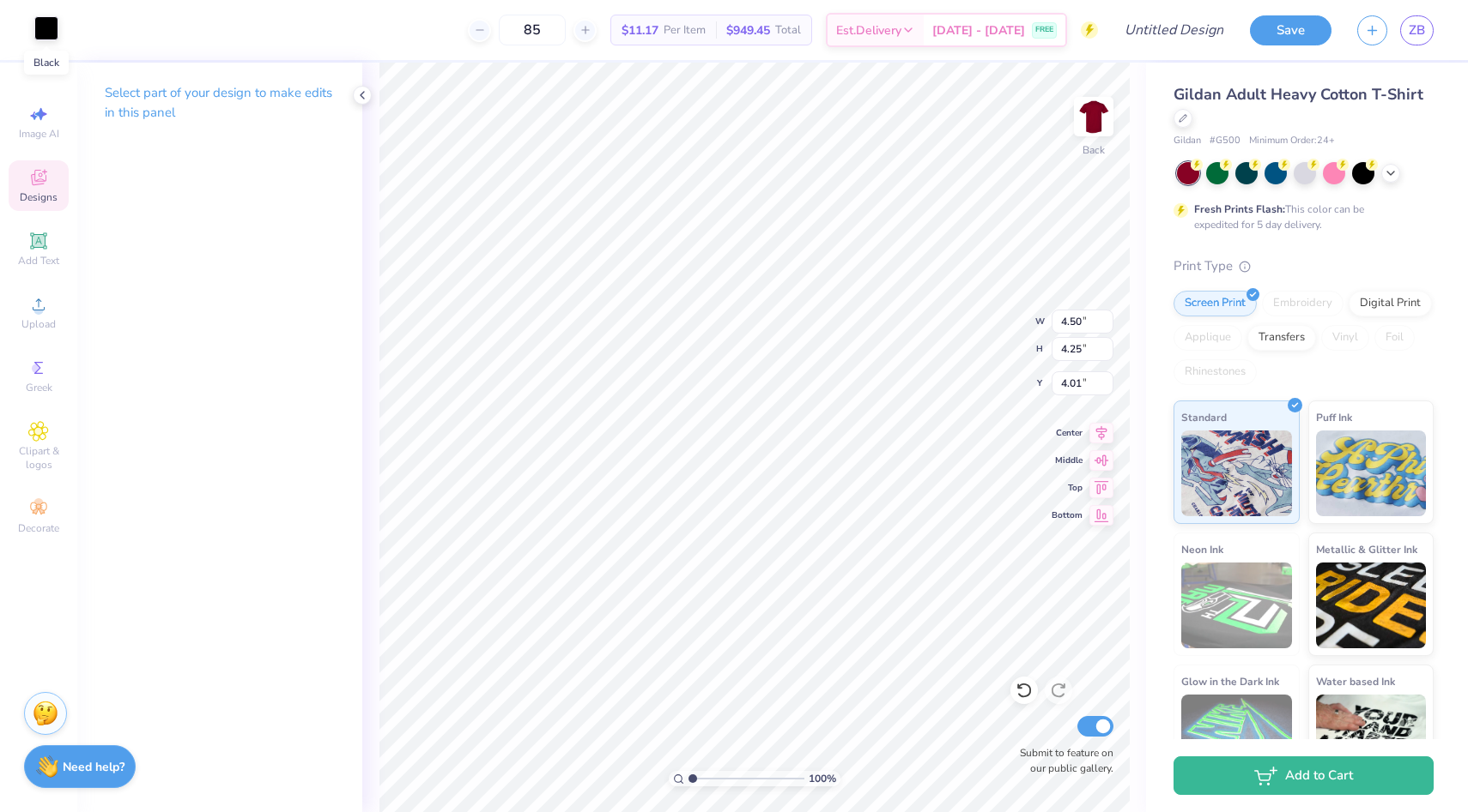
click at [39, 33] on div at bounding box center [45, 27] width 24 height 24
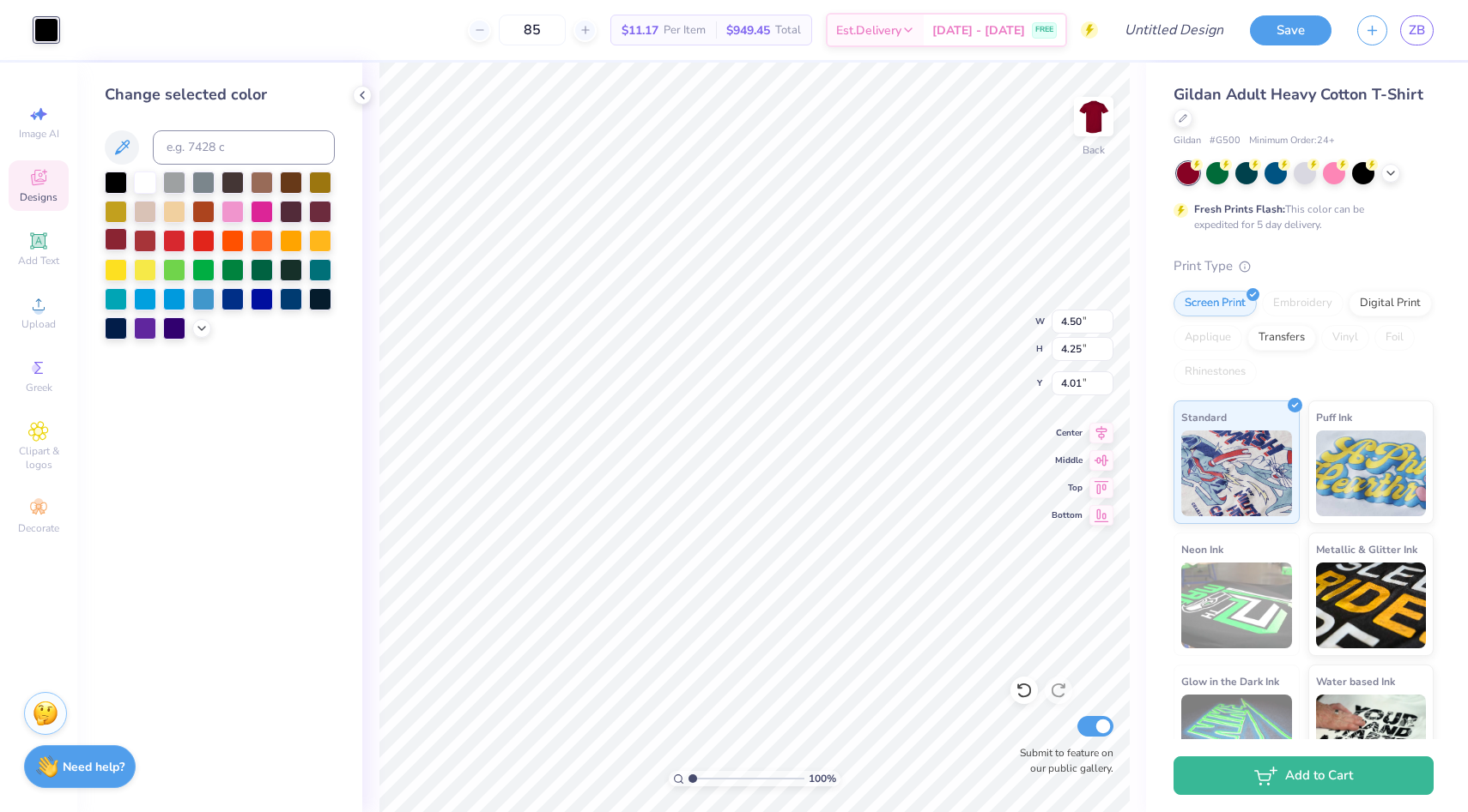
click at [122, 245] on div at bounding box center [116, 240] width 23 height 23
type input "3.43"
type input "3.22"
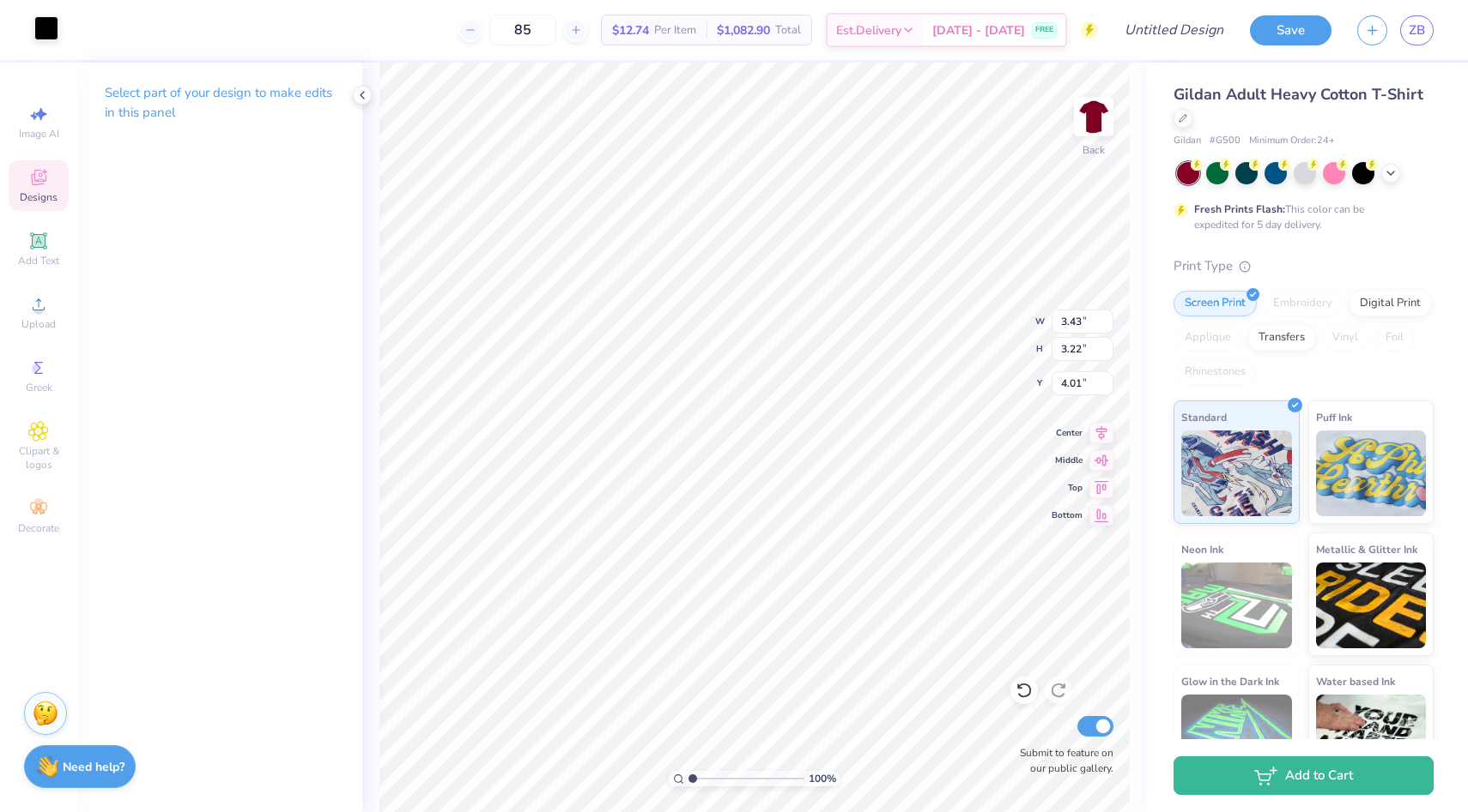
click at [54, 38] on div at bounding box center [45, 27] width 24 height 24
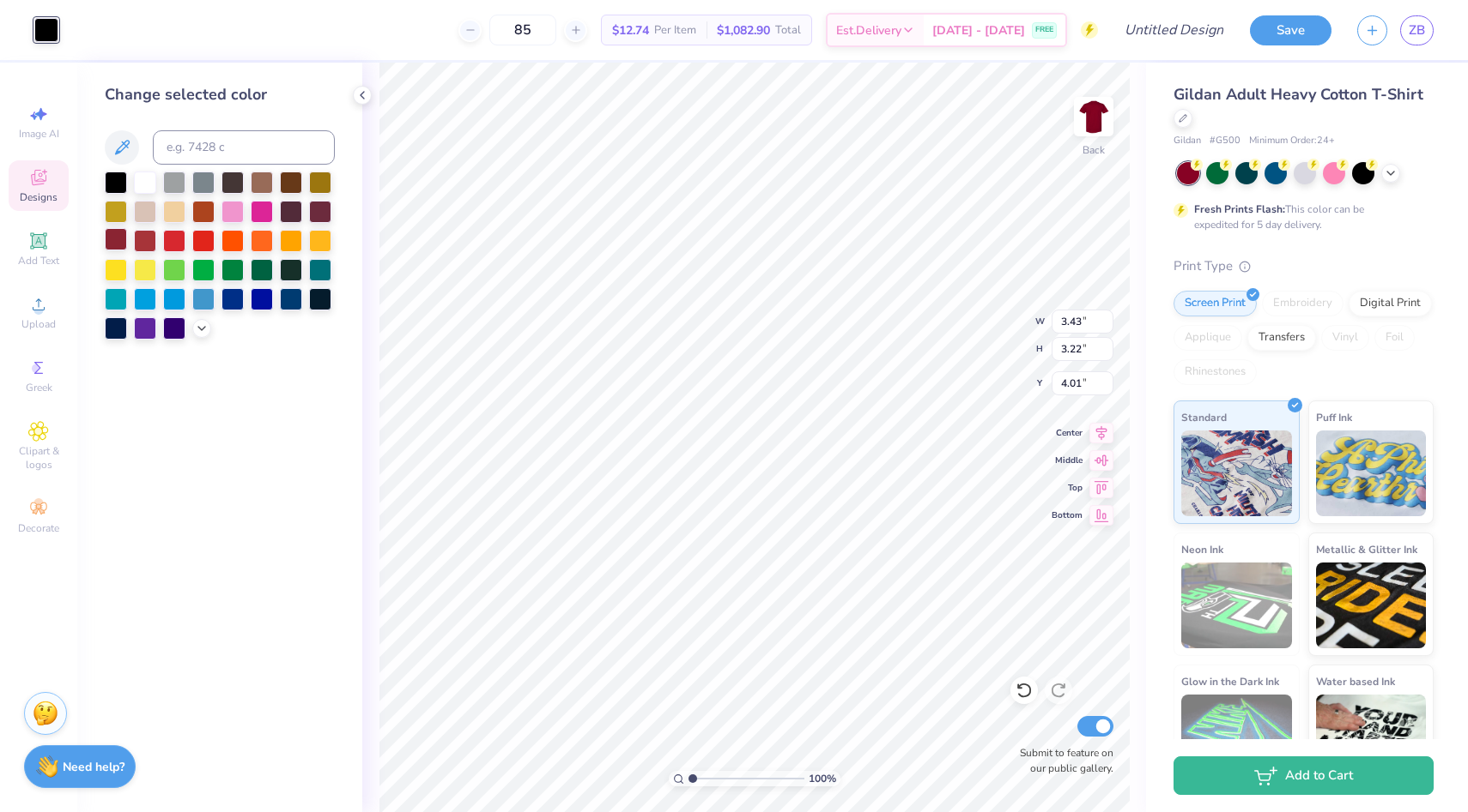
click at [117, 234] on div at bounding box center [116, 240] width 23 height 23
type input "3.09"
type input "3.15"
type input "11.74"
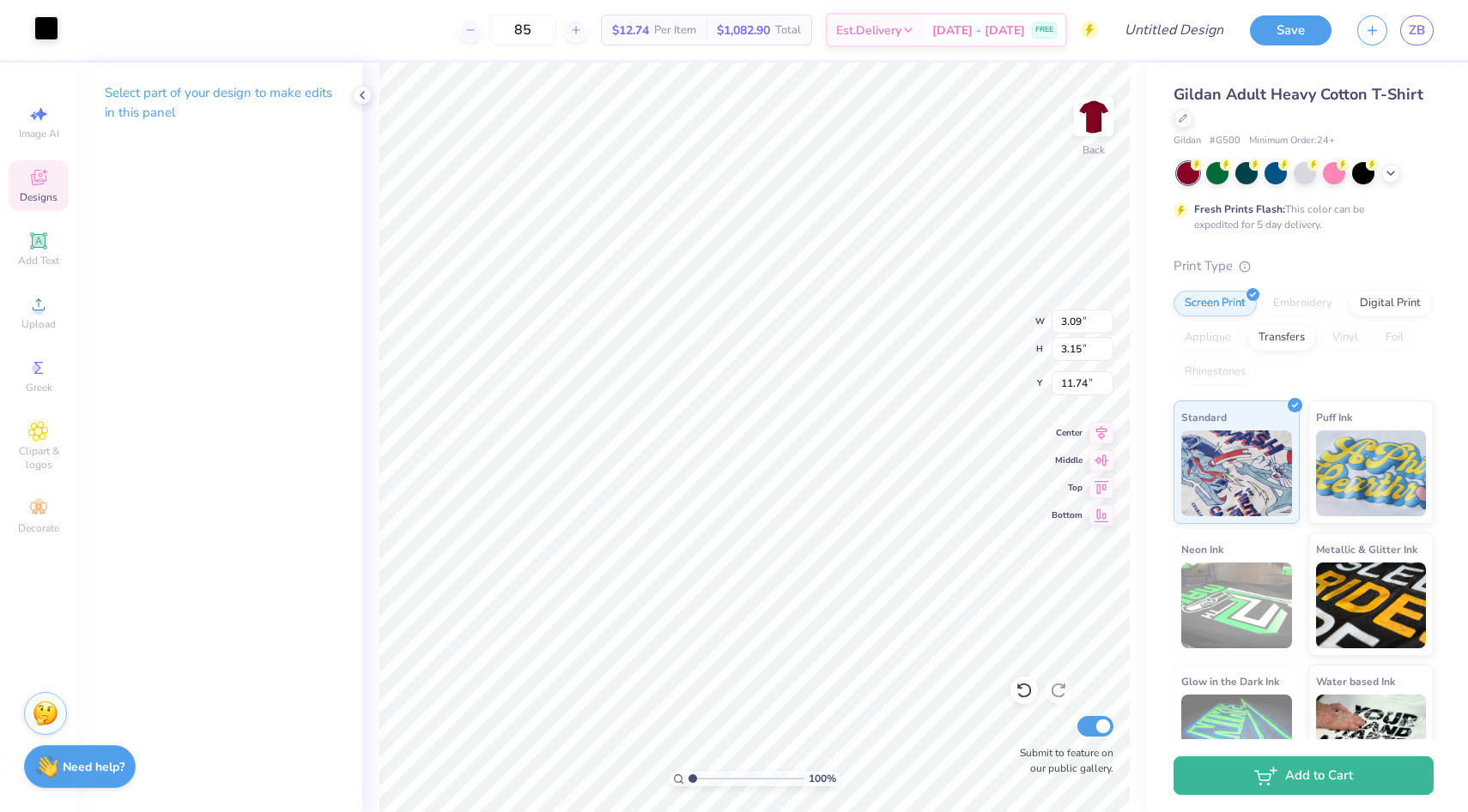
click at [43, 17] on div at bounding box center [45, 27] width 24 height 24
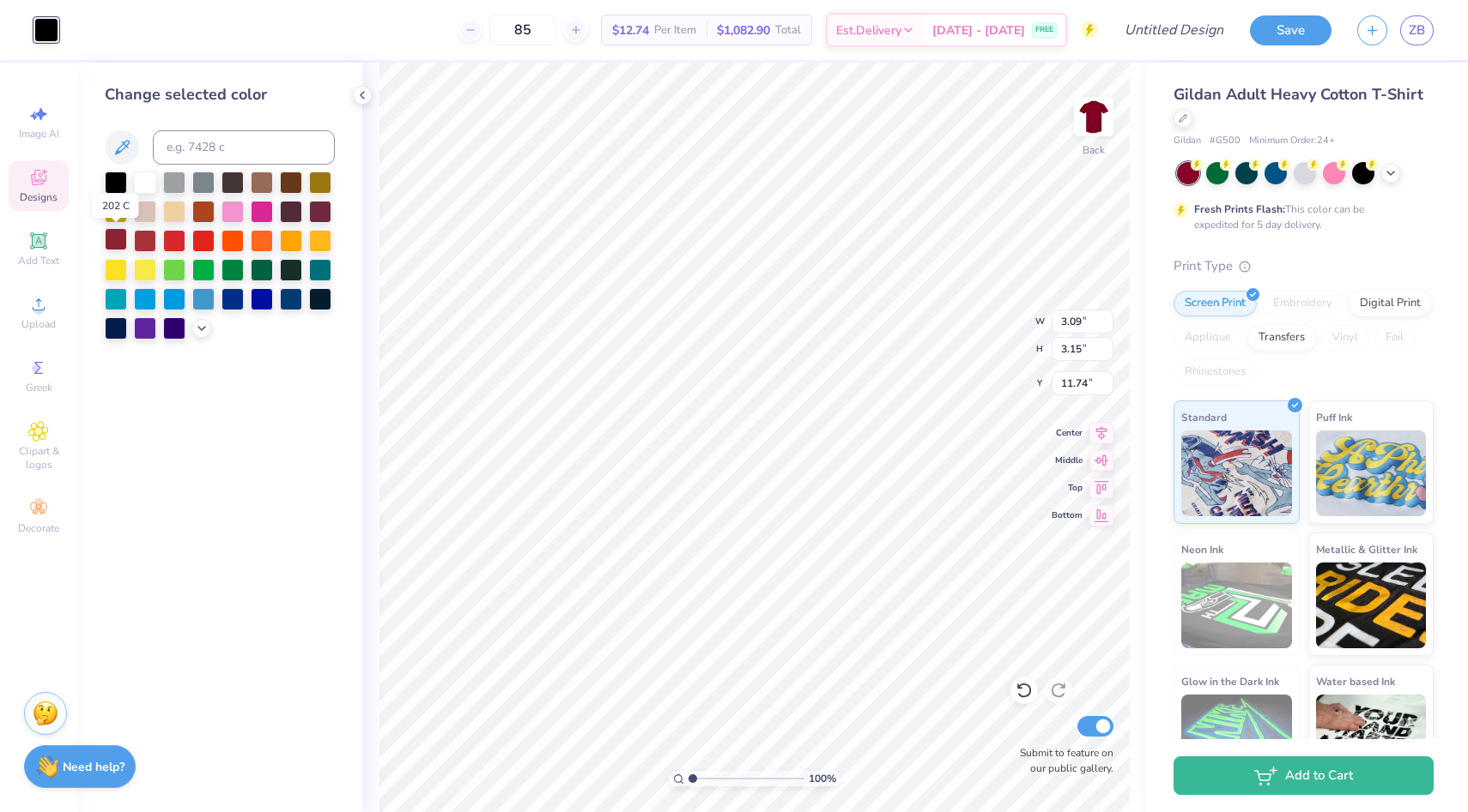
click at [111, 241] on div at bounding box center [116, 240] width 23 height 23
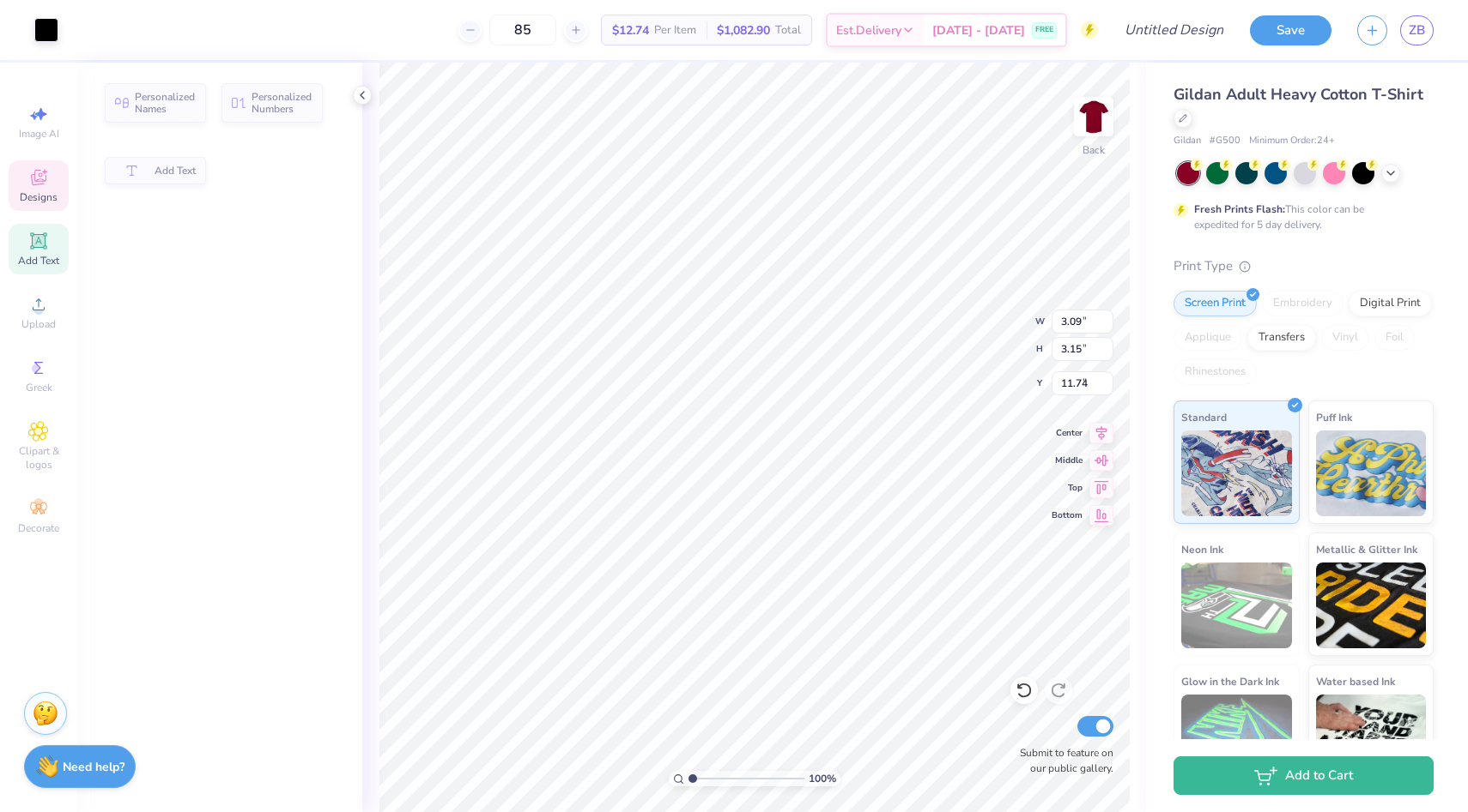
type input "2.45"
type input "1.92"
type input "9.40"
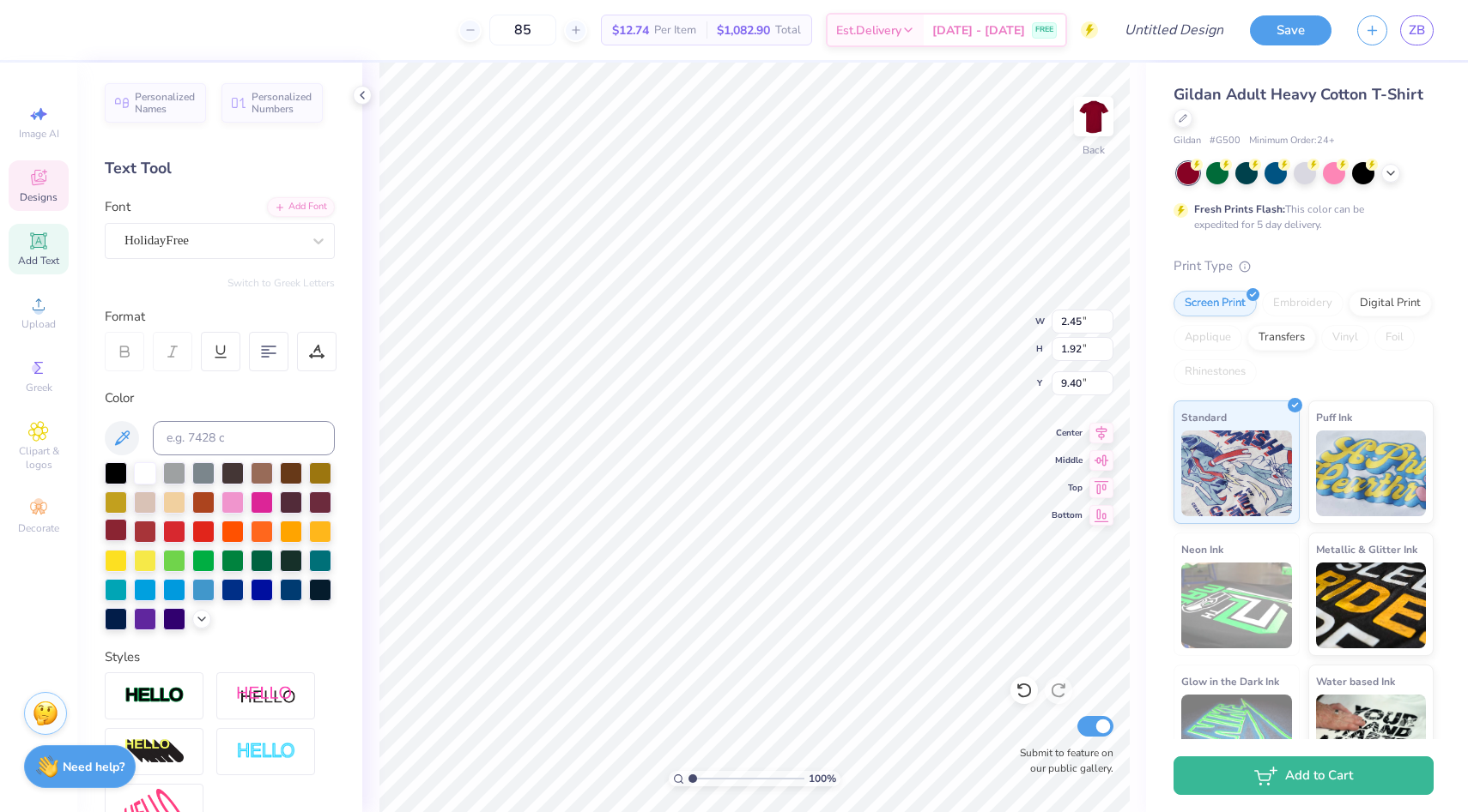
click at [113, 535] on div at bounding box center [116, 531] width 23 height 23
type input "1.78"
type input "2.27"
type input "7.47"
click at [120, 528] on div at bounding box center [116, 531] width 23 height 23
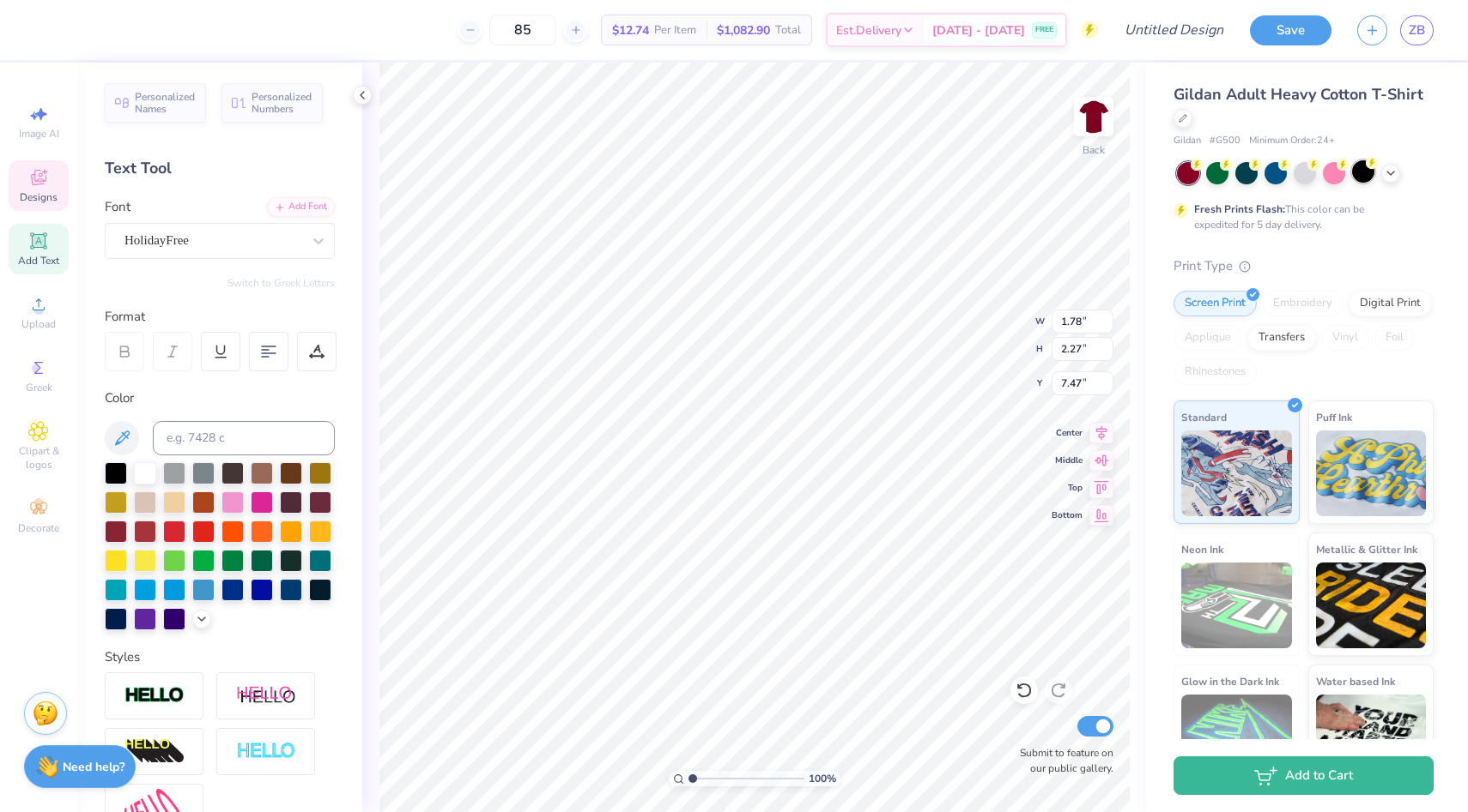
click at [1367, 173] on div at bounding box center [1363, 172] width 23 height 23
click at [1133, 206] on div "100 % Back W 1.78 1.78 " H 2.27 2.27 " Y 7.47 7.47 " Center Middle Top Bottom S…" at bounding box center [754, 437] width 784 height 750
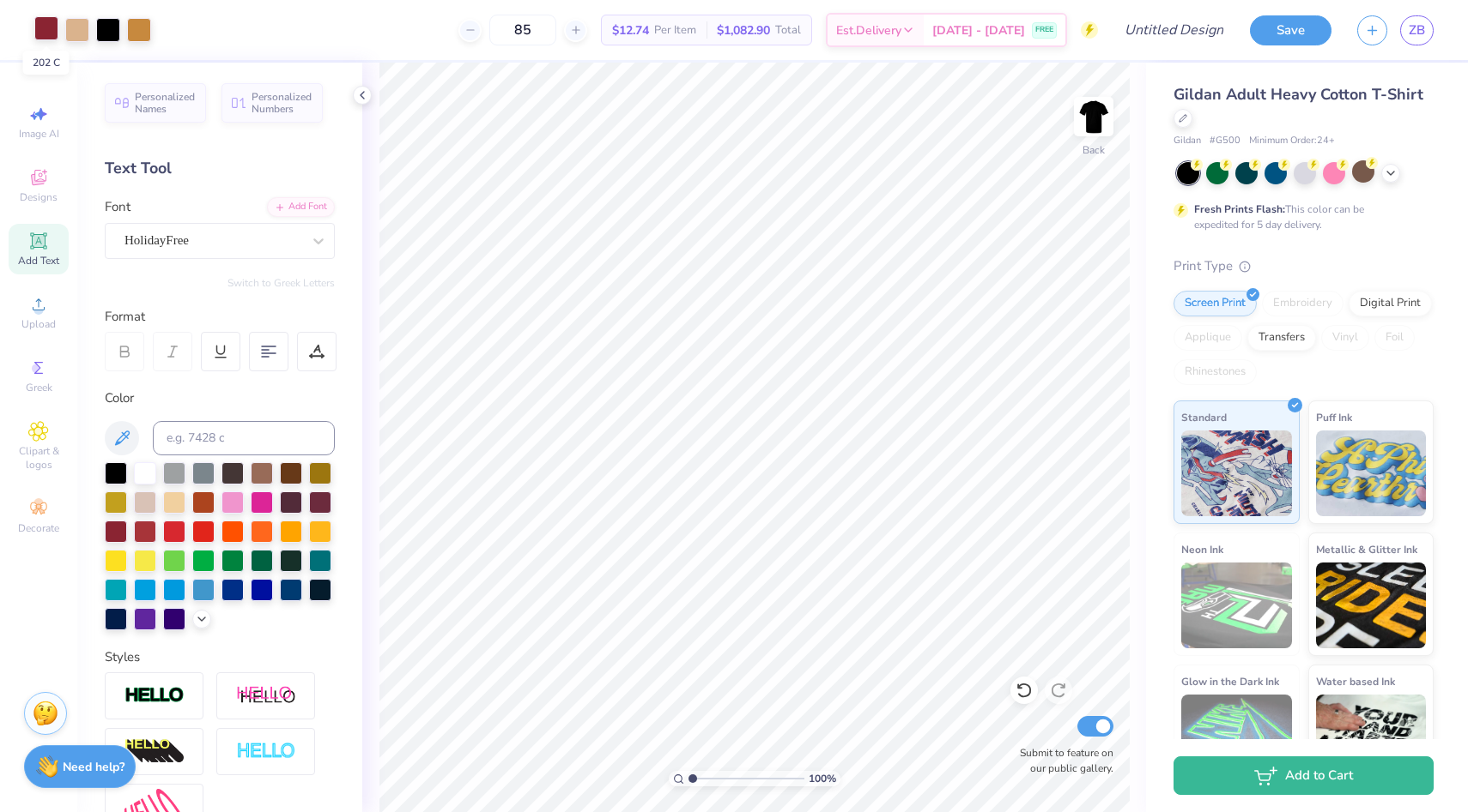
click at [52, 25] on div at bounding box center [45, 27] width 24 height 24
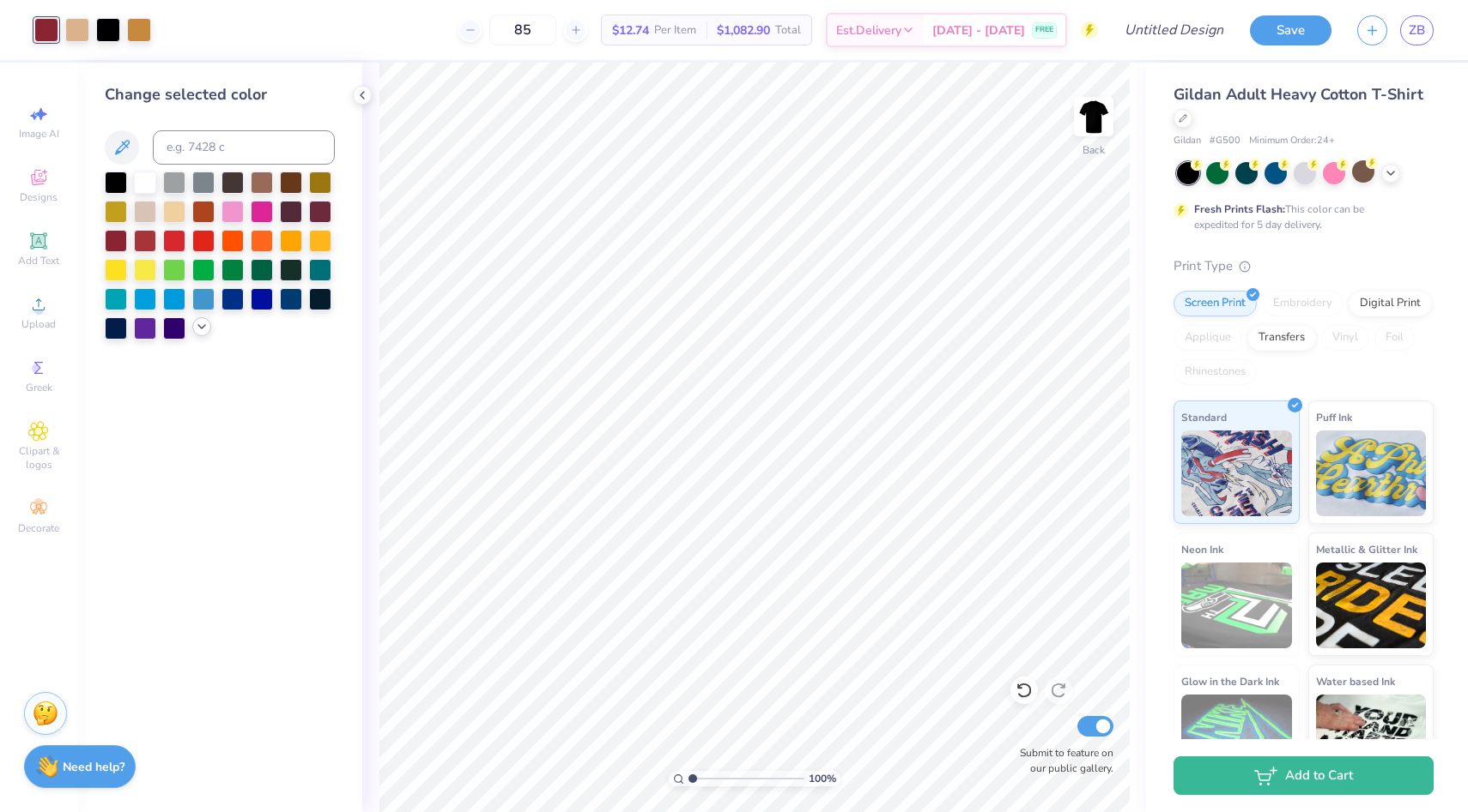
click at [198, 322] on icon at bounding box center [201, 327] width 14 height 14
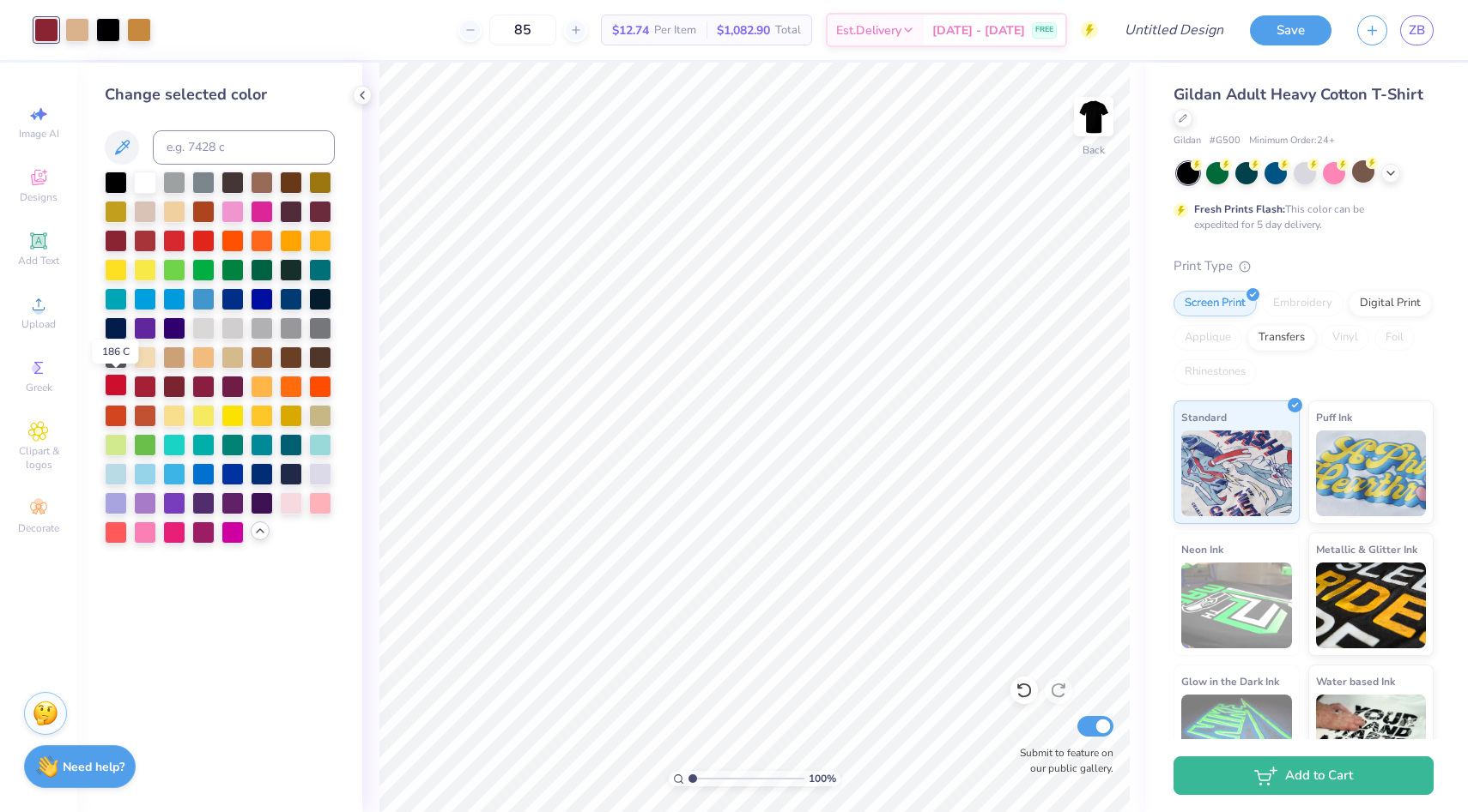
click at [115, 391] on div at bounding box center [116, 385] width 23 height 23
click at [171, 390] on div at bounding box center [175, 385] width 23 height 23
click at [203, 389] on div at bounding box center [204, 385] width 23 height 23
click at [224, 381] on div at bounding box center [232, 385] width 23 height 23
click at [196, 391] on div at bounding box center [204, 385] width 23 height 23
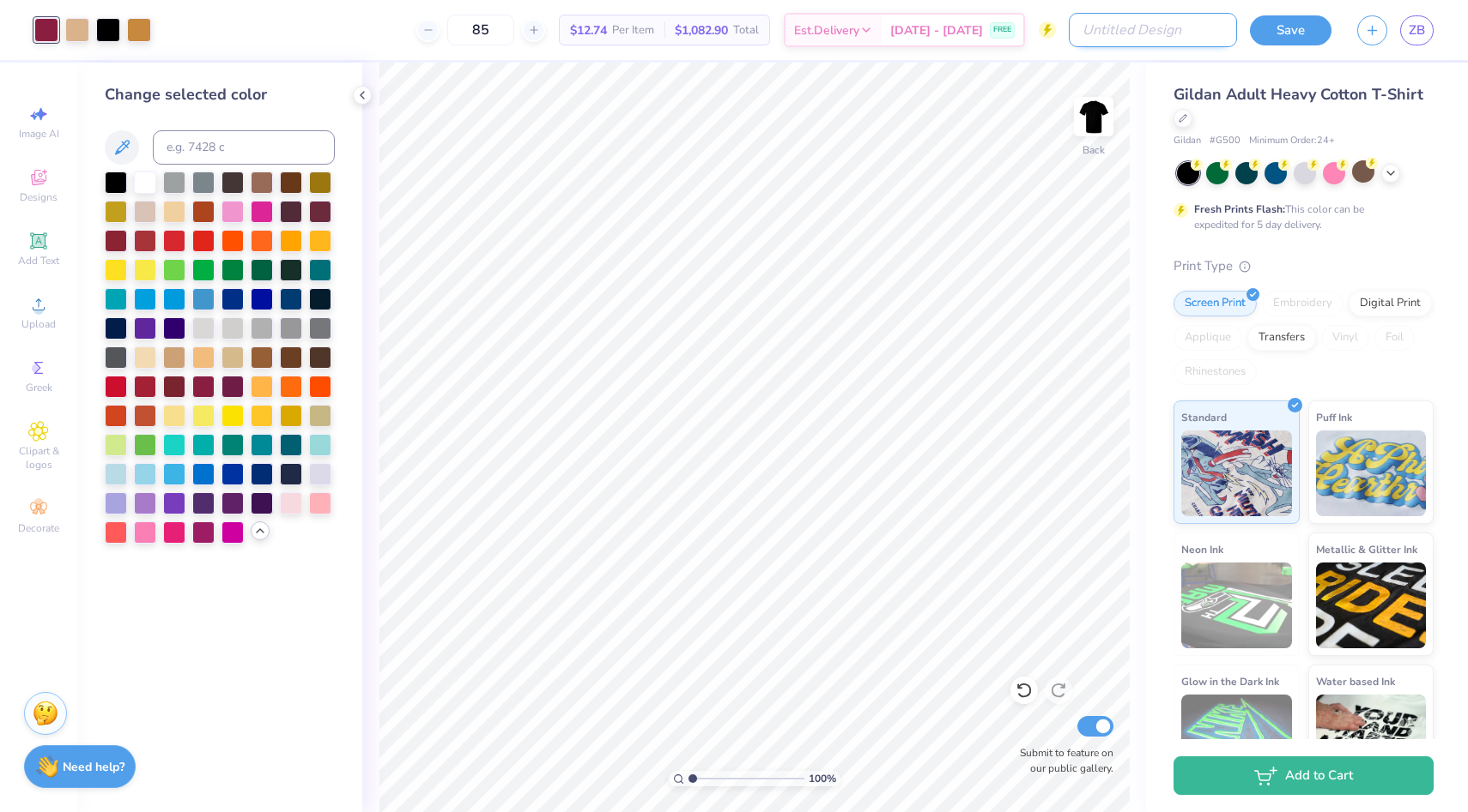
click at [1170, 33] on input "Design Title" at bounding box center [1152, 30] width 168 height 34
type input "welcome day shirt 2"
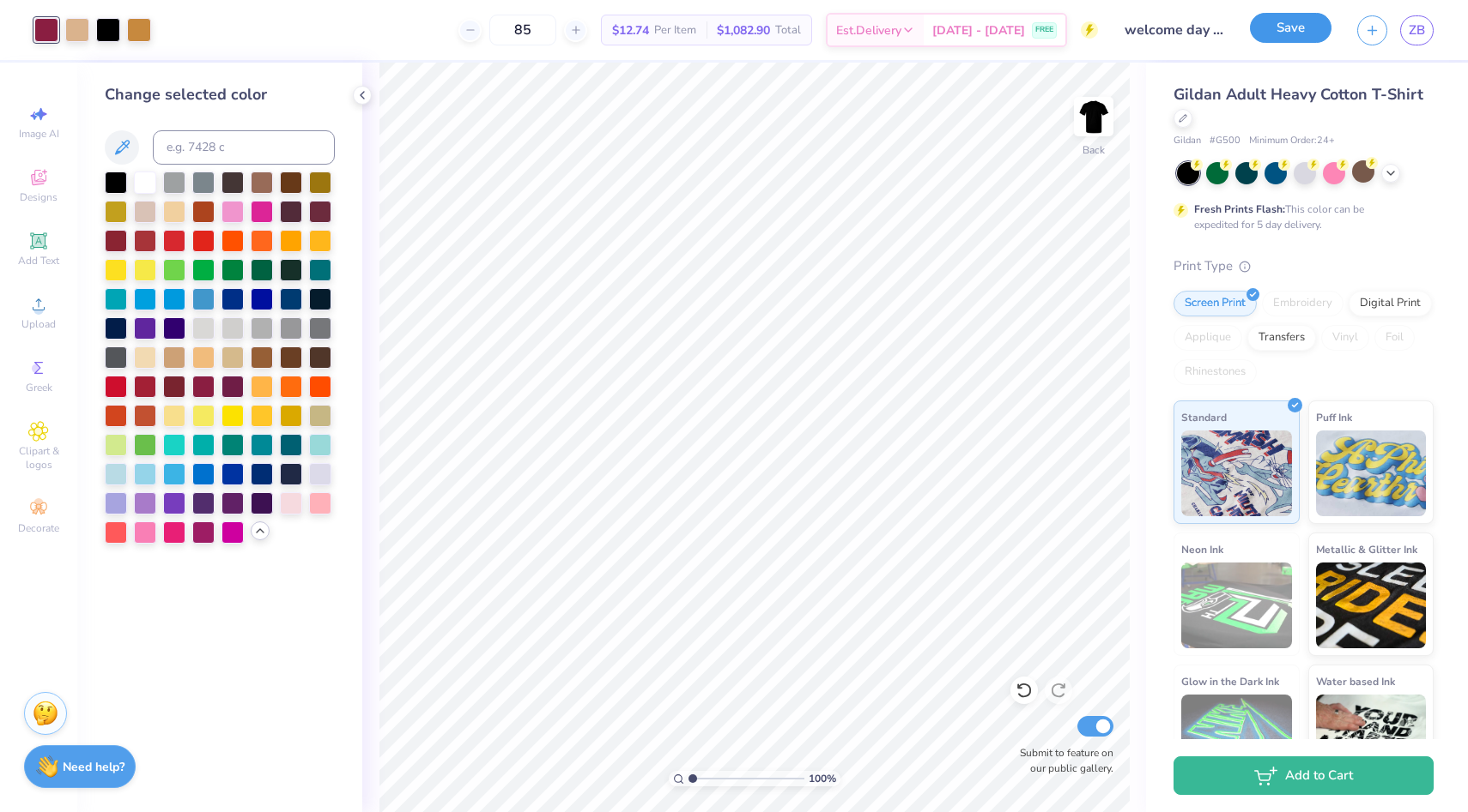
click at [1318, 26] on button "Save" at bounding box center [1290, 28] width 81 height 30
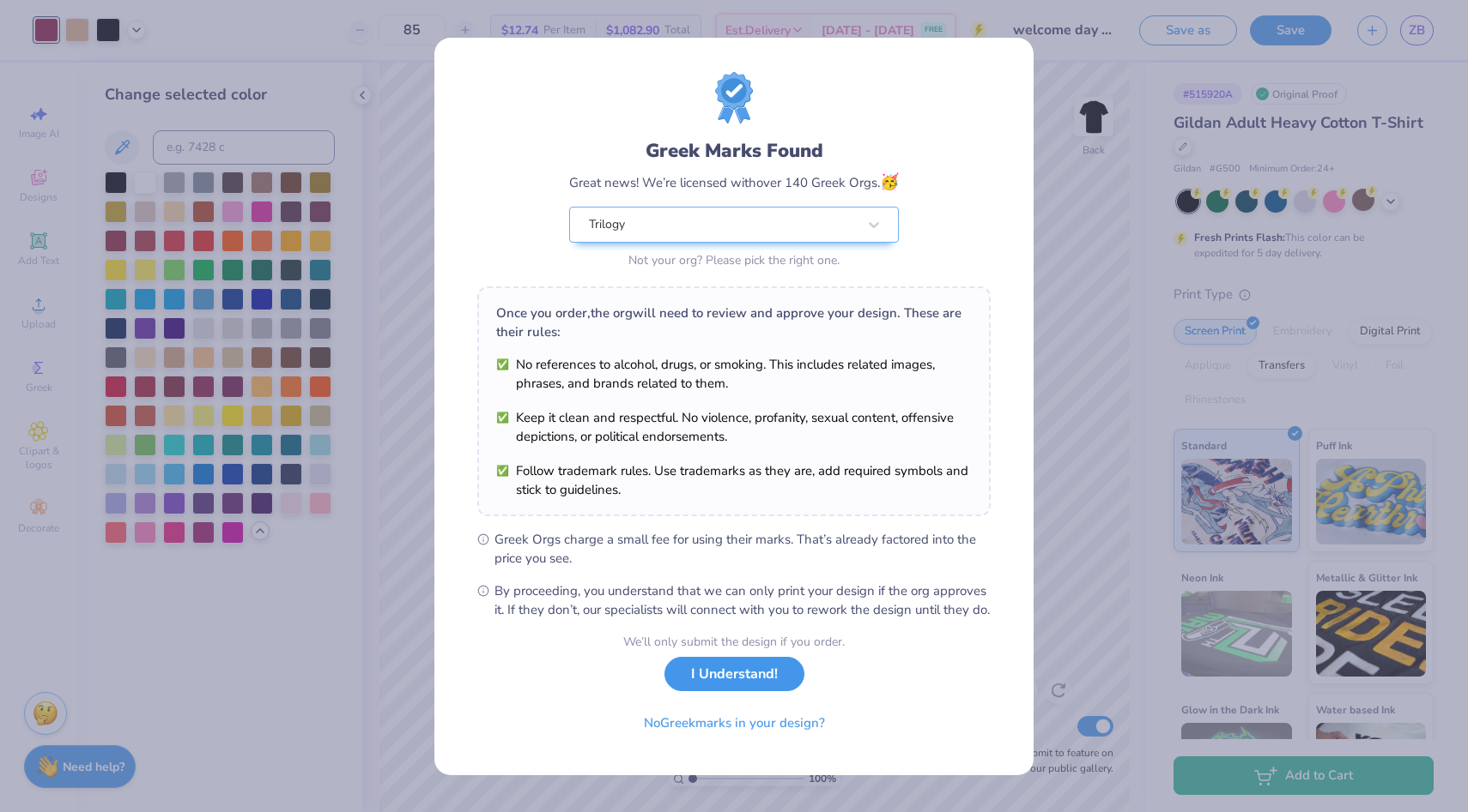
click at [750, 676] on button "I Understand!" at bounding box center [734, 674] width 140 height 35
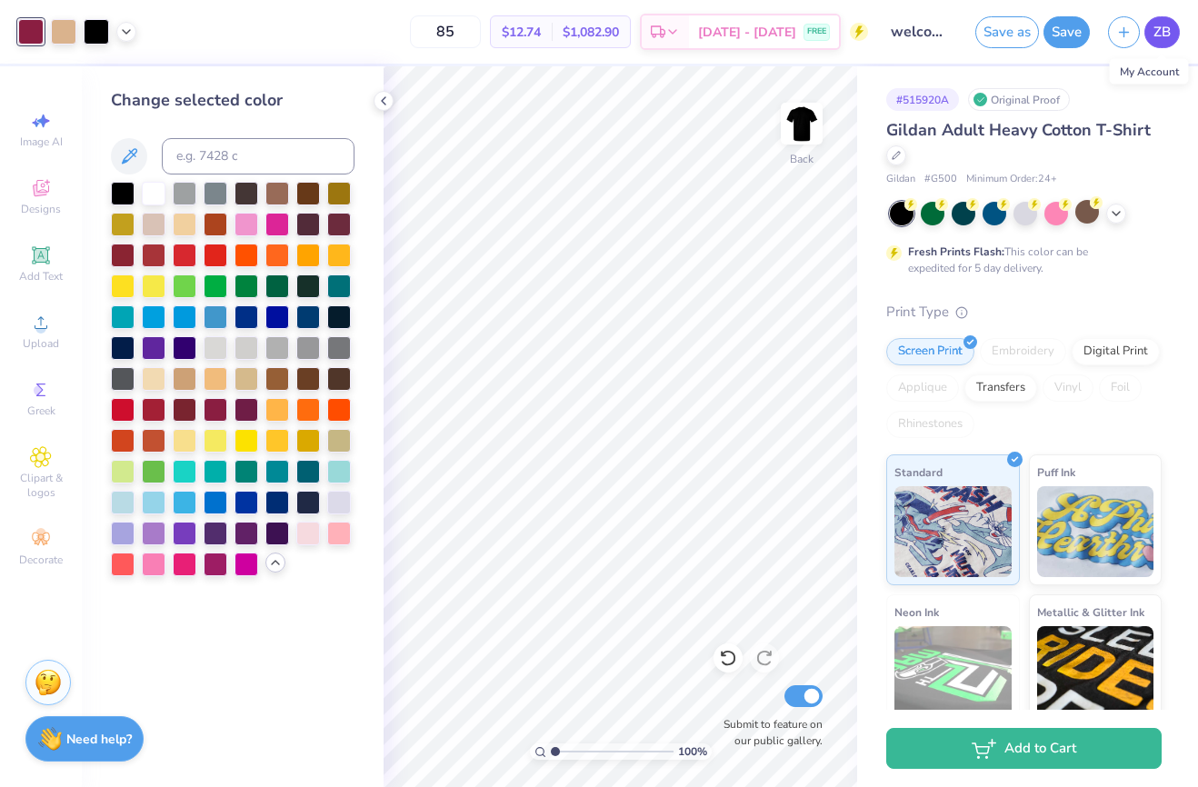
click at [1161, 36] on span "ZB" at bounding box center [1161, 32] width 17 height 21
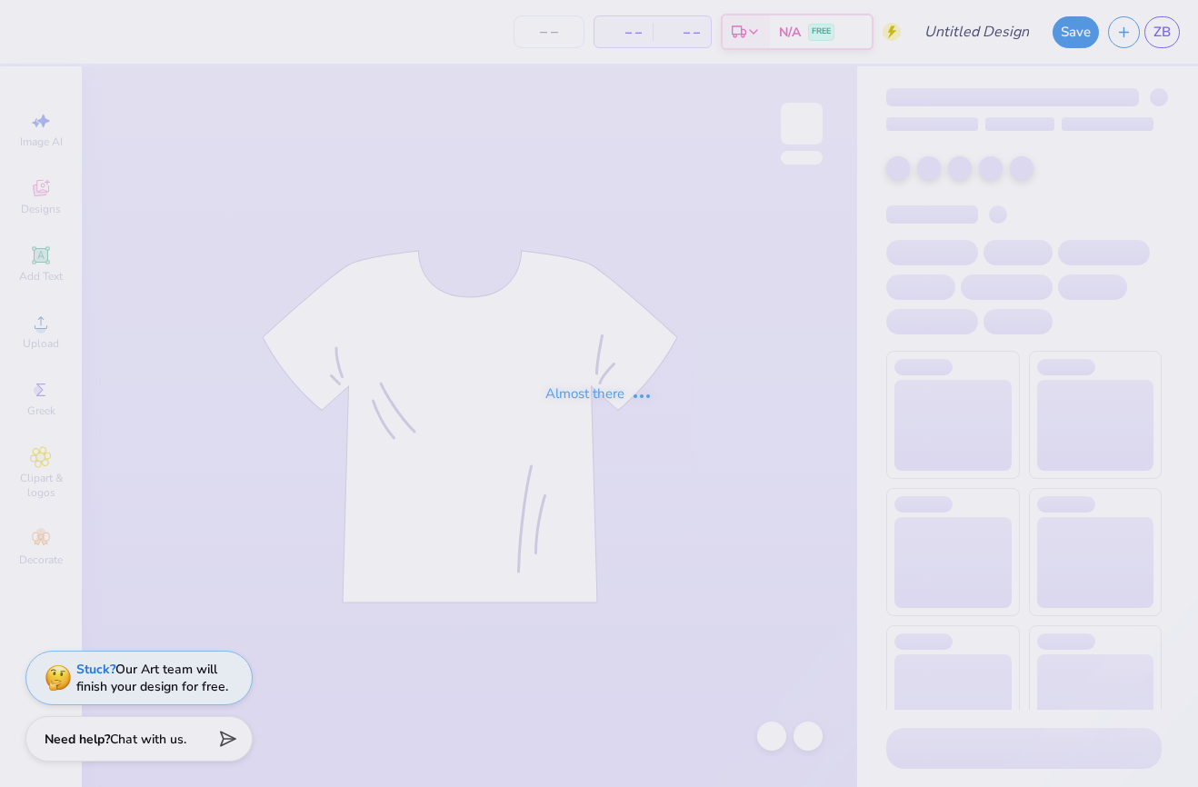
type input "welcome day shirt 1"
type input "85"
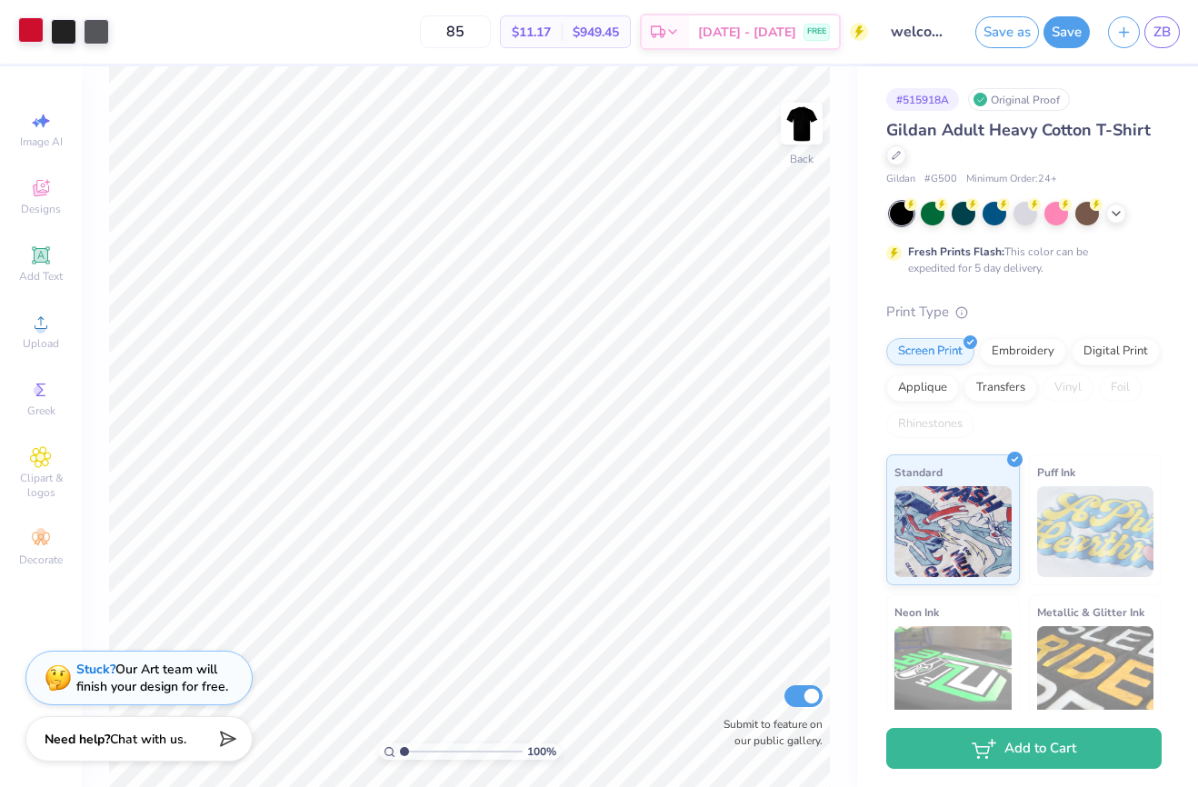
click at [35, 34] on div at bounding box center [30, 29] width 25 height 25
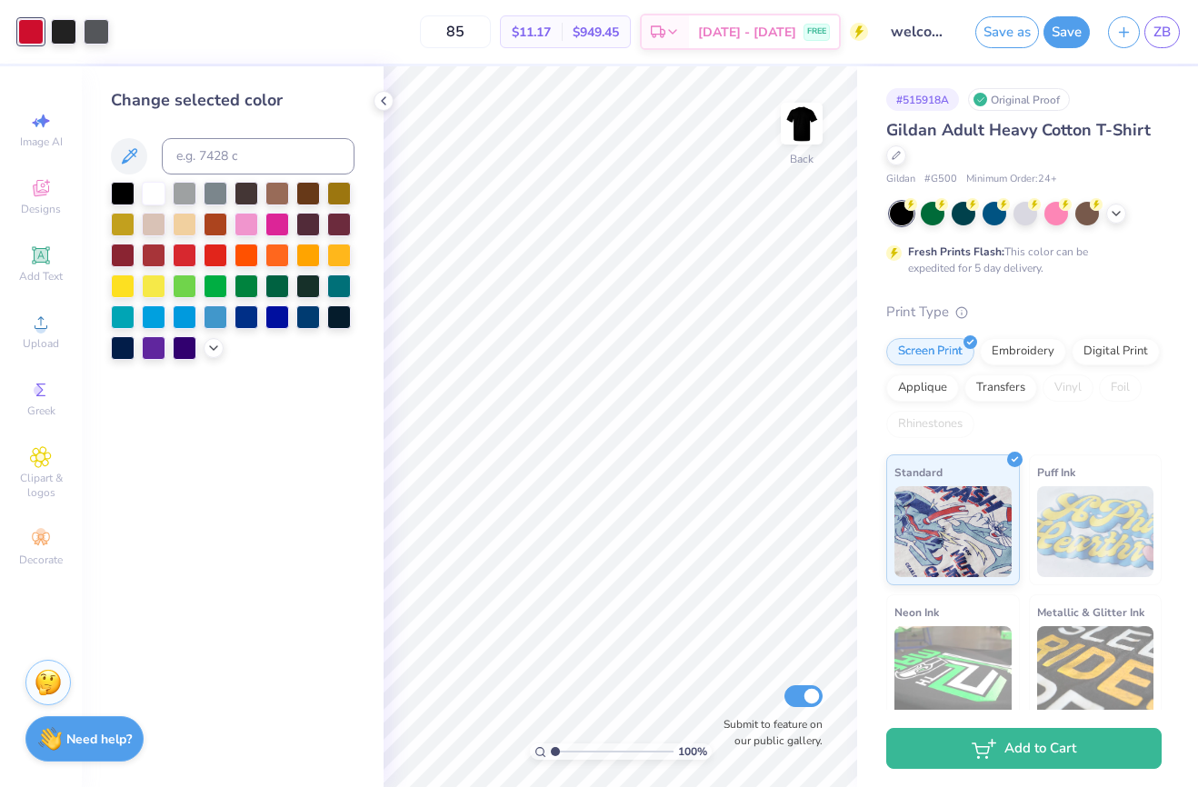
click at [204, 341] on div at bounding box center [233, 271] width 244 height 178
click at [214, 352] on icon at bounding box center [213, 346] width 15 height 15
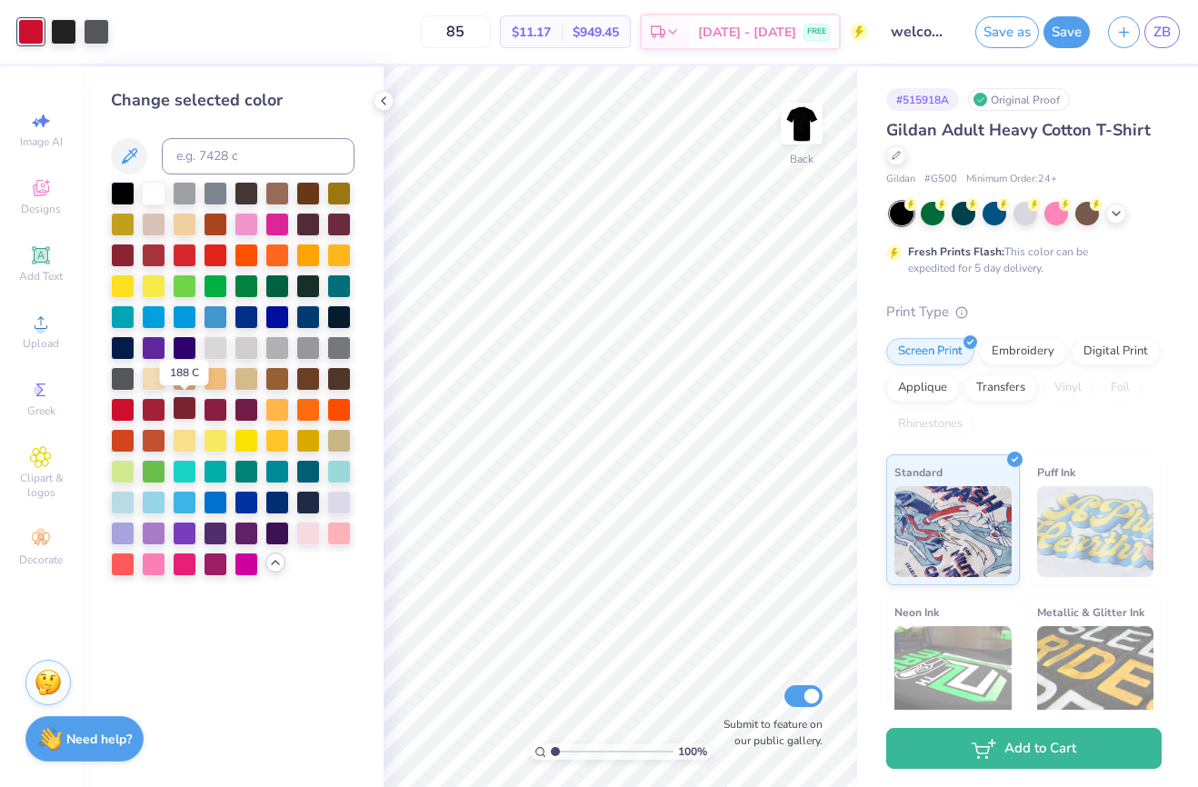
click at [188, 411] on div at bounding box center [185, 408] width 24 height 24
click at [213, 409] on div at bounding box center [216, 408] width 24 height 24
click at [384, 94] on icon at bounding box center [383, 101] width 15 height 15
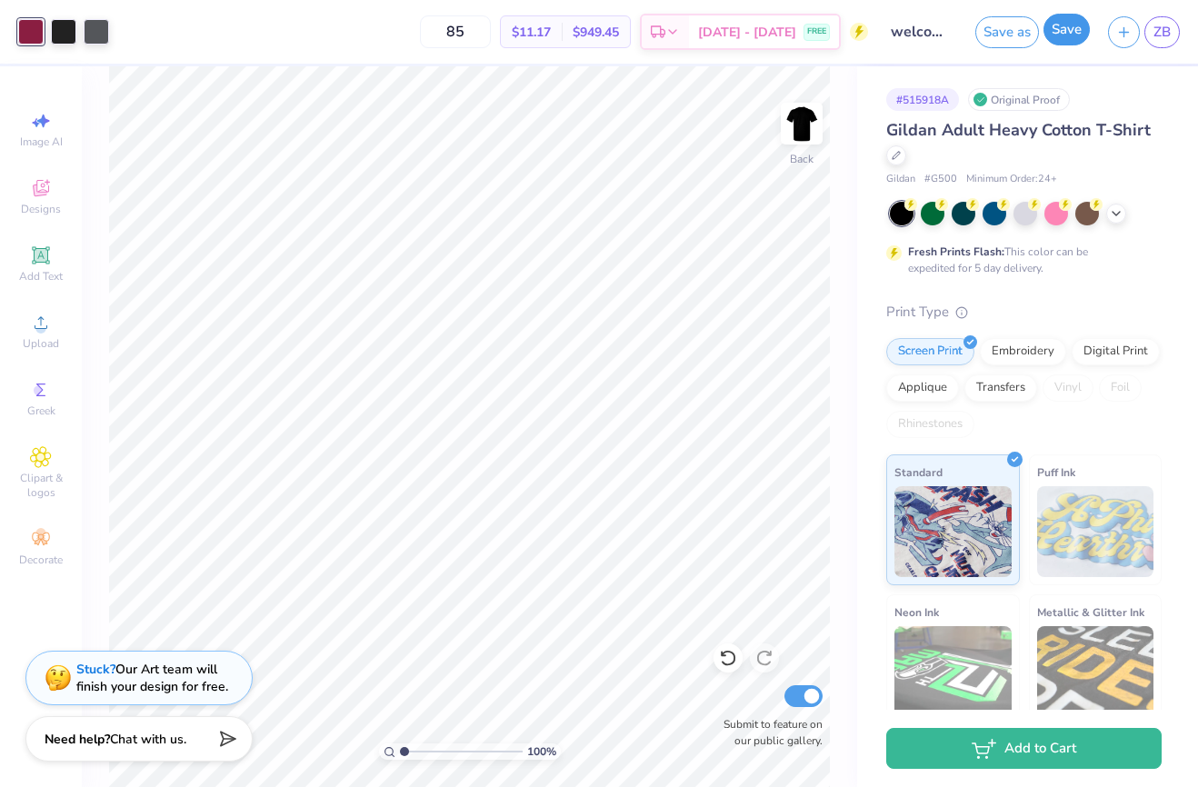
click at [1067, 42] on button "Save" at bounding box center [1066, 30] width 46 height 32
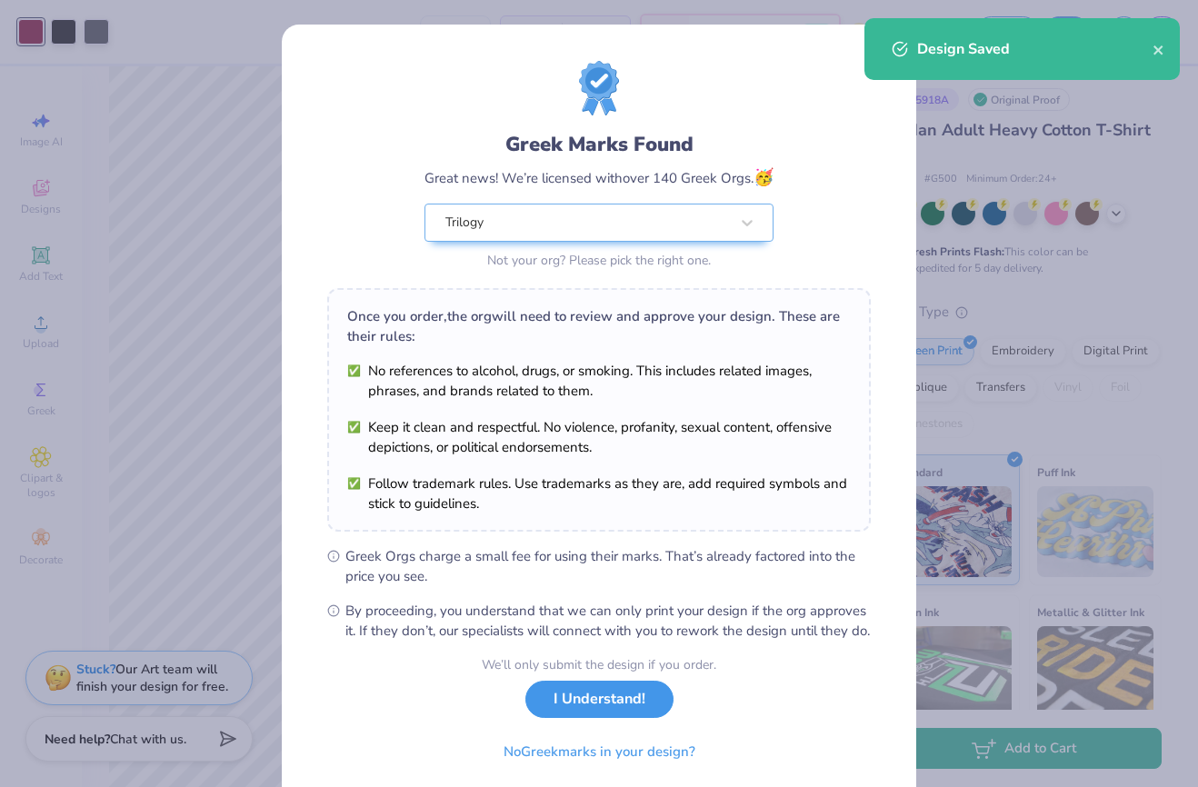
click at [590, 718] on button "I Understand!" at bounding box center [599, 699] width 148 height 37
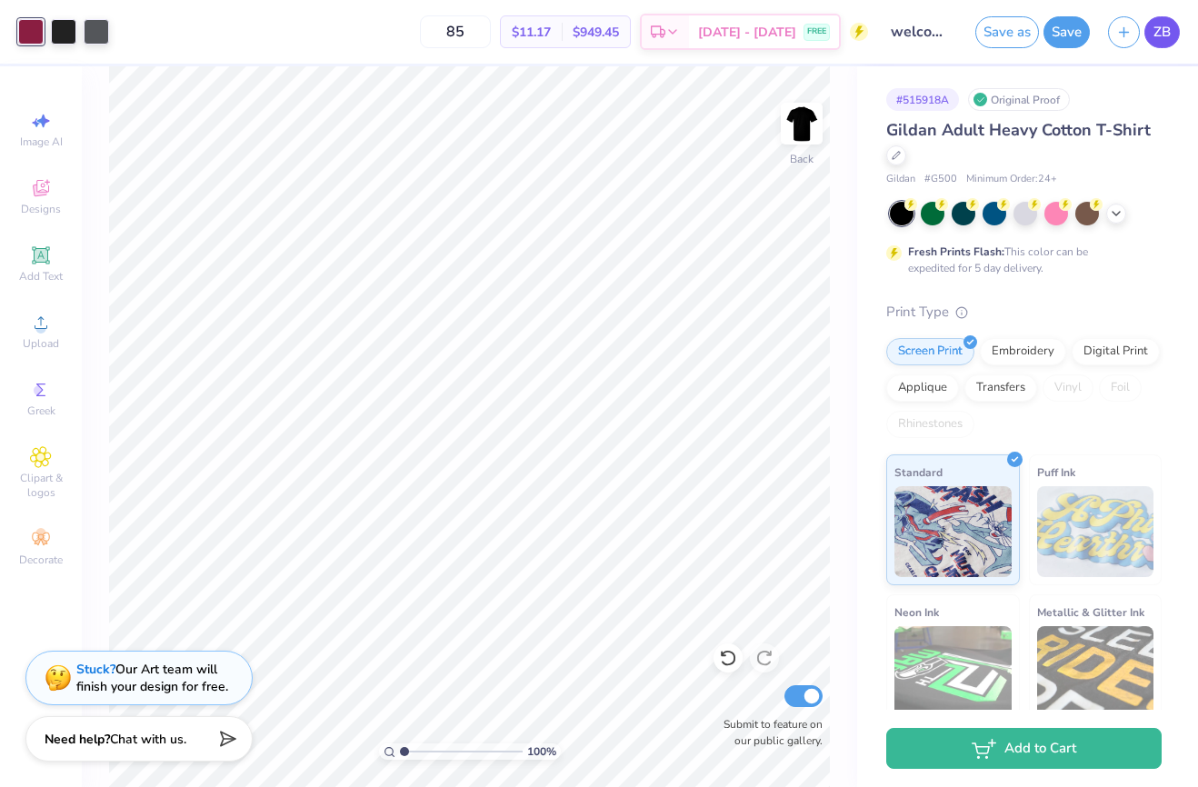
click at [1167, 33] on span "ZB" at bounding box center [1161, 32] width 17 height 21
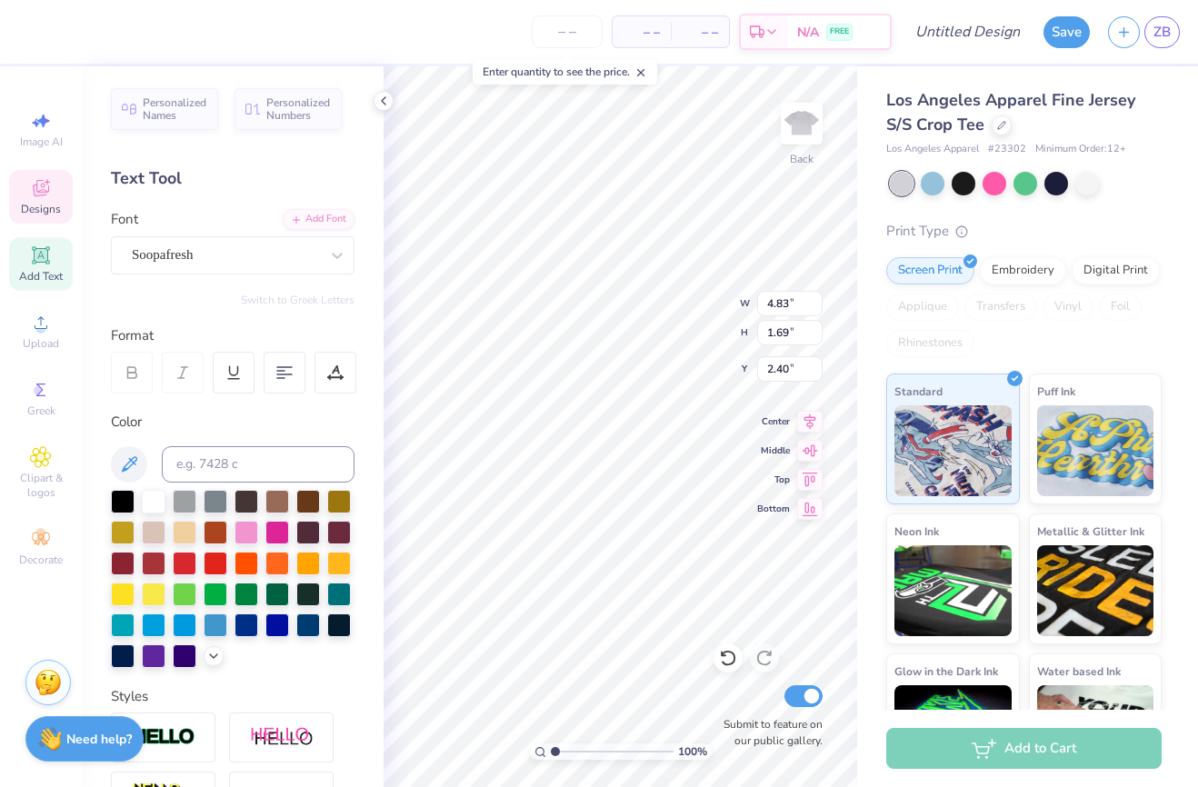
type textarea "trilogy"
type input "4.75"
type input "1.47"
type input "2.61"
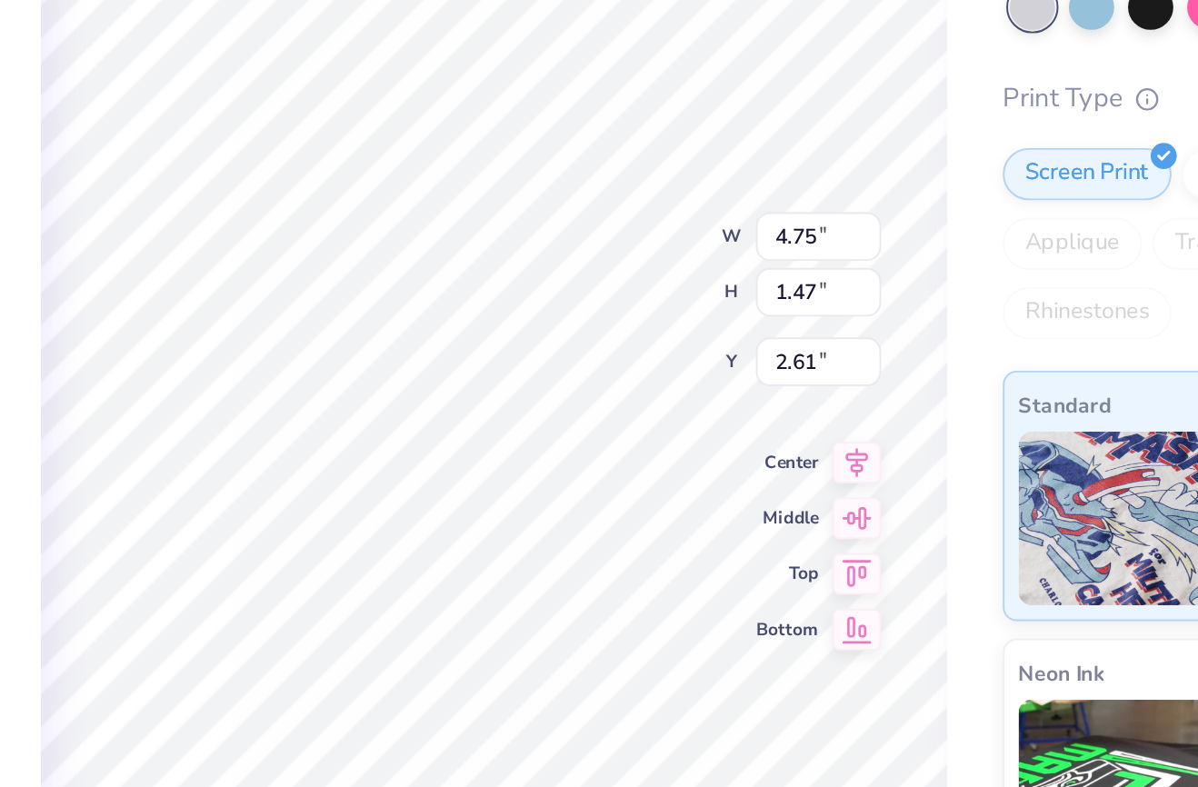
type input "6.25"
type input "1.58"
type input "1.76"
type input "2.61"
type input "1.26"
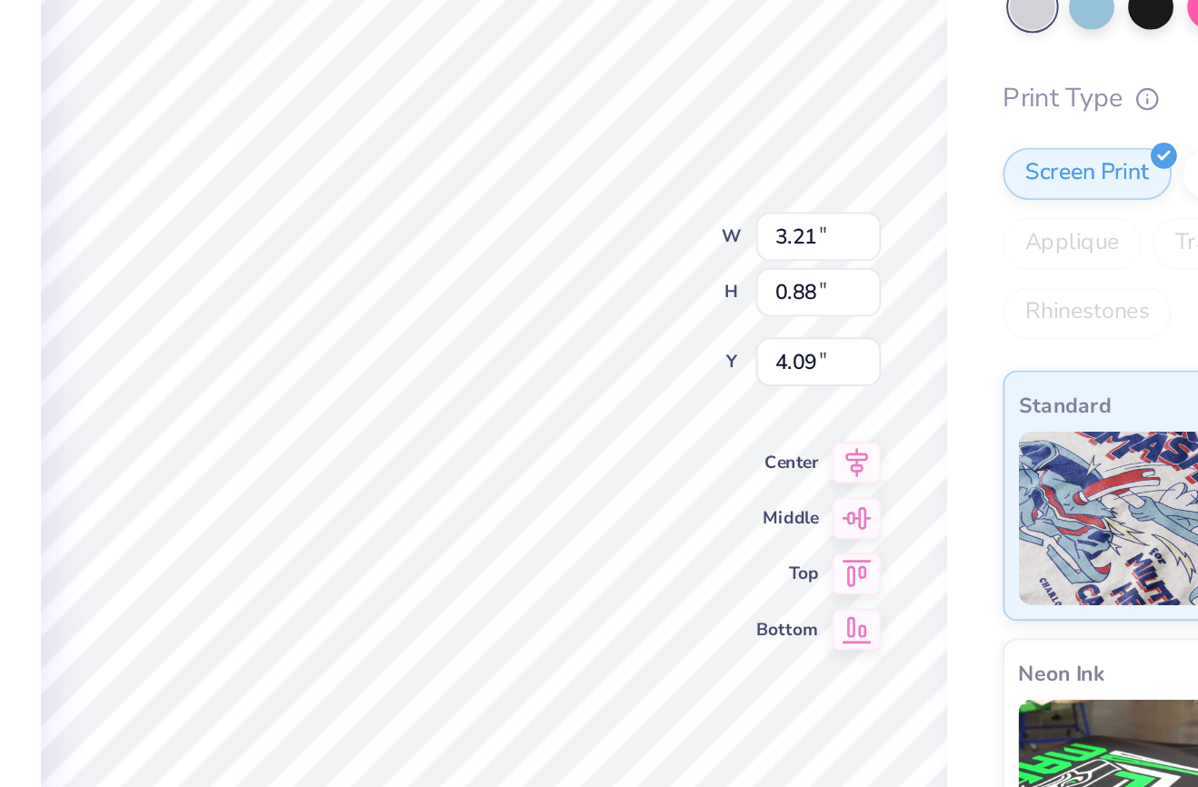
scroll to position [0, 0]
type textarea "b"
type textarea "2"
type textarea "newest edition"
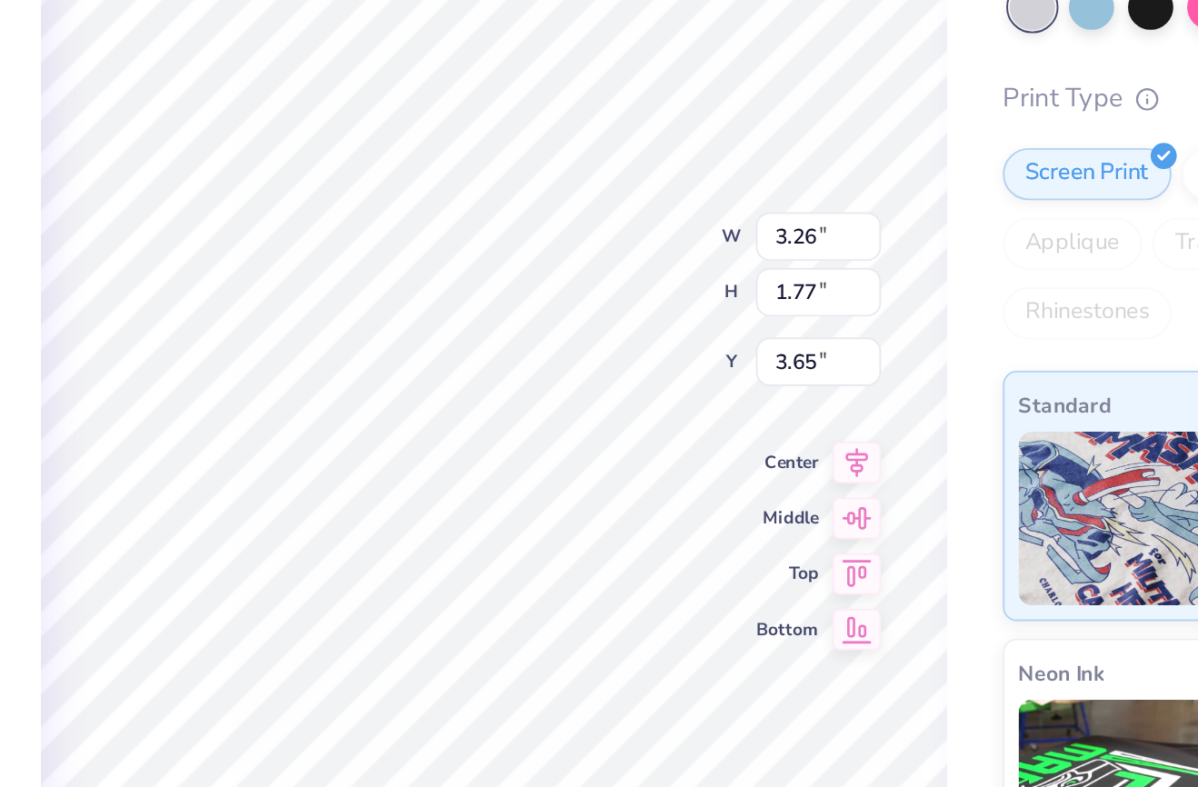
type input "3.26"
type input "1.77"
type input "5.98"
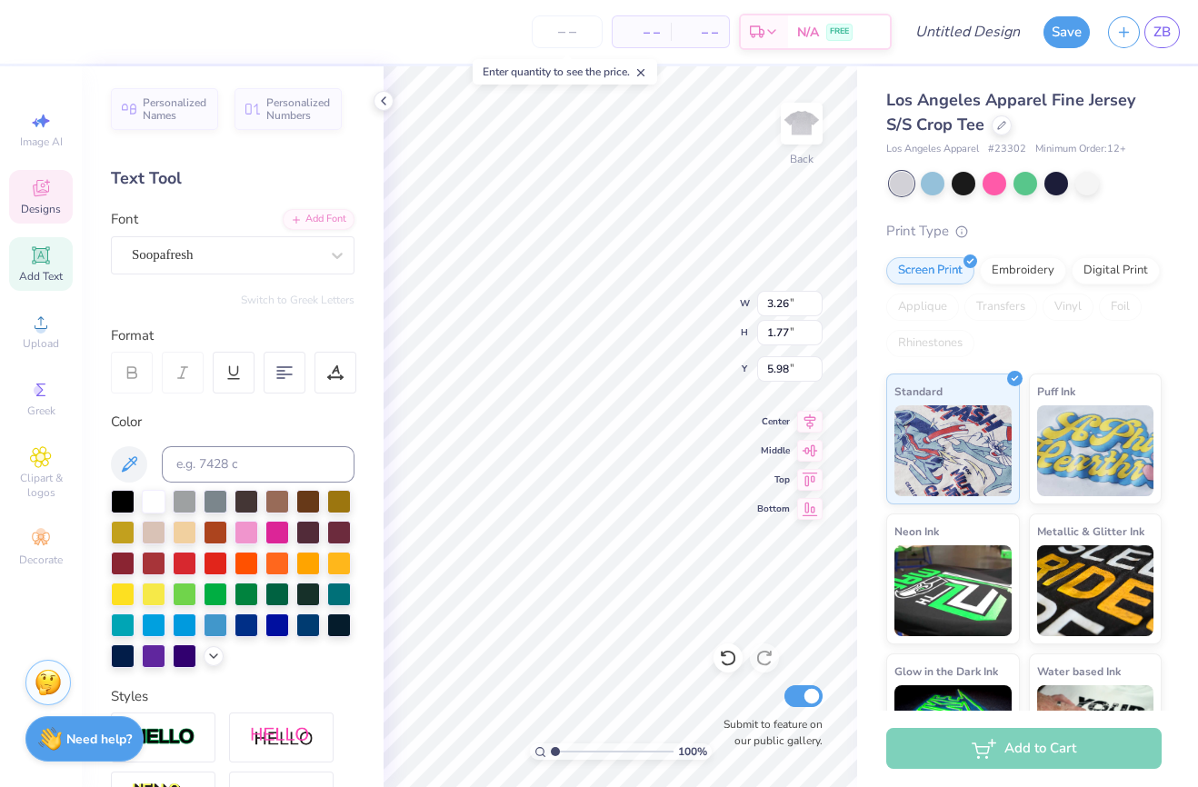
type textarea "newest"
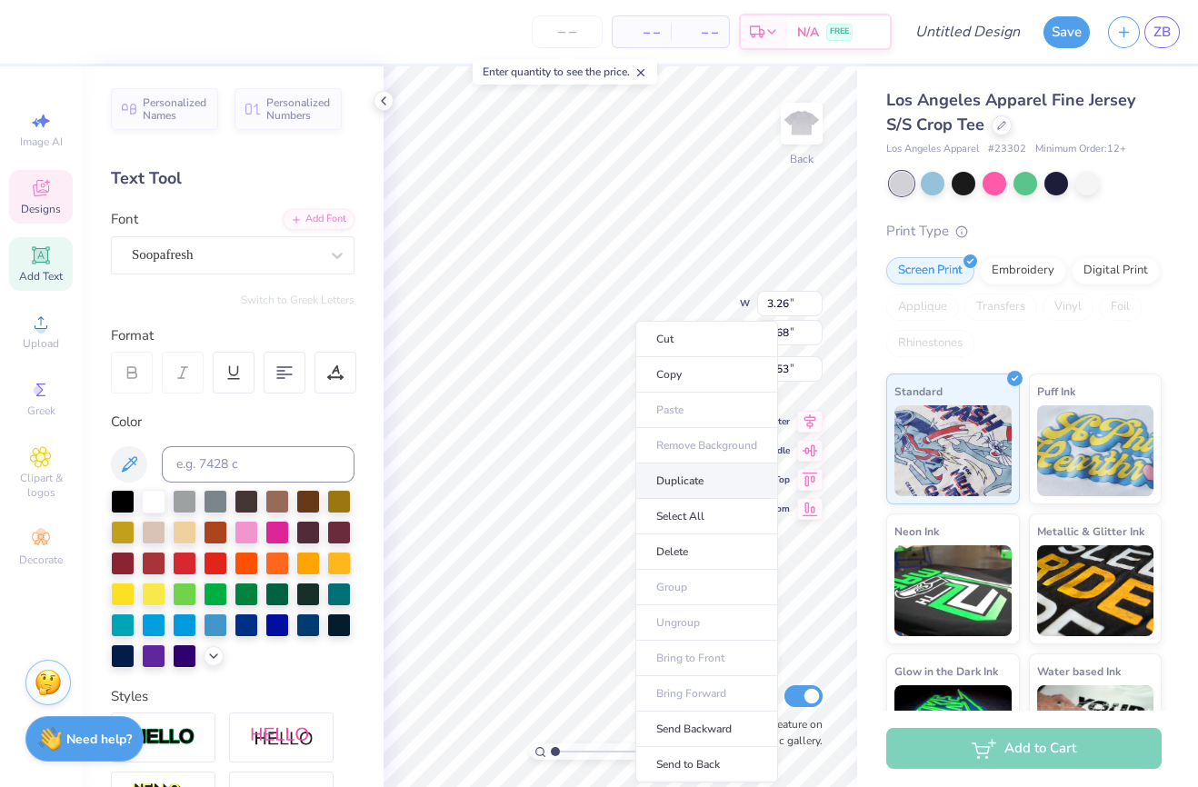
click at [701, 479] on li "Duplicate" at bounding box center [706, 480] width 143 height 35
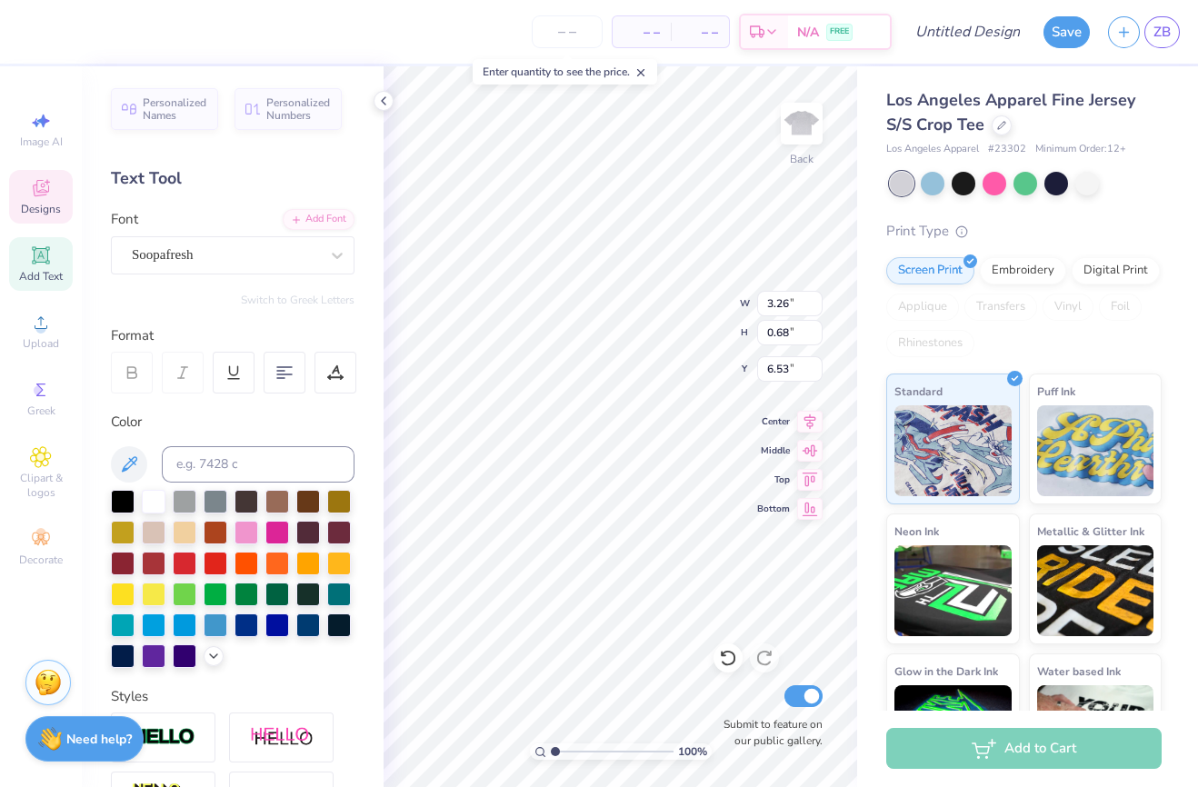
type input "4.09"
type textarea "edition"
type input "4.95"
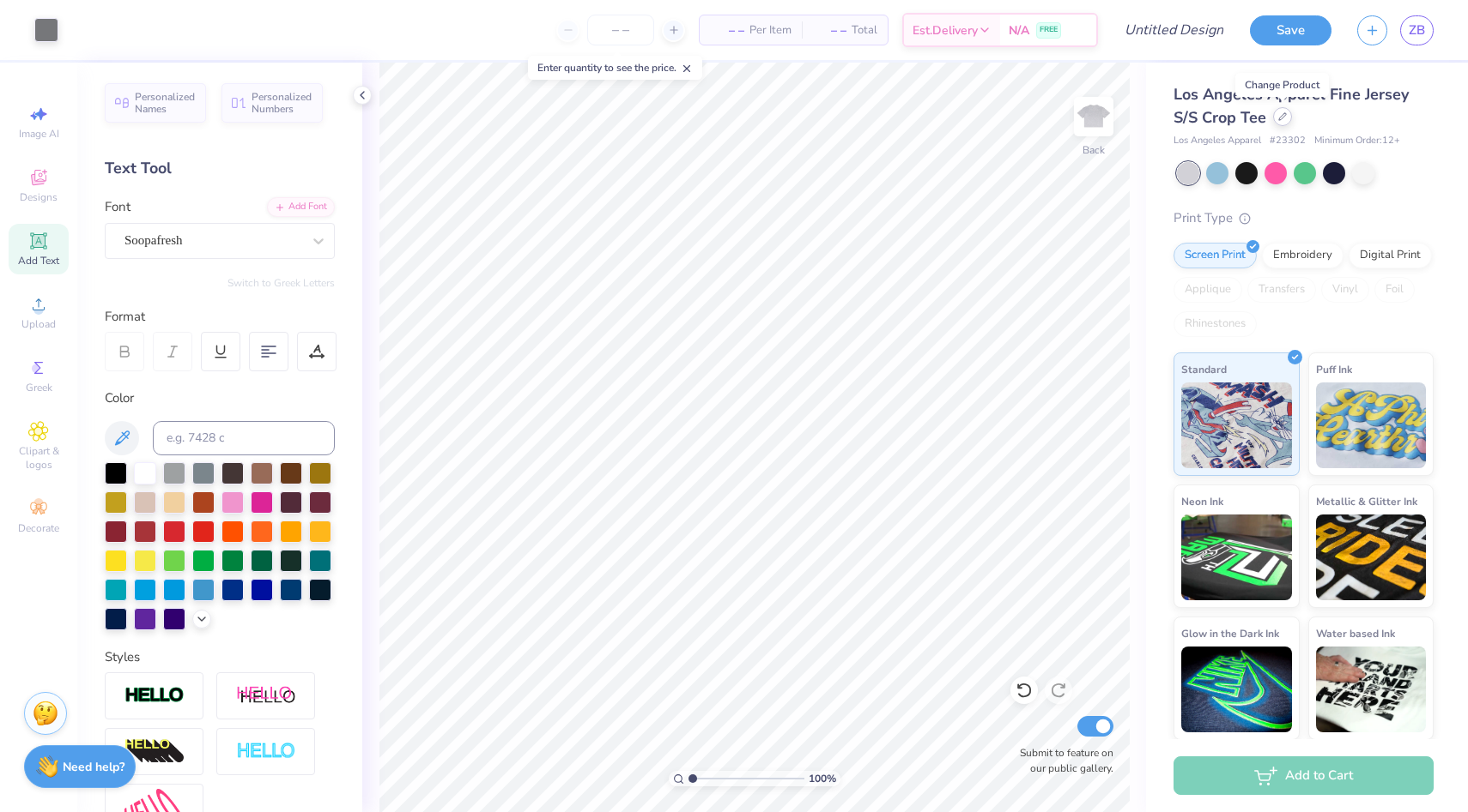
click at [1131, 122] on div at bounding box center [1282, 117] width 19 height 19
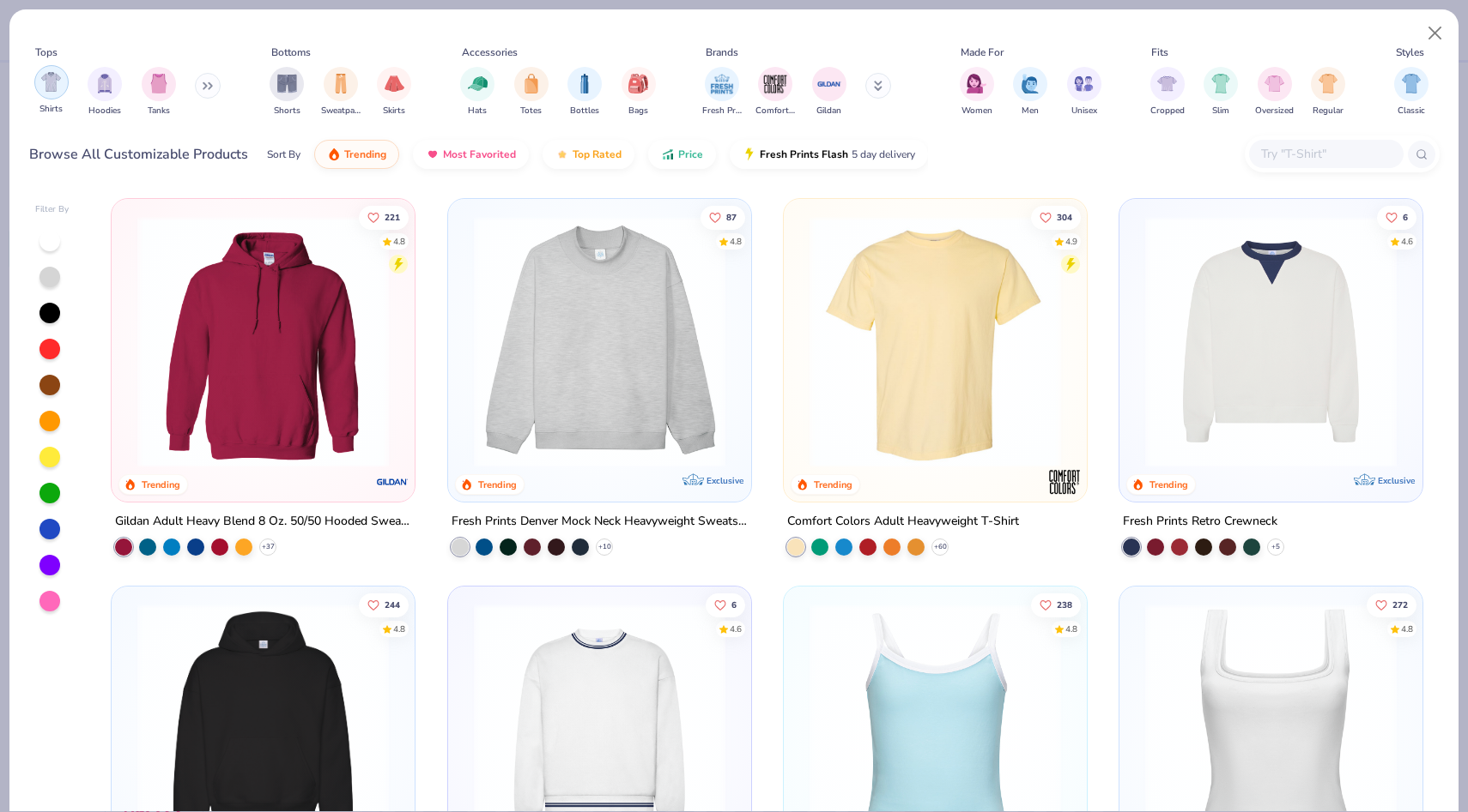
click at [49, 89] on img "filter for Shirts" at bounding box center [51, 81] width 20 height 20
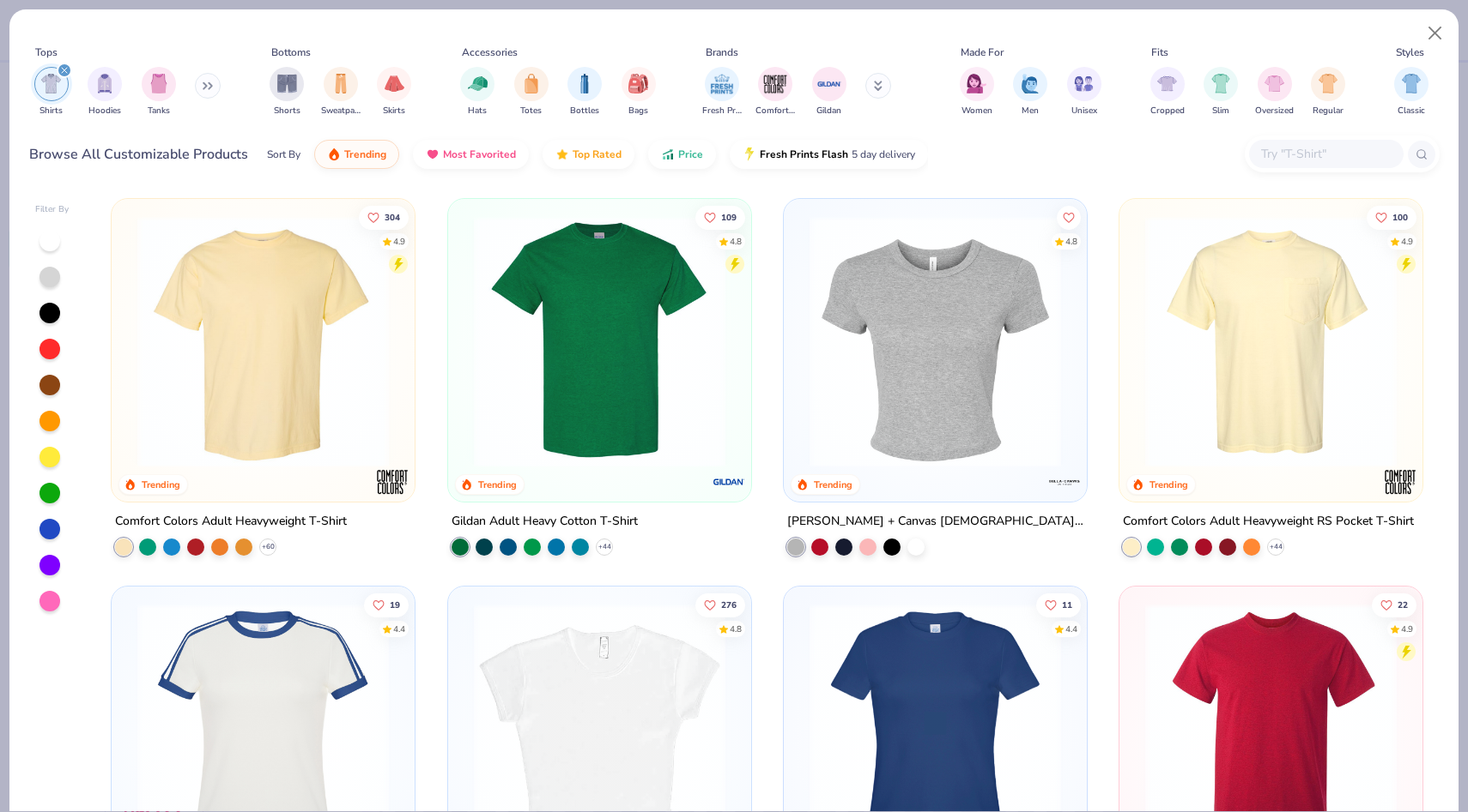
click at [606, 381] on img at bounding box center [599, 342] width 268 height 251
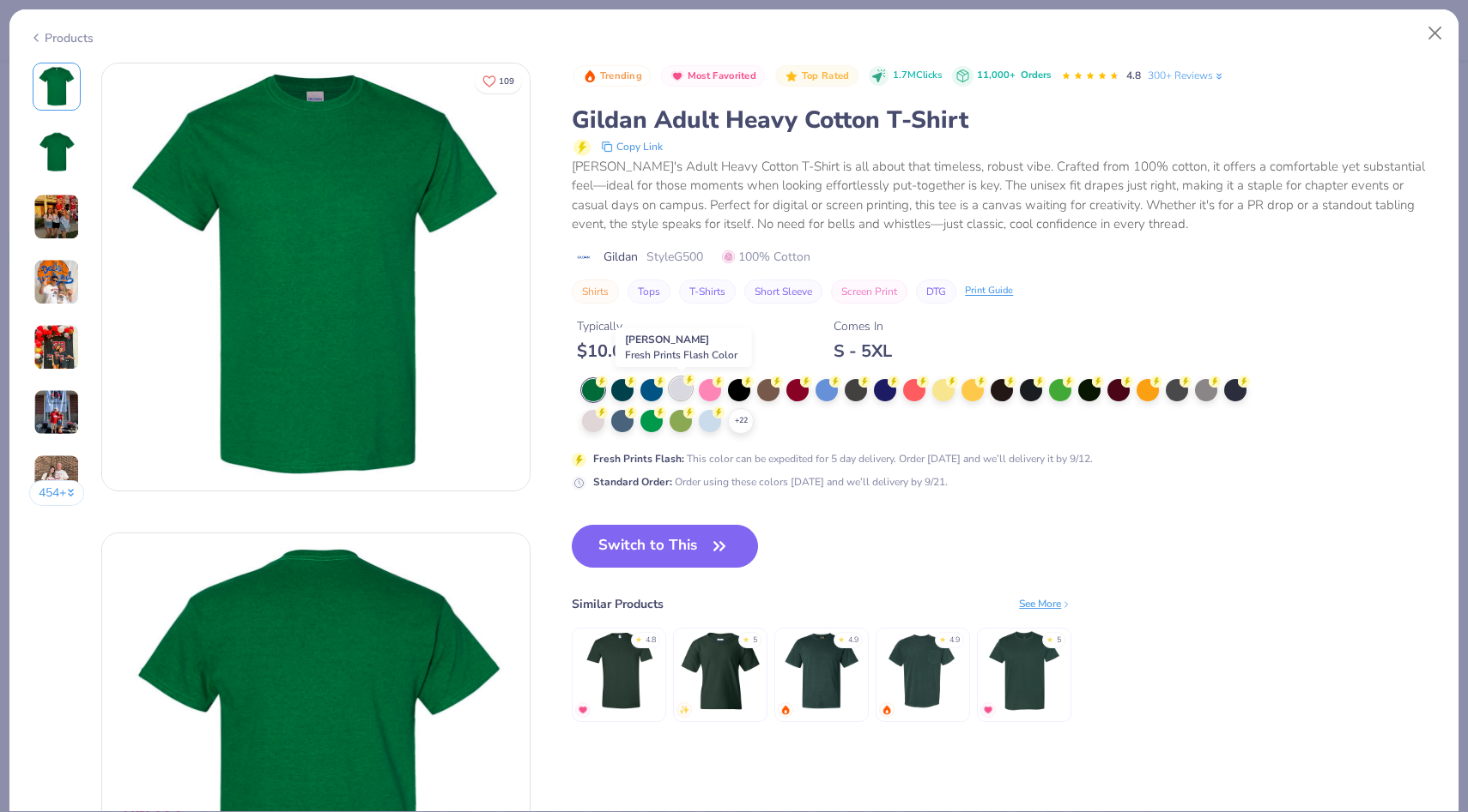
click at [680, 391] on div at bounding box center [681, 389] width 23 height 23
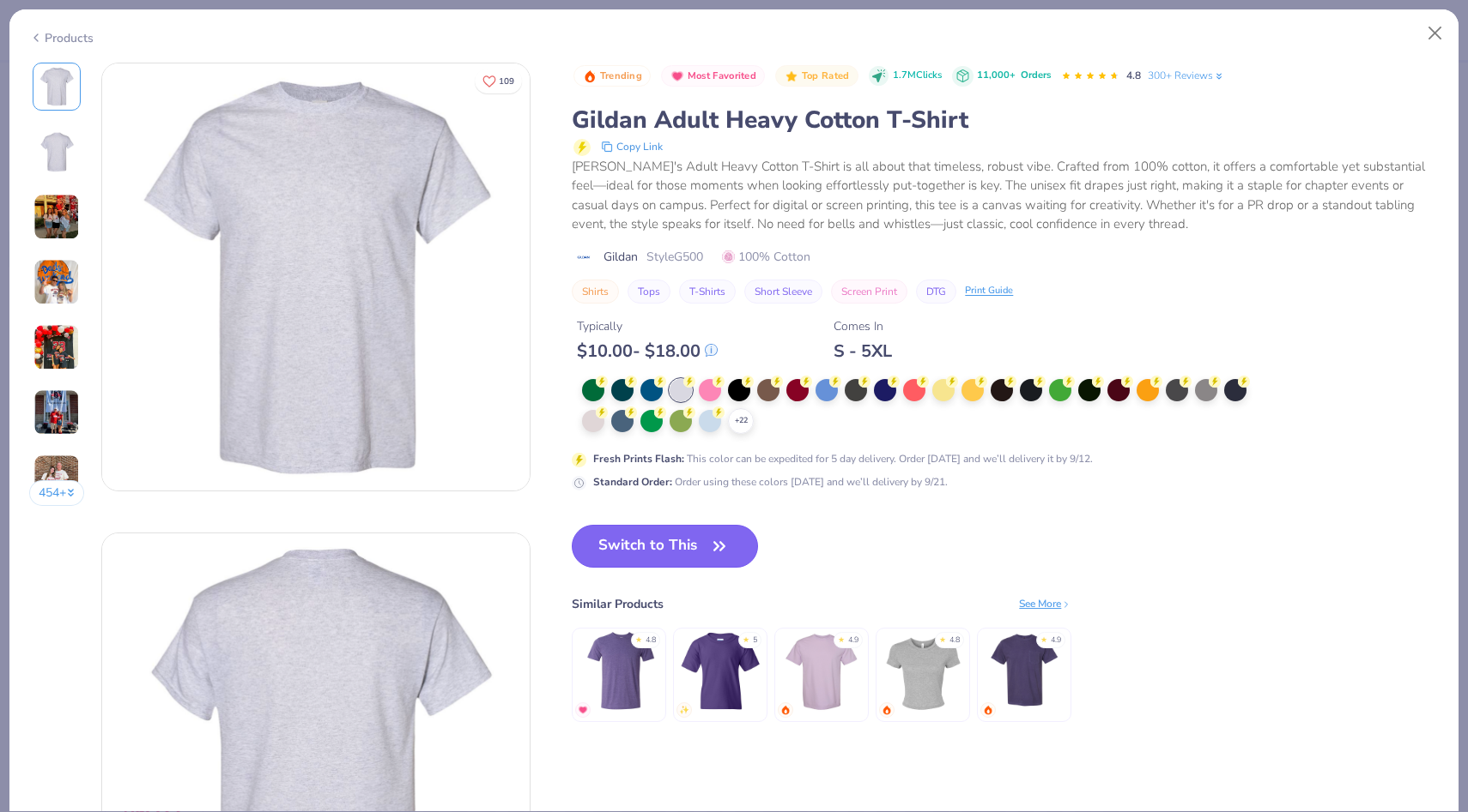
click at [711, 539] on icon "button" at bounding box center [719, 546] width 24 height 24
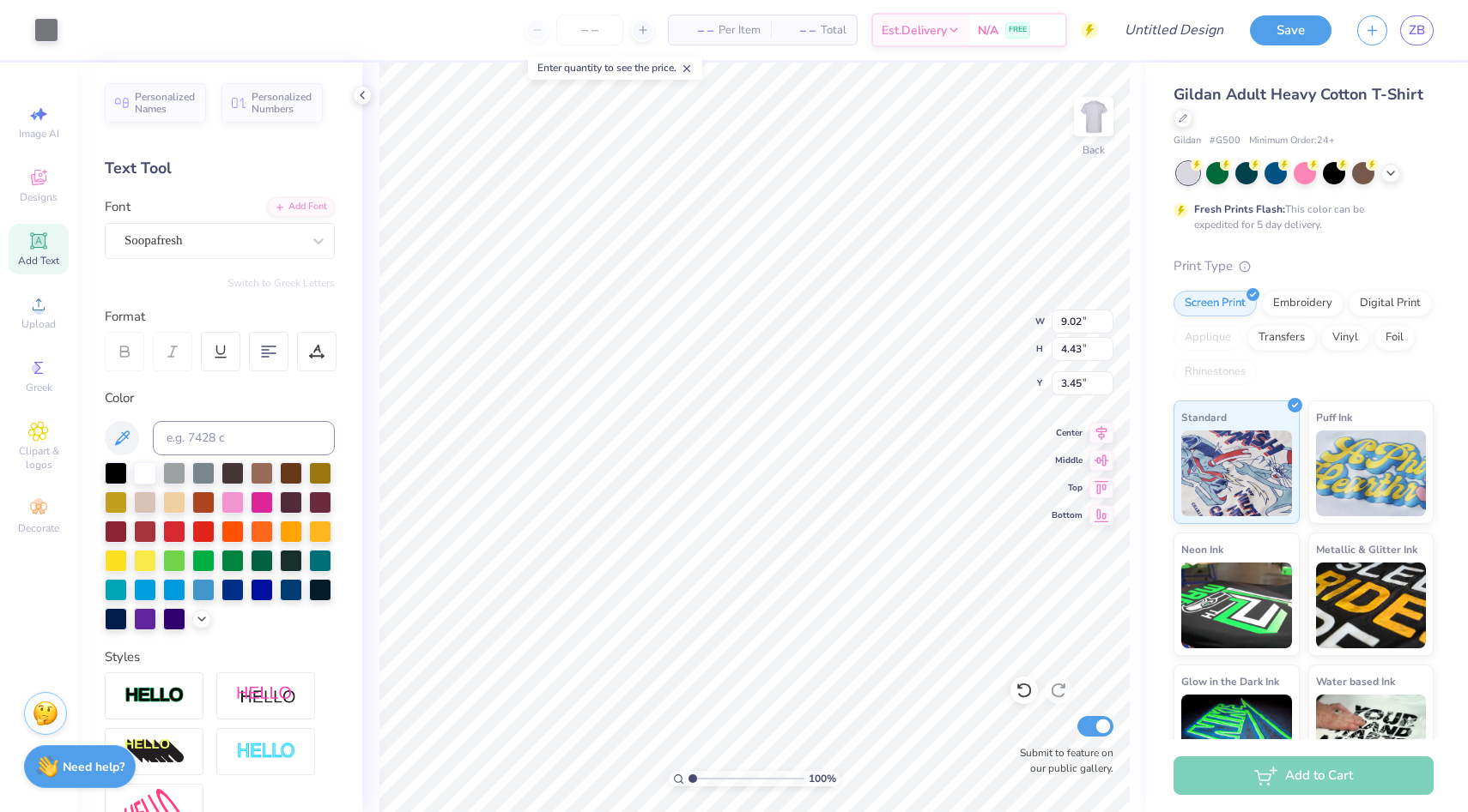
type input "3.45"
click at [1131, 175] on icon at bounding box center [1391, 171] width 14 height 14
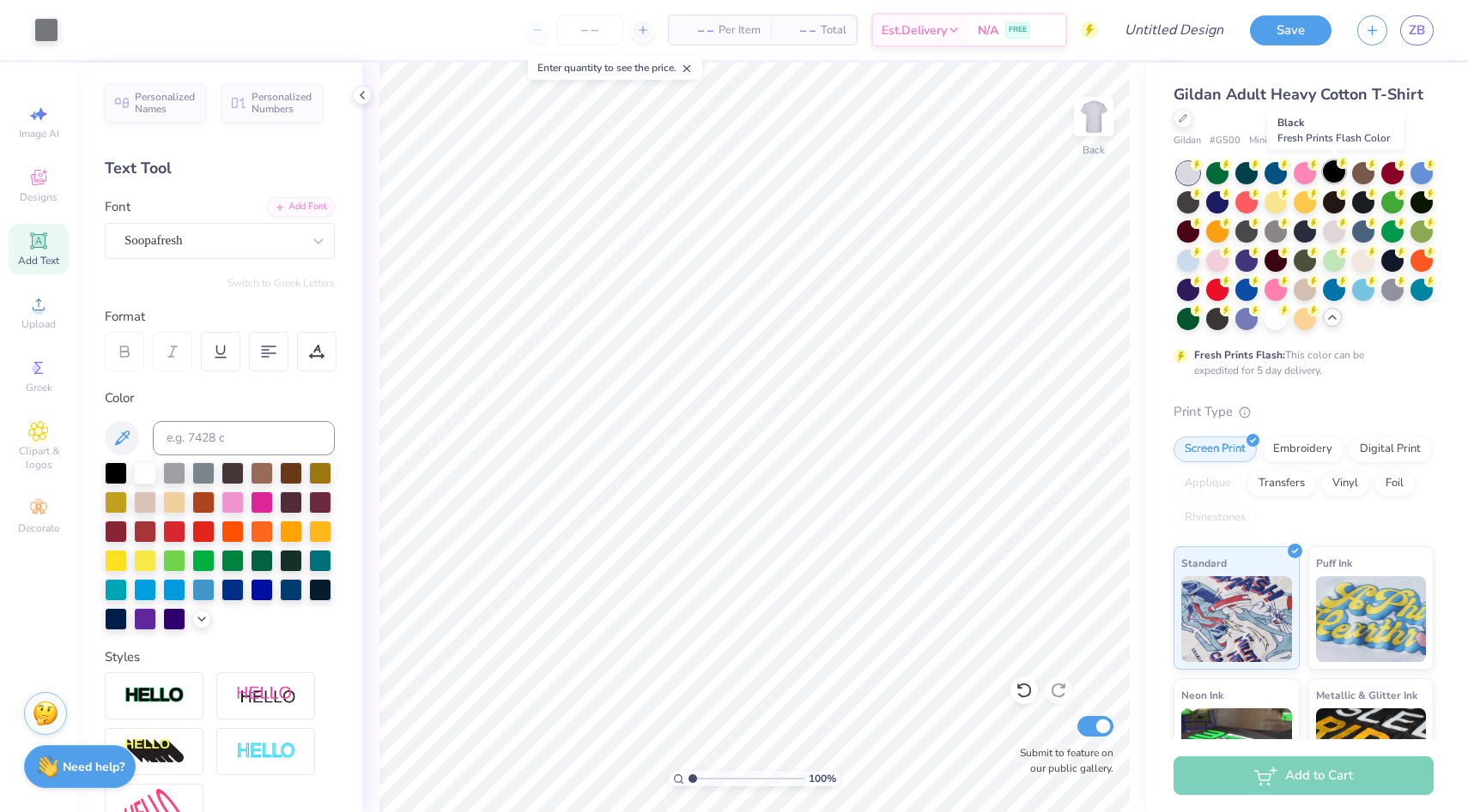
click at [1131, 183] on div at bounding box center [1334, 172] width 23 height 23
click at [1131, 317] on div at bounding box center [1275, 317] width 23 height 23
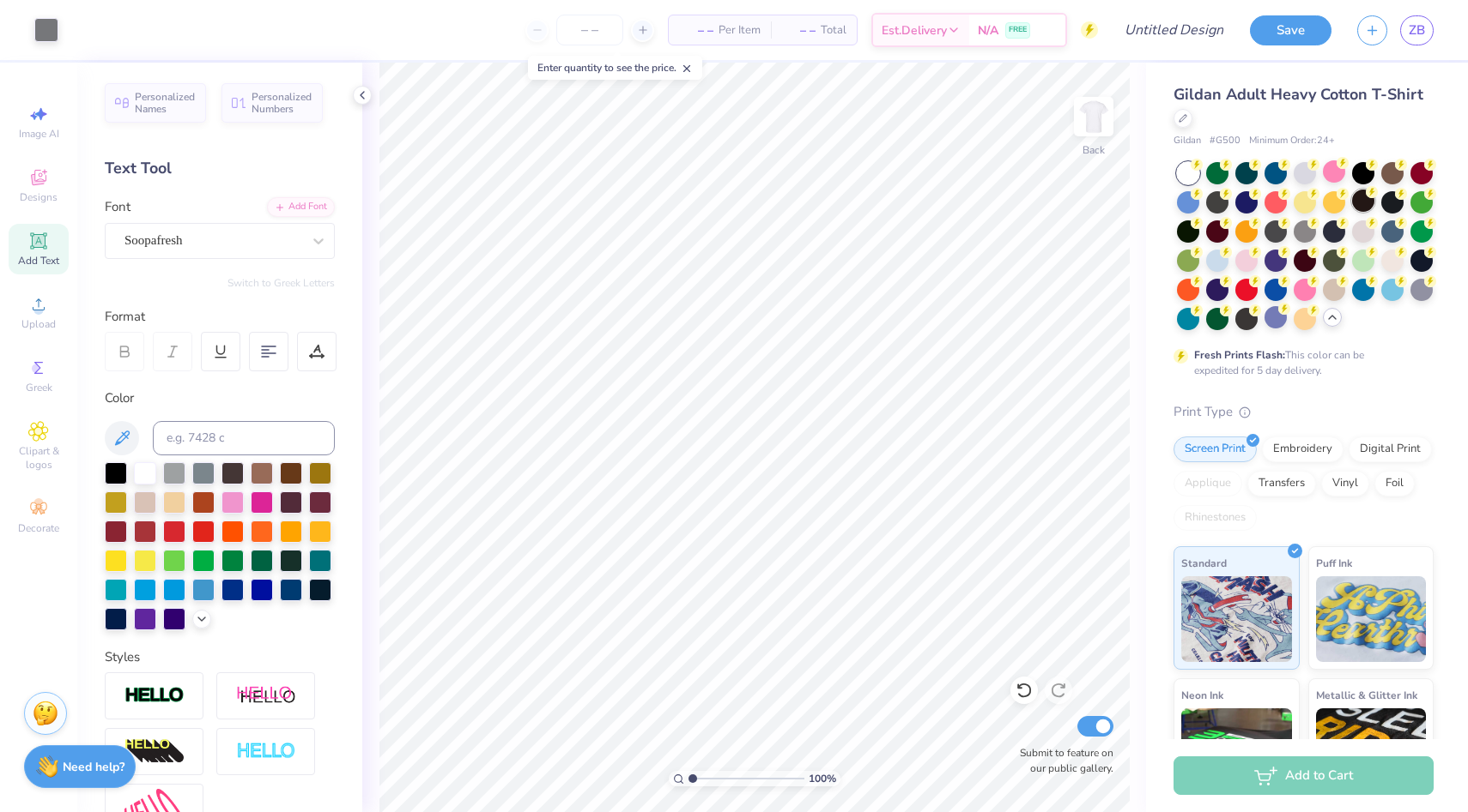
click at [1131, 208] on div at bounding box center [1363, 201] width 23 height 23
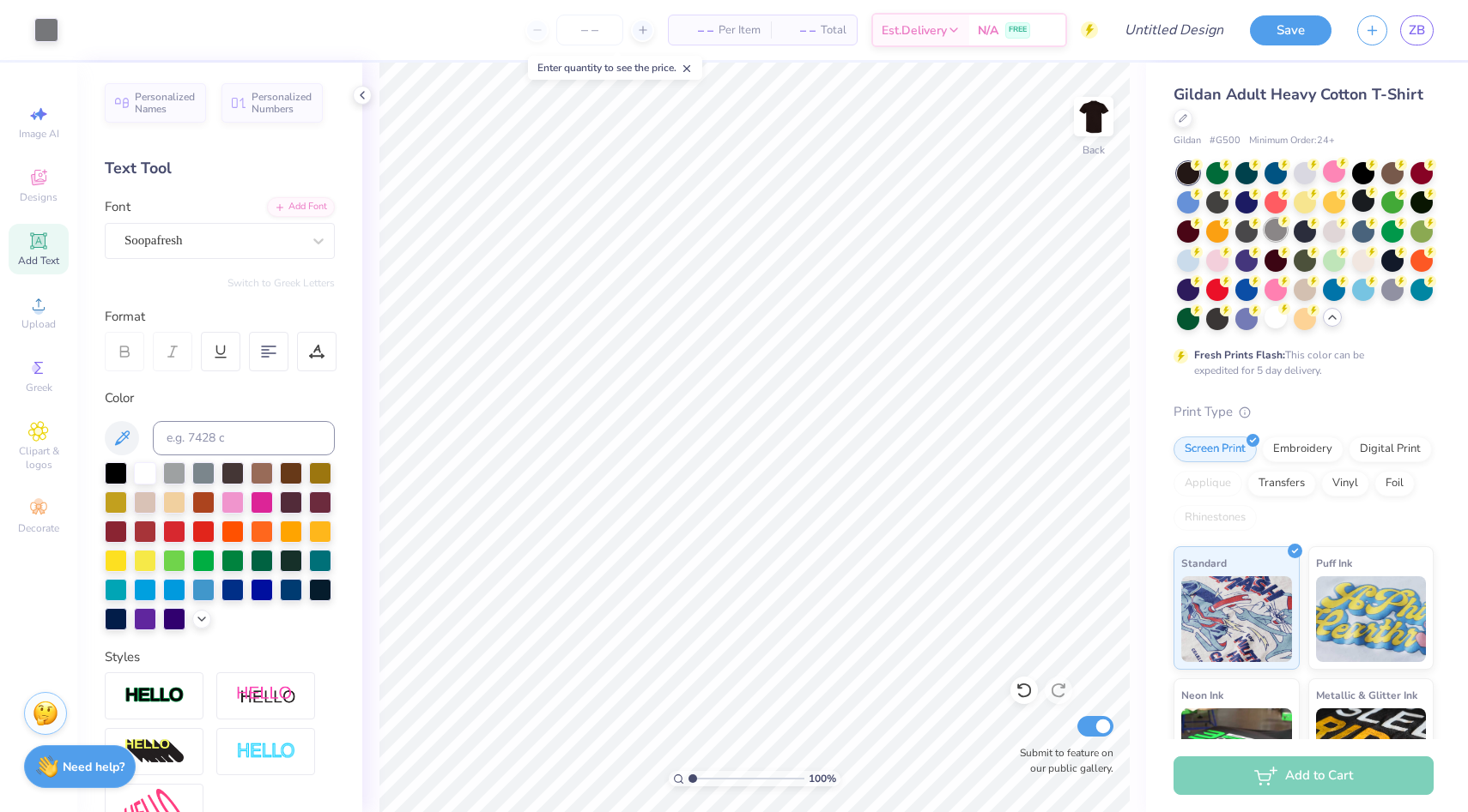
click at [1131, 240] on div at bounding box center [1275, 230] width 23 height 23
click at [1131, 261] on div at bounding box center [1247, 260] width 23 height 23
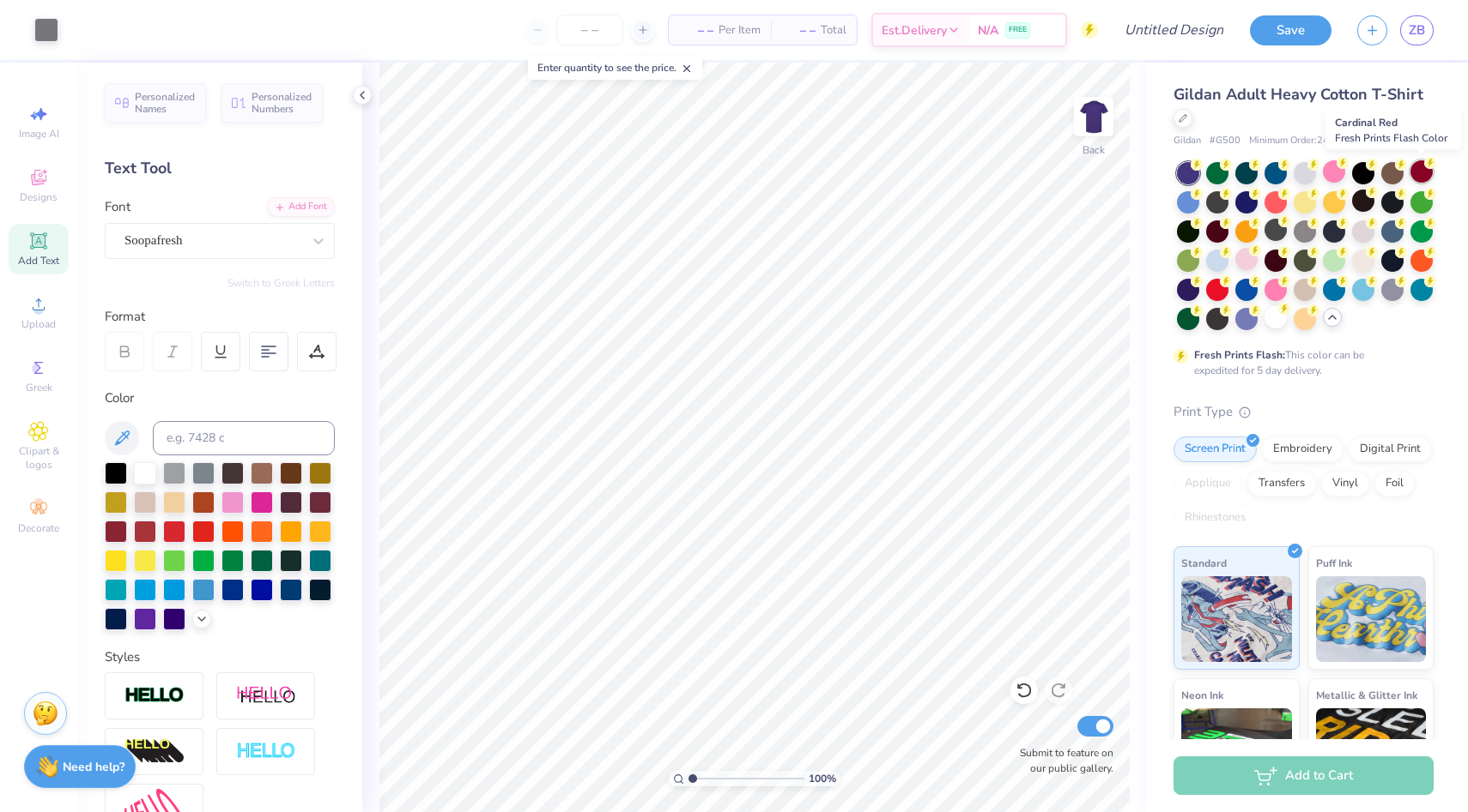
click at [1131, 169] on div at bounding box center [1422, 172] width 23 height 23
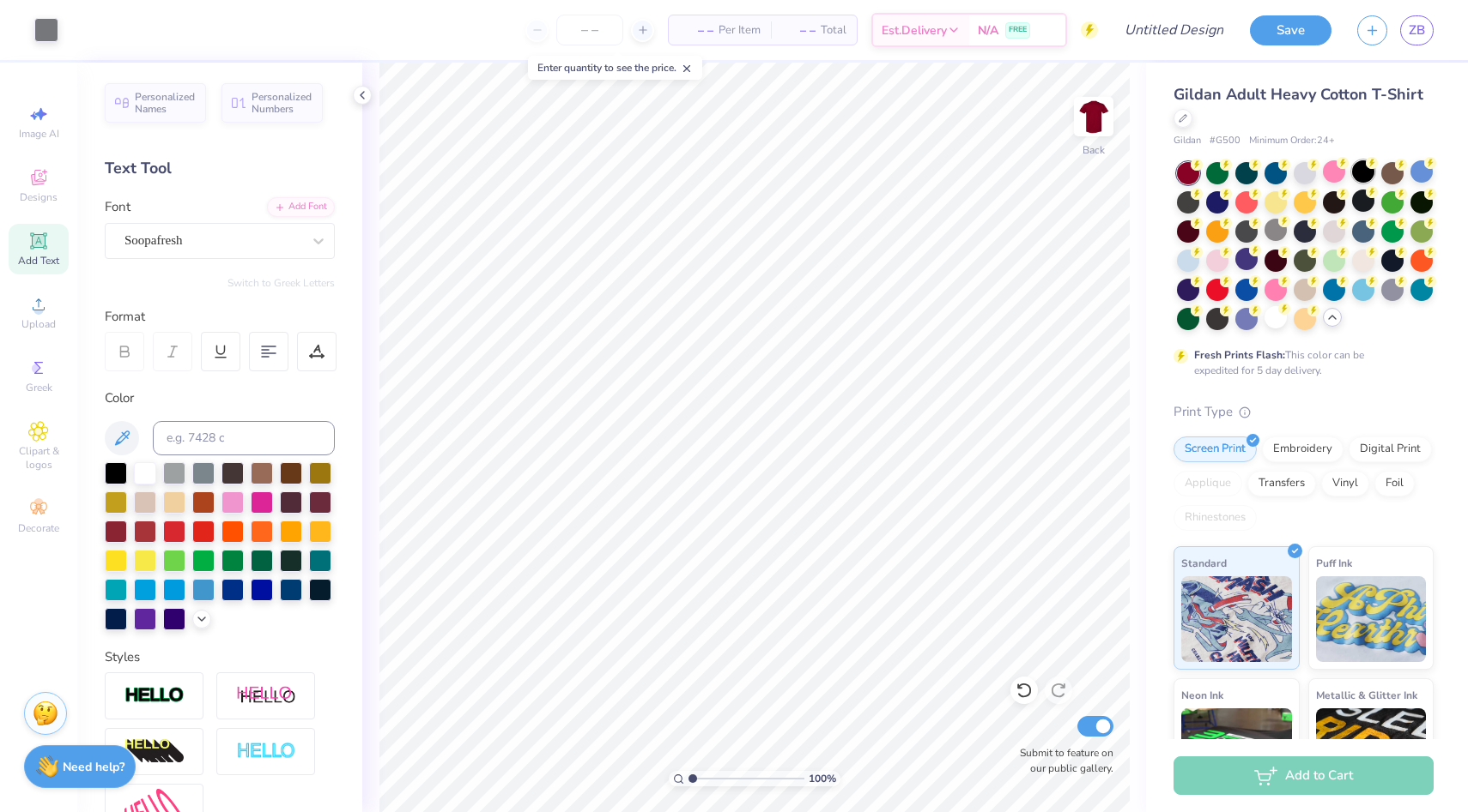
click at [1131, 175] on div at bounding box center [1363, 172] width 23 height 23
click at [587, 33] on input "number" at bounding box center [589, 29] width 67 height 31
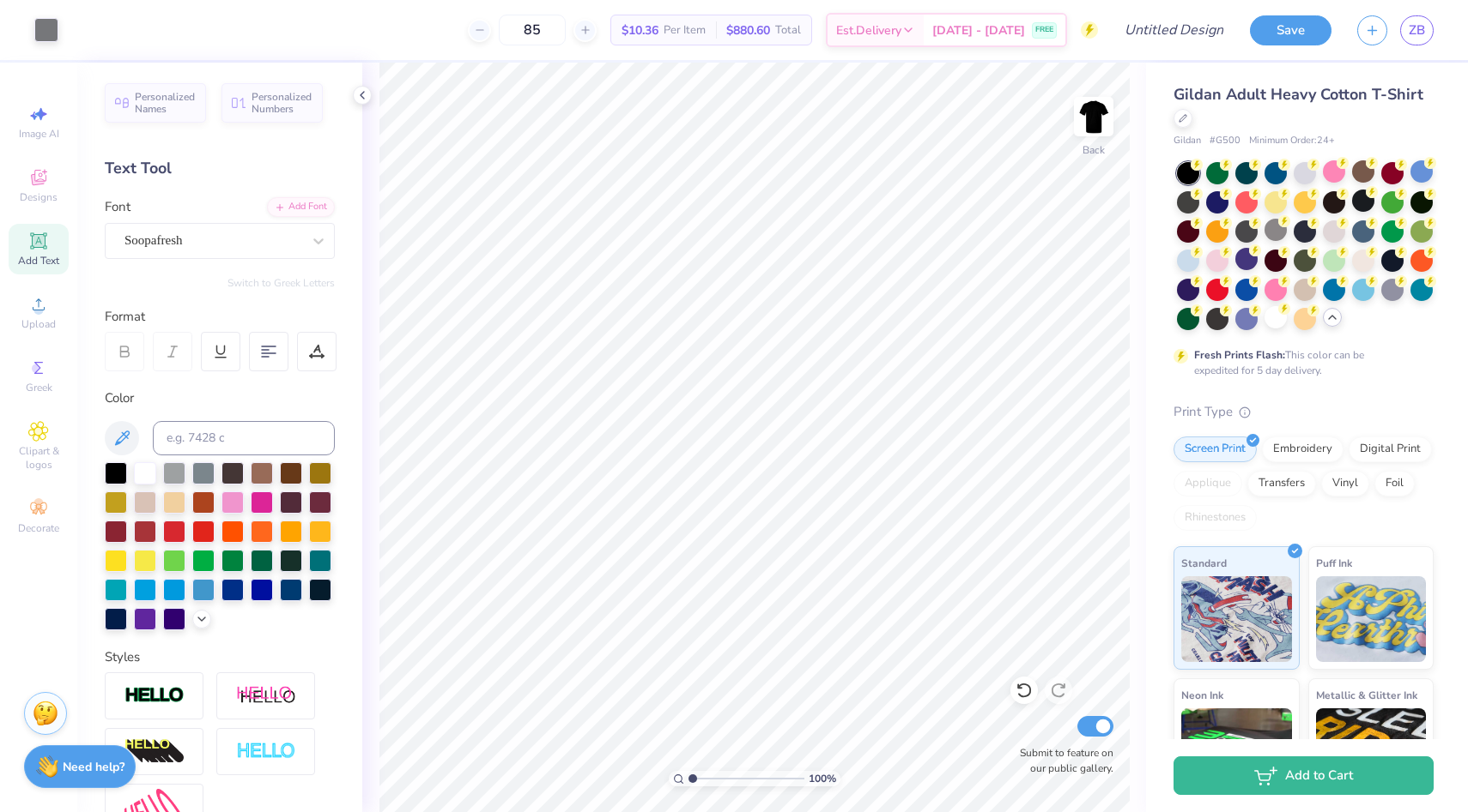
type input "85"
click at [1131, 25] on input "Design Title" at bounding box center [1152, 30] width 168 height 34
type input "welcome day 3"
click at [1131, 36] on button "Save" at bounding box center [1290, 28] width 81 height 30
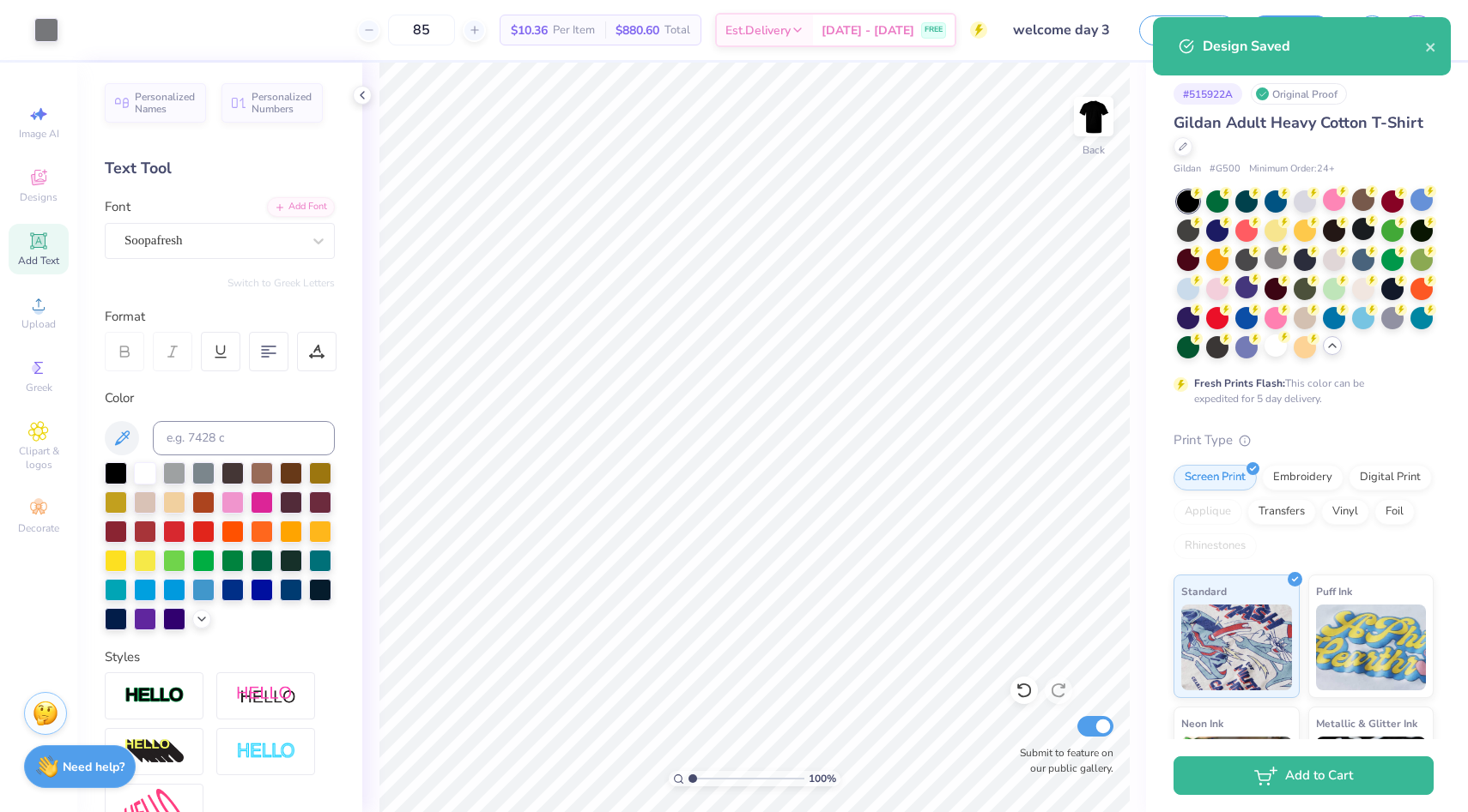
click at [1131, 436] on div "# 515922A Original Proof Gildan Adult Heavy Cotton T-Shirt Gildan # G500 Minimu…" at bounding box center [1306, 512] width 322 height 900
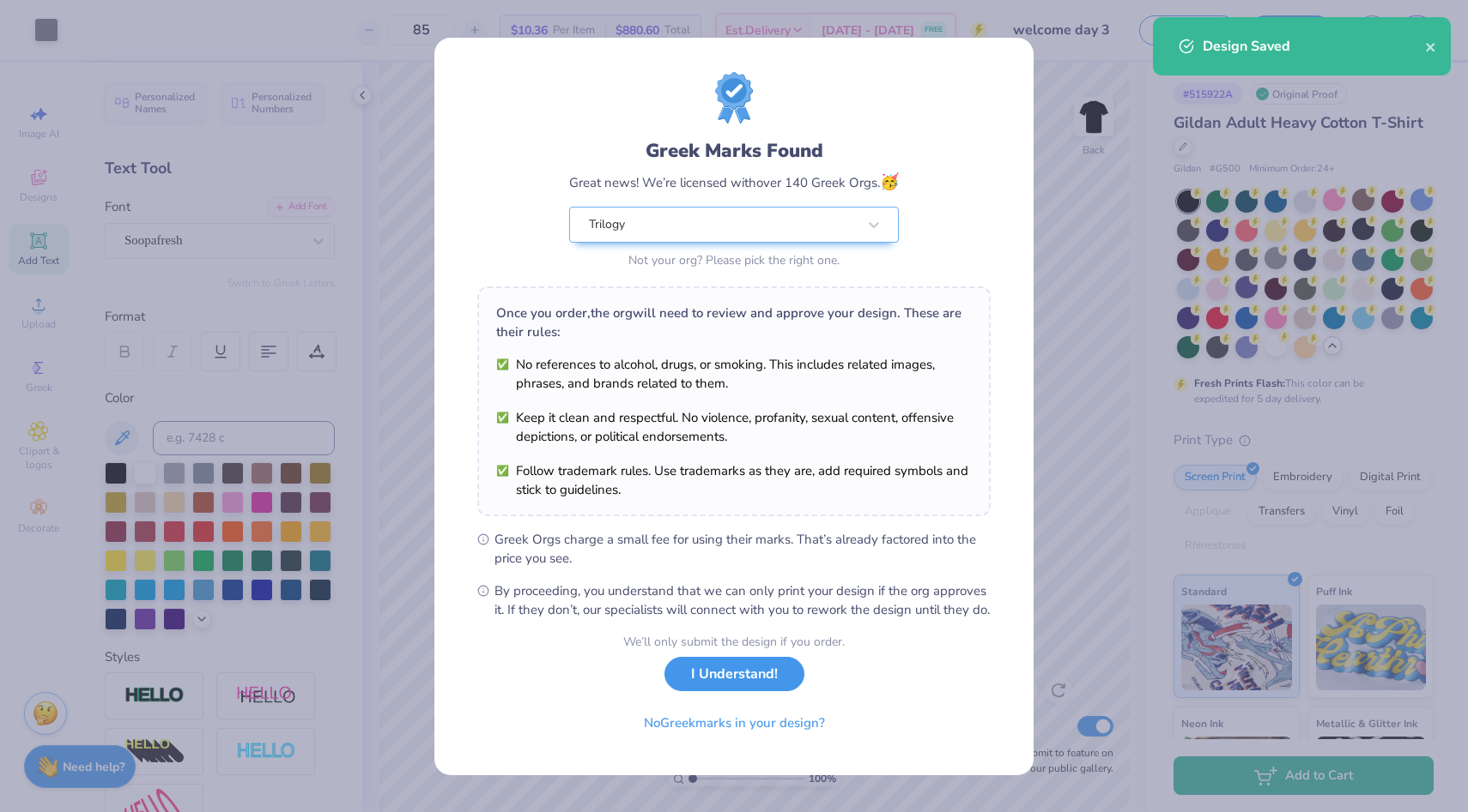
click at [753, 692] on button "I Understand!" at bounding box center [734, 674] width 140 height 35
